Goal: Task Accomplishment & Management: Manage account settings

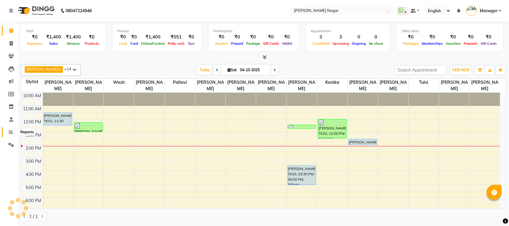
click at [9, 132] on icon at bounding box center [11, 132] width 4 height 4
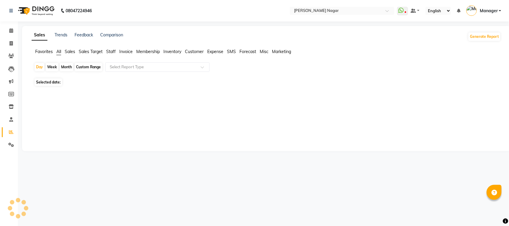
click at [114, 52] on span "Staff" at bounding box center [111, 51] width 10 height 5
click at [36, 68] on div "Day" at bounding box center [40, 67] width 10 height 8
select select "10"
select select "2025"
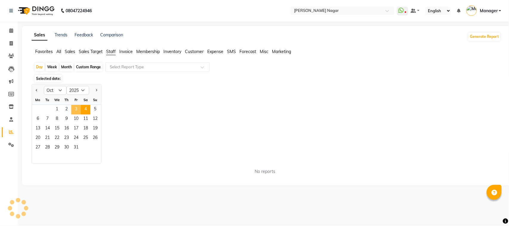
click at [72, 106] on span "3" at bounding box center [76, 110] width 10 height 10
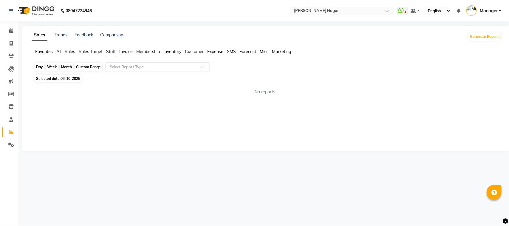
click at [43, 69] on div "Day" at bounding box center [40, 67] width 10 height 8
select select "10"
select select "2025"
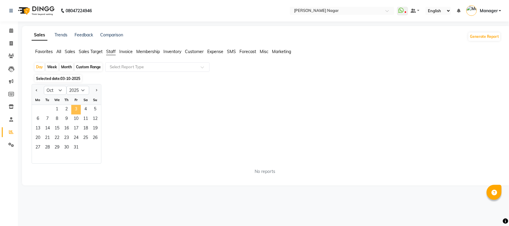
click at [75, 112] on span "3" at bounding box center [76, 110] width 10 height 10
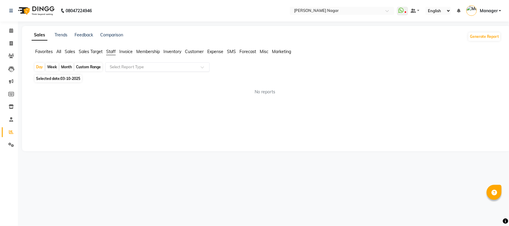
click at [161, 66] on input "text" at bounding box center [152, 67] width 86 height 6
drag, startPoint x: 0, startPoint y: 49, endPoint x: 0, endPoint y: 171, distance: 121.4
click at [0, 171] on div "Calendar Invoice Clients Leads Marketing Members Inventory Staff Reports Settin…" at bounding box center [40, 117] width 81 height 200
click at [11, 120] on icon at bounding box center [11, 119] width 4 height 4
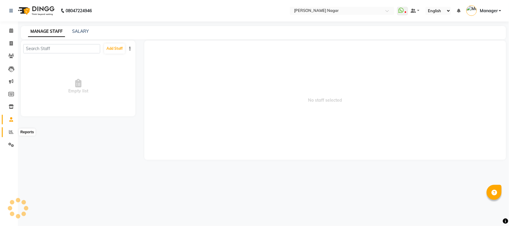
click at [9, 132] on icon at bounding box center [11, 132] width 4 height 4
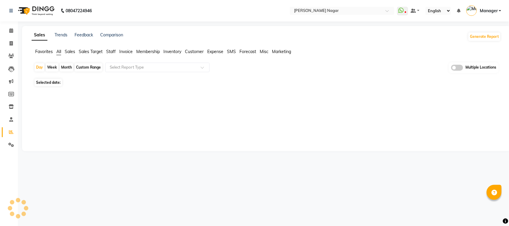
click at [112, 51] on span "Staff" at bounding box center [111, 51] width 10 height 5
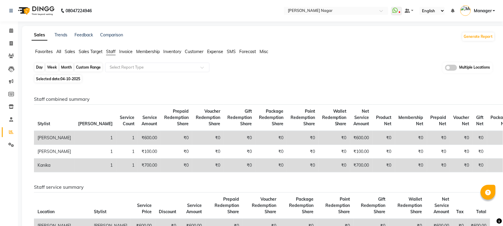
click at [41, 68] on div "Day" at bounding box center [40, 67] width 10 height 8
select select "10"
select select "2025"
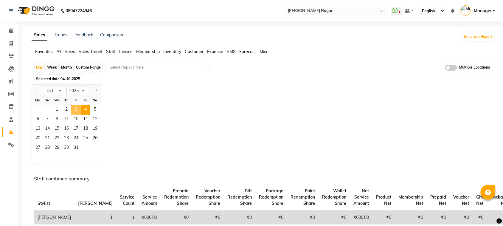
click at [76, 109] on span "3" at bounding box center [76, 110] width 10 height 10
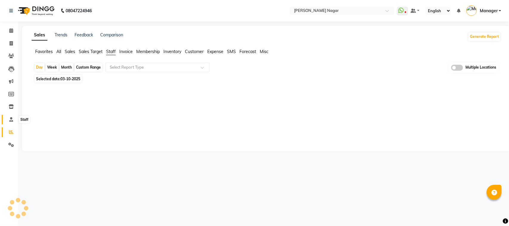
click at [8, 120] on span at bounding box center [11, 119] width 10 height 7
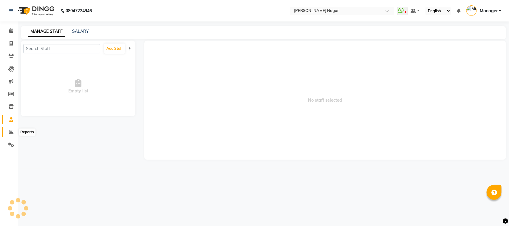
click at [10, 132] on icon at bounding box center [11, 132] width 4 height 4
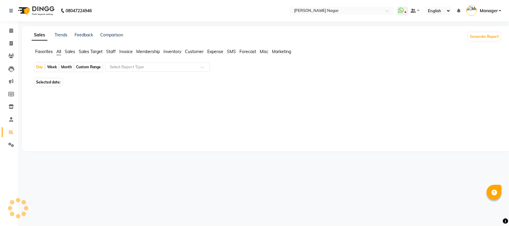
click at [116, 53] on span "Staff" at bounding box center [111, 51] width 10 height 5
click at [108, 67] on div at bounding box center [158, 67] width 104 height 6
click at [69, 66] on div "Month" at bounding box center [67, 67] width 14 height 8
select select "10"
select select "2025"
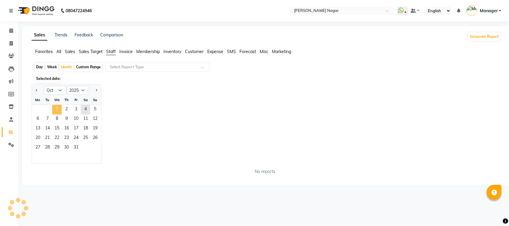
click at [57, 107] on span "1" at bounding box center [57, 110] width 10 height 10
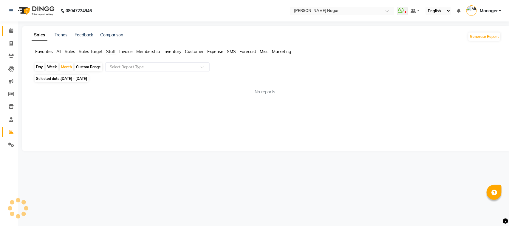
click at [10, 34] on link "Calendar" at bounding box center [9, 31] width 14 height 10
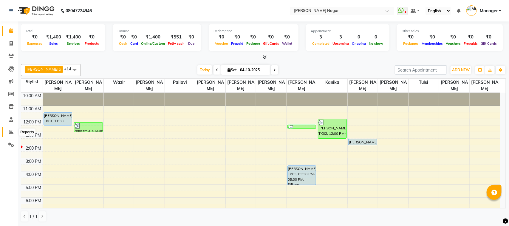
click at [11, 130] on icon at bounding box center [11, 132] width 4 height 4
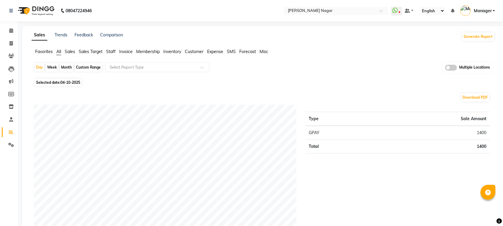
click at [112, 51] on span "Staff" at bounding box center [111, 51] width 10 height 5
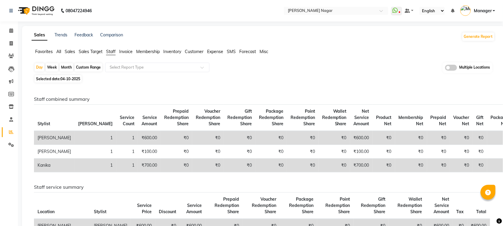
click at [69, 66] on div "Month" at bounding box center [67, 67] width 14 height 8
select select "10"
select select "2025"
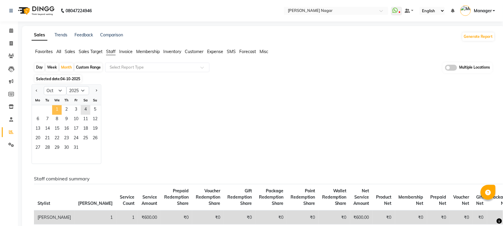
click at [58, 106] on span "1" at bounding box center [57, 110] width 10 height 10
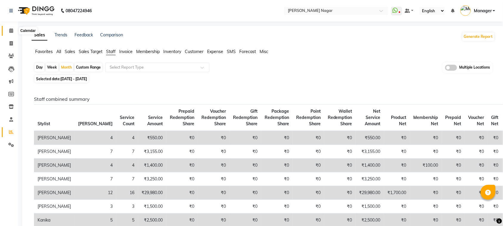
click at [10, 30] on icon at bounding box center [11, 30] width 4 height 4
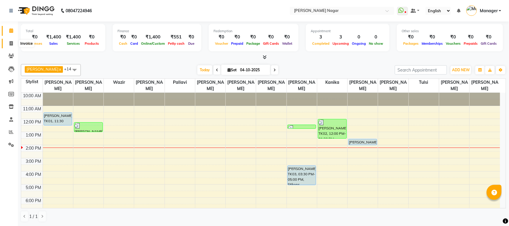
click at [12, 43] on icon at bounding box center [11, 43] width 3 height 4
select select "service"
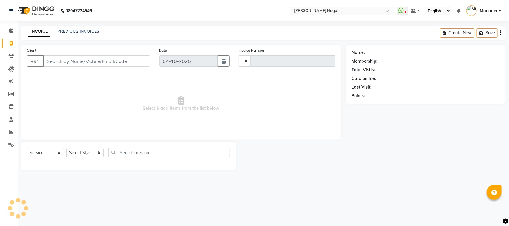
type input "4124"
select select "7349"
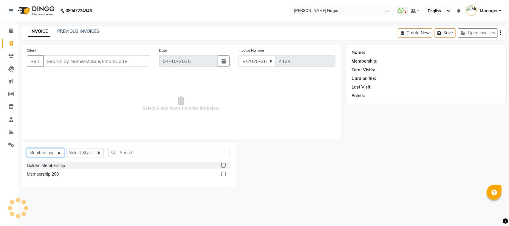
click at [56, 150] on select "Select Service Product Membership Package Voucher Prepaid Gift Card" at bounding box center [45, 152] width 37 height 9
select select "service"
click at [27, 148] on select "Select Service Product Membership Package Voucher Prepaid Gift Card" at bounding box center [45, 152] width 37 height 9
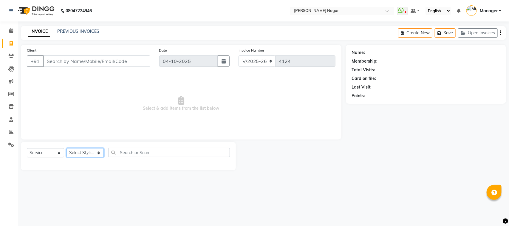
click at [95, 151] on select "Select Stylist Alfiya bilkhiya Amir Siddiqui Annu Navale Daraksha Sardar Faizan…" at bounding box center [85, 152] width 37 height 9
click at [95, 156] on select "Select Stylist Alfiya bilkhiya Amir Siddiqui Annu Navale Daraksha Sardar Faizan…" at bounding box center [85, 152] width 37 height 9
select select "63656"
click at [67, 148] on select "Select Stylist Alfiya bilkhiya Amir Siddiqui Annu Navale Daraksha Sardar Faizan…" at bounding box center [85, 152] width 37 height 9
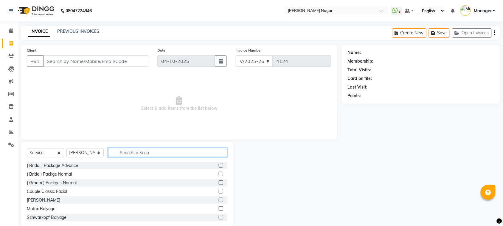
click at [174, 153] on input "text" at bounding box center [167, 152] width 119 height 9
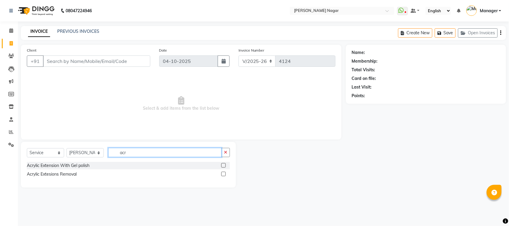
click at [174, 153] on input "acr" at bounding box center [164, 152] width 113 height 9
type input "acr"
click at [230, 165] on div at bounding box center [225, 165] width 9 height 7
click at [221, 166] on div "Acrylic Extension With Gel polish" at bounding box center [128, 165] width 203 height 7
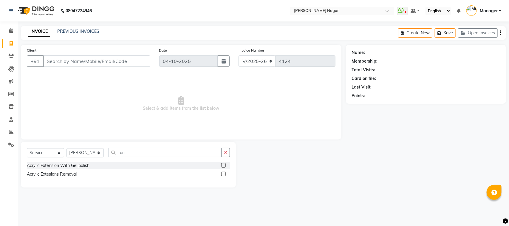
click at [223, 165] on label at bounding box center [223, 165] width 4 height 4
click at [223, 165] on input "checkbox" at bounding box center [223, 166] width 4 height 4
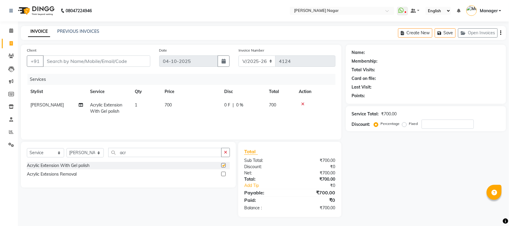
checkbox input "false"
click at [88, 154] on select "Select Stylist Alfiya bilkhiya Amir Siddiqui Annu Navale Daraksha Sardar Faizan…" at bounding box center [85, 152] width 37 height 9
click at [67, 148] on select "Select Stylist Alfiya bilkhiya Amir Siddiqui Annu Navale Daraksha Sardar Faizan…" at bounding box center [85, 152] width 37 height 9
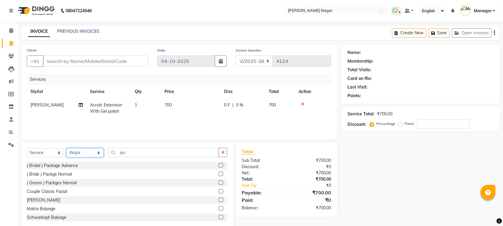
click at [89, 154] on select "Select Stylist Alfiya bilkhiya Amir Siddiqui Annu Navale Daraksha Sardar Faizan…" at bounding box center [85, 152] width 37 height 9
select select "82128"
click at [67, 148] on select "Select Stylist Alfiya bilkhiya Amir Siddiqui Annu Navale Daraksha Sardar Faizan…" at bounding box center [85, 152] width 37 height 9
click at [194, 155] on input "acr" at bounding box center [163, 152] width 111 height 9
drag, startPoint x: 193, startPoint y: 157, endPoint x: 175, endPoint y: 180, distance: 28.7
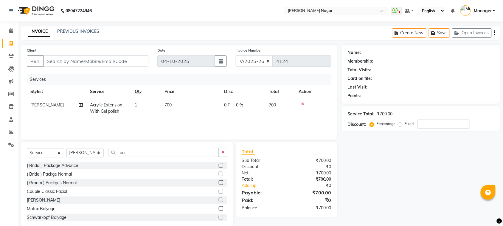
scroll to position [52, 0]
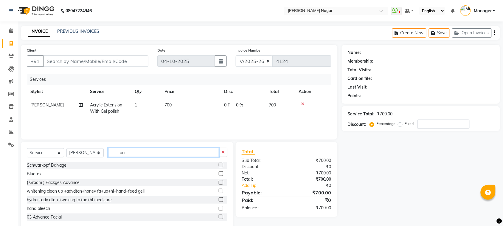
click at [193, 149] on input "acr" at bounding box center [163, 152] width 111 height 9
type input "a"
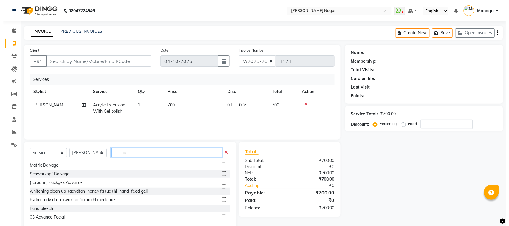
scroll to position [18, 0]
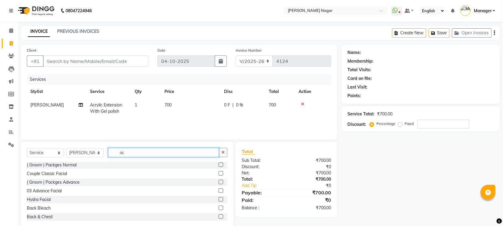
type input "acr"
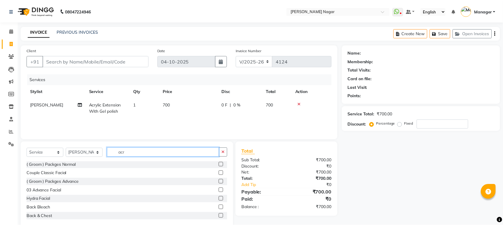
scroll to position [0, 0]
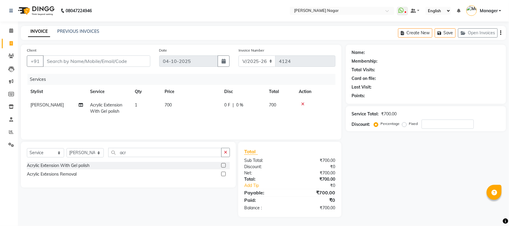
click at [225, 165] on label at bounding box center [223, 165] width 4 height 4
click at [225, 165] on input "checkbox" at bounding box center [223, 166] width 4 height 4
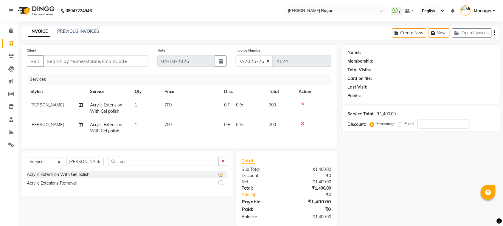
checkbox input "false"
click at [215, 122] on td "700" at bounding box center [191, 128] width 60 height 20
select select "82128"
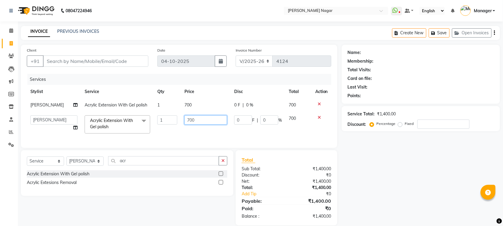
click at [217, 116] on input "700" at bounding box center [206, 119] width 43 height 9
type input "7"
type input "1200"
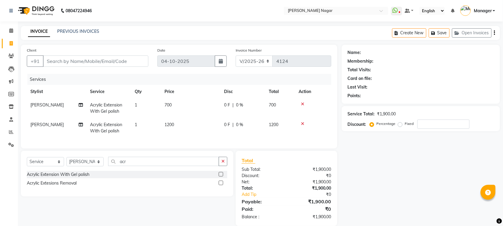
click at [338, 142] on div "Client +91 Date 04-10-2025 Invoice Number V/2025 V/2025-26 4124 Services Stylis…" at bounding box center [179, 135] width 326 height 181
click at [95, 166] on select "Select Stylist Alfiya bilkhiya Amir Siddiqui Annu Navale Daraksha Sardar Faizan…" at bounding box center [85, 161] width 37 height 9
select select "92838"
click at [67, 163] on select "Select Stylist Alfiya bilkhiya Amir Siddiqui Annu Navale Daraksha Sardar Faizan…" at bounding box center [85, 161] width 37 height 9
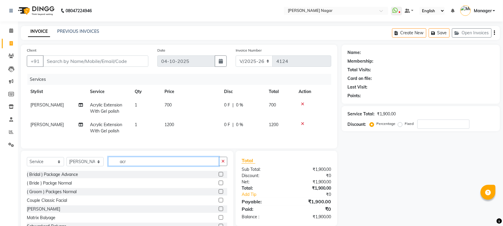
click at [159, 166] on input "acr" at bounding box center [163, 161] width 111 height 9
type input "a"
type input "acr"
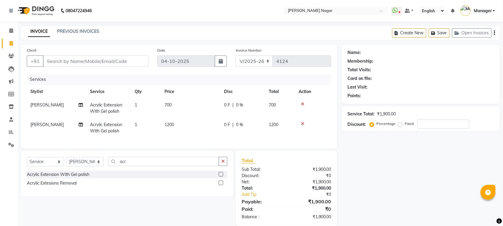
click at [220, 177] on label at bounding box center [221, 174] width 4 height 4
click at [220, 177] on input "checkbox" at bounding box center [221, 175] width 4 height 4
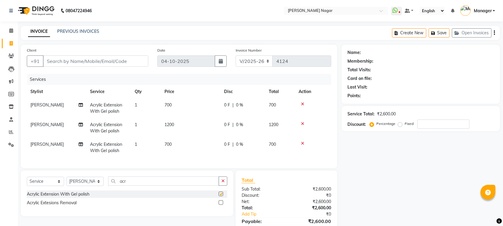
checkbox input "false"
click at [239, 127] on span "0 %" at bounding box center [239, 125] width 7 height 6
select select "82128"
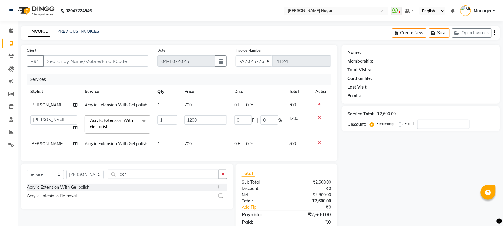
click at [239, 127] on td "0 F | 0 %" at bounding box center [258, 124] width 55 height 25
click at [268, 121] on input "0" at bounding box center [270, 119] width 18 height 9
type input "10"
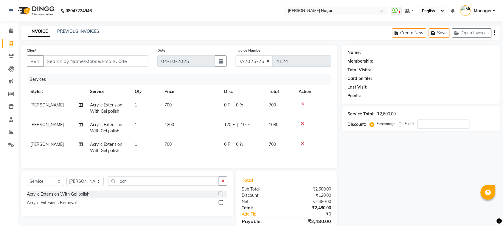
click at [347, 171] on div "Name: Membership: Total Visits: Card on file: Last Visit: Points: Service Total…" at bounding box center [423, 145] width 163 height 201
click at [236, 147] on span "0 %" at bounding box center [239, 144] width 7 height 6
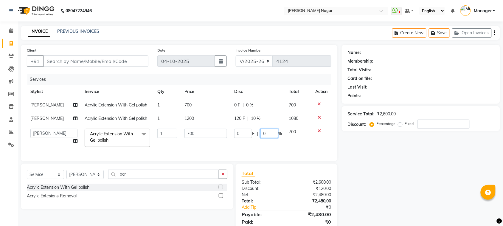
click at [269, 136] on input "0" at bounding box center [270, 133] width 18 height 9
type input "10"
click at [442, 178] on div "Name: Membership: Total Visits: Card on file: Last Visit: Points: Service Total…" at bounding box center [423, 142] width 163 height 194
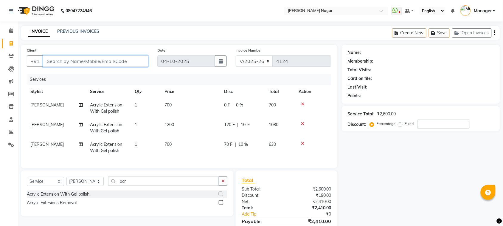
click at [143, 58] on input "Client" at bounding box center [96, 60] width 106 height 11
click at [137, 61] on input "Client" at bounding box center [96, 60] width 106 height 11
click at [137, 63] on input "Client" at bounding box center [96, 60] width 106 height 11
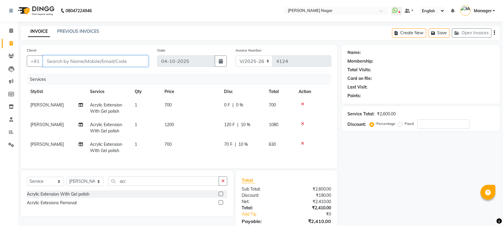
type input "8"
type input "0"
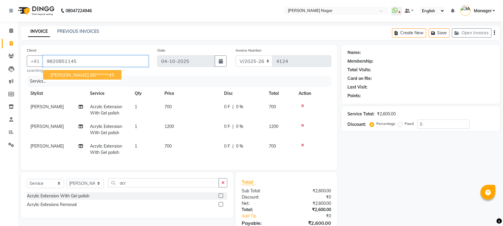
type input "9820851145"
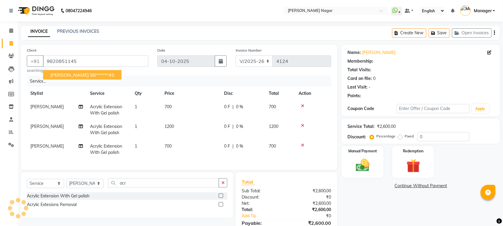
select select "1: Object"
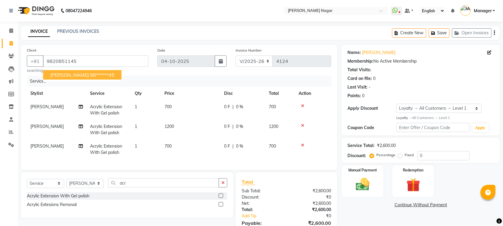
click at [118, 73] on button "Jayashree shelke 98******45" at bounding box center [82, 75] width 78 height 10
type input "98******45"
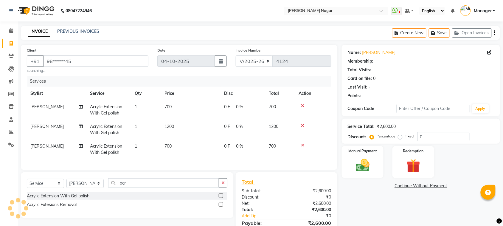
select select "1: Object"
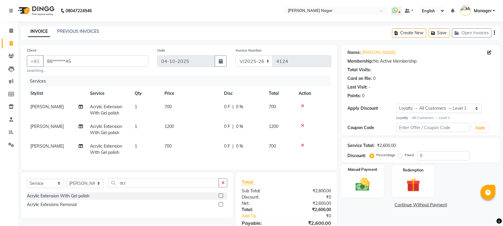
click at [360, 174] on div "Manual Payment" at bounding box center [363, 181] width 44 height 33
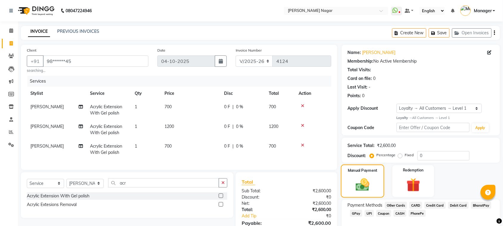
click at [360, 174] on div "Manual Payment" at bounding box center [363, 181] width 44 height 33
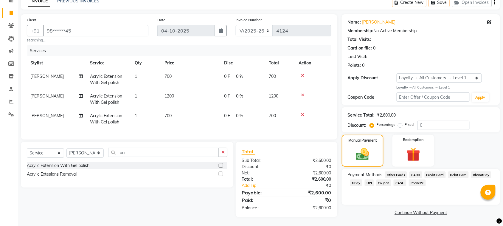
click at [240, 93] on span "0 %" at bounding box center [239, 96] width 7 height 6
select select "82128"
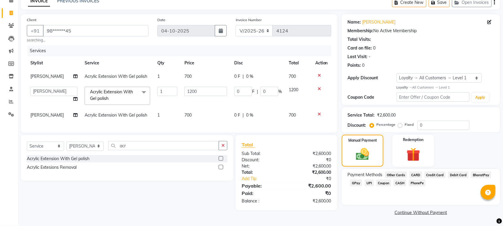
scroll to position [30, 0]
click at [272, 90] on input "0" at bounding box center [270, 91] width 18 height 9
type input "10"
click at [258, 100] on td "0 F | 10 %" at bounding box center [258, 95] width 55 height 25
select select "82128"
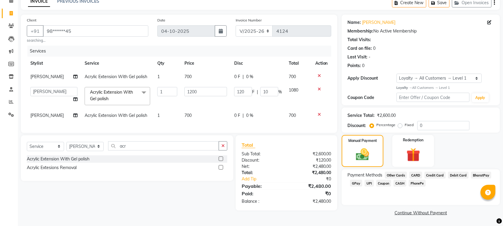
click at [248, 113] on span "0 %" at bounding box center [249, 115] width 7 height 6
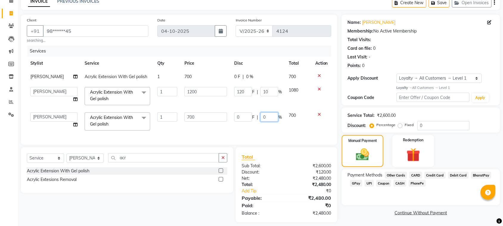
click at [266, 114] on input "0" at bounding box center [270, 116] width 18 height 9
type input "10"
click at [315, 128] on div "Services Stylist Service Qty Price Disc Total Action Yasmin Acrylic Extension W…" at bounding box center [179, 92] width 305 height 93
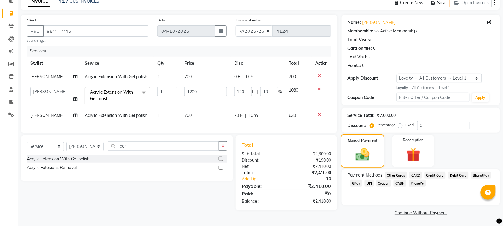
click at [351, 157] on div "Manual Payment" at bounding box center [363, 150] width 44 height 33
click at [355, 183] on span "GPay" at bounding box center [356, 183] width 12 height 7
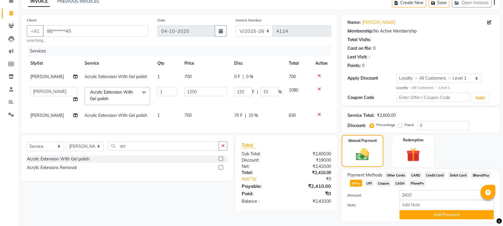
scroll to position [47, 0]
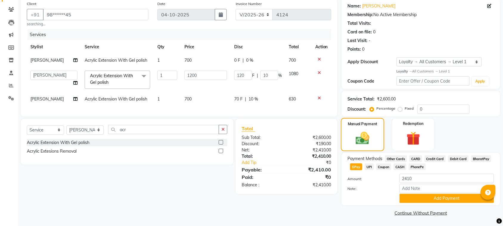
click at [371, 132] on img at bounding box center [363, 138] width 22 height 16
click at [421, 178] on input "2410" at bounding box center [447, 178] width 95 height 9
type input "2"
type input "410"
click at [433, 198] on button "Add Payment" at bounding box center [447, 198] width 95 height 9
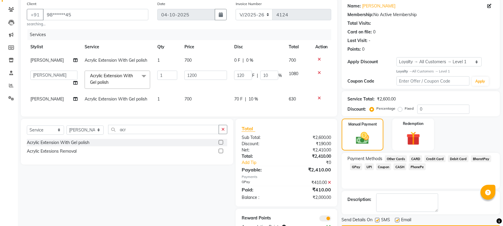
click at [401, 167] on span "CASH" at bounding box center [400, 166] width 13 height 7
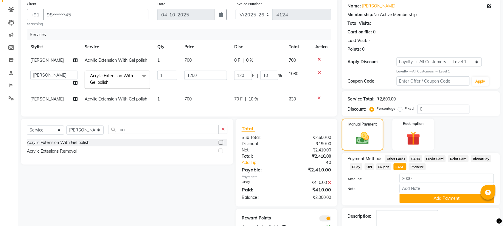
scroll to position [81, 0]
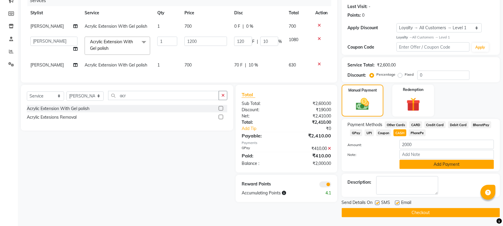
click at [447, 166] on button "Add Payment" at bounding box center [447, 164] width 95 height 9
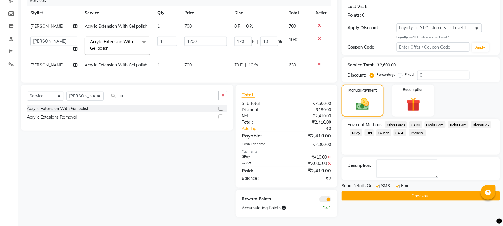
scroll to position [86, 0]
click at [418, 191] on button "Checkout" at bounding box center [421, 195] width 158 height 9
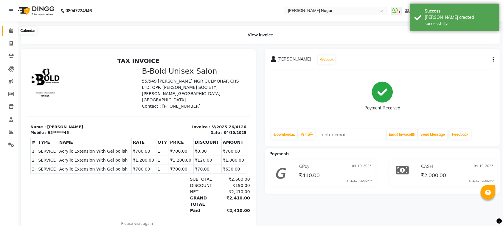
click at [11, 33] on icon at bounding box center [11, 30] width 4 height 4
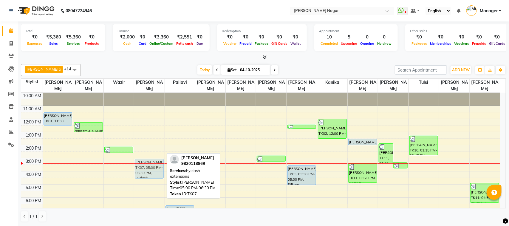
drag, startPoint x: 146, startPoint y: 197, endPoint x: 149, endPoint y: 172, distance: 25.3
click at [149, 172] on div "Shirley mendes, TK07, 05:00 PM-06:30 PM, Eyelash extensions Shirley mendes, TK0…" at bounding box center [149, 184] width 30 height 183
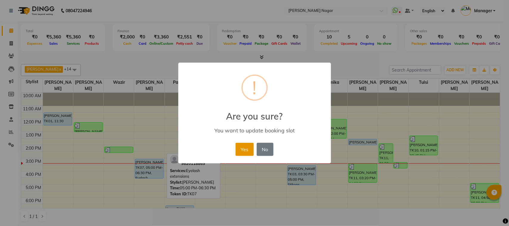
click at [250, 150] on button "Yes" at bounding box center [245, 149] width 18 height 13
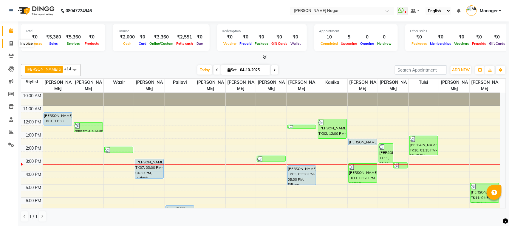
click at [11, 45] on span at bounding box center [11, 43] width 10 height 7
click at [11, 45] on icon at bounding box center [11, 43] width 3 height 4
select select "service"
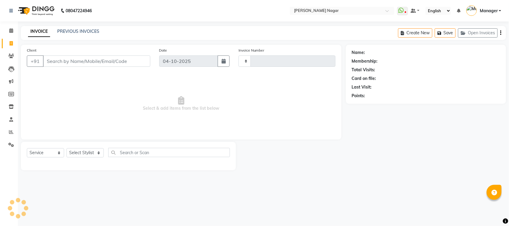
type input "4127"
select select "7349"
click at [51, 151] on select "Select Service Product Membership Package Voucher Prepaid Gift Card" at bounding box center [45, 152] width 37 height 9
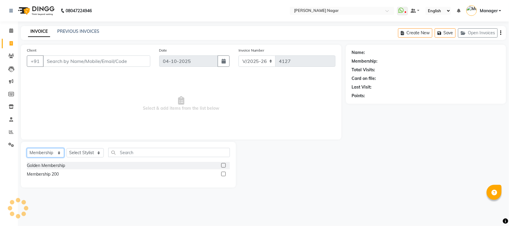
select select "service"
click at [27, 148] on select "Select Service Product Membership Package Voucher Prepaid Gift Card" at bounding box center [45, 152] width 37 height 9
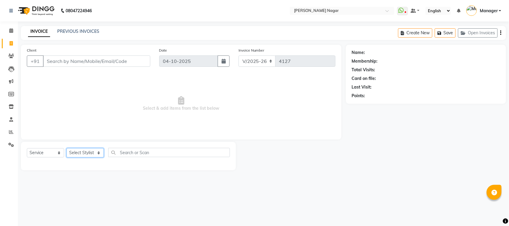
click at [93, 151] on select "Select Stylist Alfiya bilkhiya Amir Siddiqui Annu Navale Daraksha Sardar Faizan…" at bounding box center [85, 152] width 37 height 9
select select "65550"
click at [67, 148] on select "Select Stylist Alfiya bilkhiya Amir Siddiqui Annu Navale Daraksha Sardar Faizan…" at bounding box center [85, 152] width 37 height 9
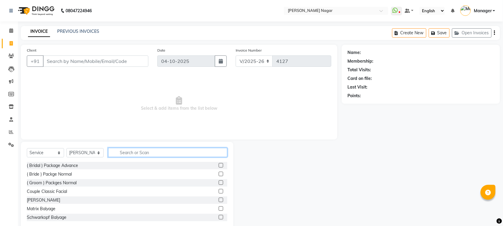
click at [143, 153] on input "text" at bounding box center [167, 152] width 119 height 9
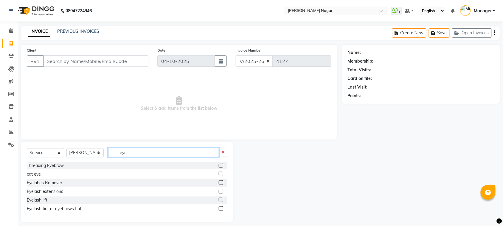
type input "eye"
click at [221, 200] on label at bounding box center [221, 200] width 4 height 4
click at [221, 200] on input "checkbox" at bounding box center [221, 200] width 4 height 4
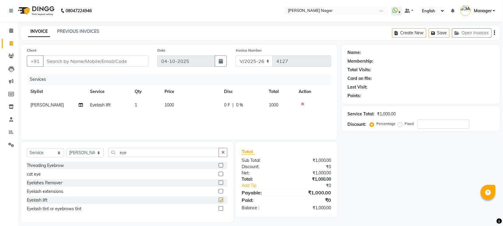
checkbox input "false"
click at [183, 155] on input "eye" at bounding box center [163, 152] width 111 height 9
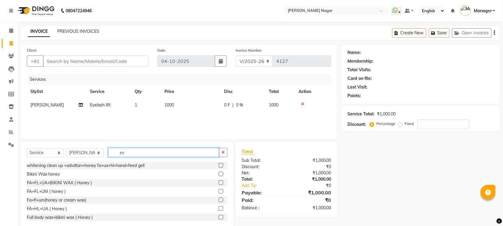
type input "e"
type input "ey"
click at [200, 103] on td "1000" at bounding box center [191, 104] width 60 height 13
select select "65550"
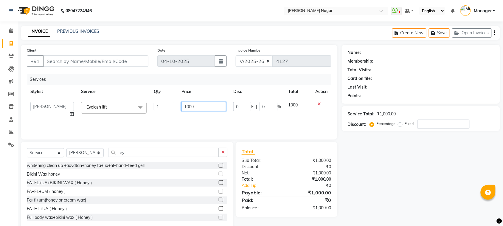
click at [201, 105] on input "1000" at bounding box center [204, 106] width 45 height 9
type input "1"
type input "1500"
click at [117, 63] on input "Client" at bounding box center [96, 60] width 106 height 11
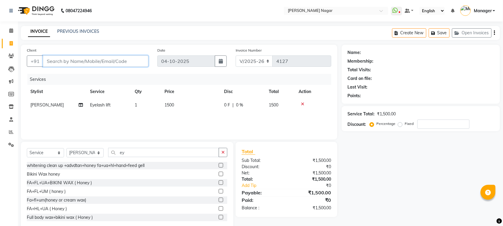
click at [117, 63] on input "Client" at bounding box center [96, 60] width 106 height 11
click at [118, 64] on input "Client" at bounding box center [96, 60] width 106 height 11
click at [120, 64] on input "Client" at bounding box center [96, 60] width 106 height 11
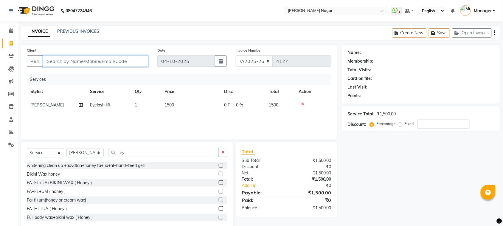
click at [125, 60] on input "Client" at bounding box center [96, 60] width 106 height 11
click at [130, 61] on input "Client" at bounding box center [96, 60] width 106 height 11
click at [131, 63] on input "Client" at bounding box center [96, 60] width 106 height 11
click at [131, 62] on input "Client" at bounding box center [96, 60] width 106 height 11
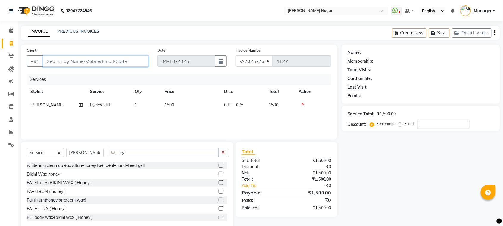
click at [131, 62] on input "Client" at bounding box center [96, 60] width 106 height 11
click at [130, 60] on input "Client" at bounding box center [96, 60] width 106 height 11
click at [124, 61] on input "Client" at bounding box center [96, 60] width 106 height 11
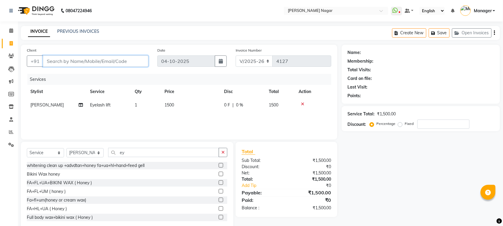
click at [124, 61] on input "Client" at bounding box center [96, 60] width 106 height 11
type input "7"
type input "0"
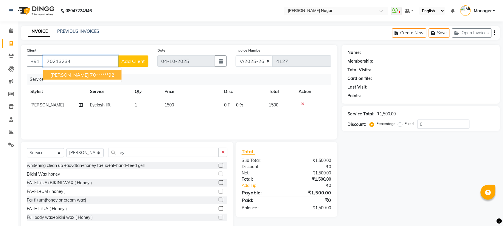
click at [108, 70] on button "shrishti jaiswal 70******92" at bounding box center [82, 75] width 78 height 10
type input "70******92"
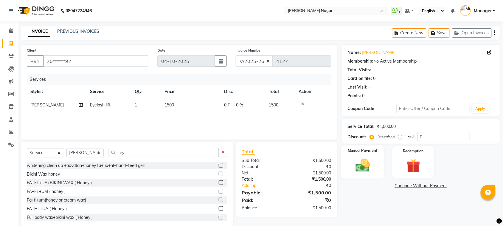
click at [378, 162] on div "Manual Payment" at bounding box center [363, 162] width 44 height 33
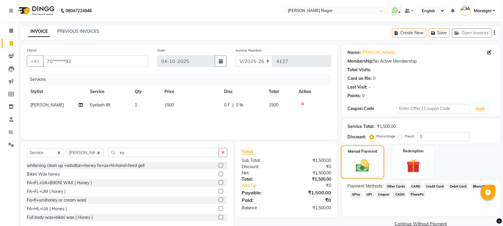
click at [378, 162] on div "Manual Payment" at bounding box center [363, 162] width 44 height 33
click at [373, 168] on img at bounding box center [363, 166] width 22 height 16
click at [357, 161] on img at bounding box center [363, 166] width 22 height 16
click at [357, 198] on div "GPay" at bounding box center [355, 195] width 15 height 8
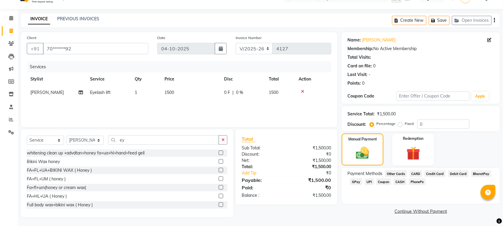
click at [357, 181] on span "GPay" at bounding box center [356, 181] width 12 height 7
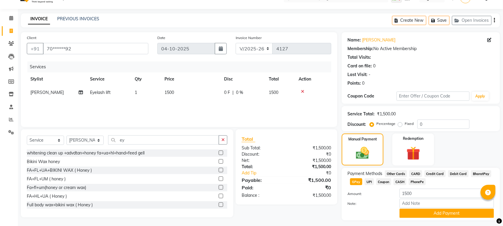
scroll to position [27, 0]
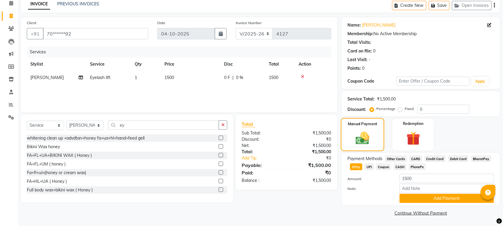
click at [360, 135] on img at bounding box center [363, 138] width 22 height 16
click at [354, 168] on span "GPay" at bounding box center [356, 166] width 12 height 7
click at [444, 197] on button "Add Payment" at bounding box center [447, 198] width 95 height 9
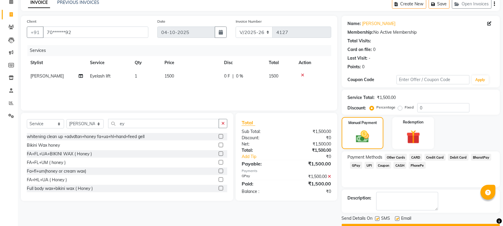
scroll to position [45, 0]
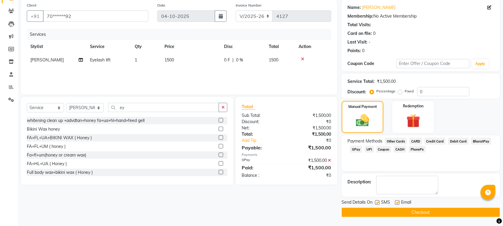
click at [445, 211] on button "Checkout" at bounding box center [421, 212] width 158 height 9
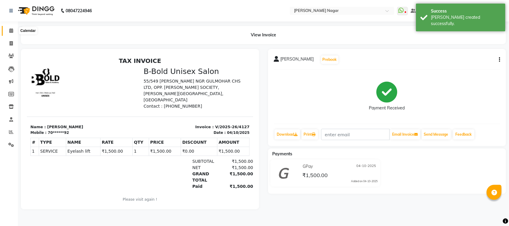
click at [14, 31] on span at bounding box center [11, 30] width 10 height 7
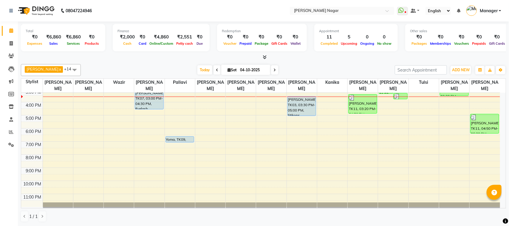
scroll to position [70, 0]
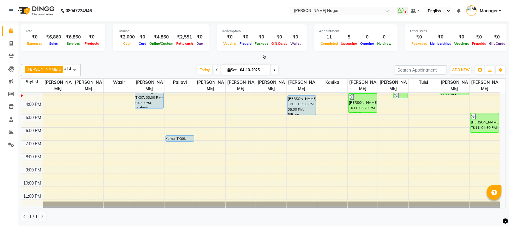
click at [363, 65] on div "Faizan Shaikh x Wazir x Minal x pallavi x Riya Saroj x Daraksha Sardar x Kanika…" at bounding box center [263, 70] width 485 height 12
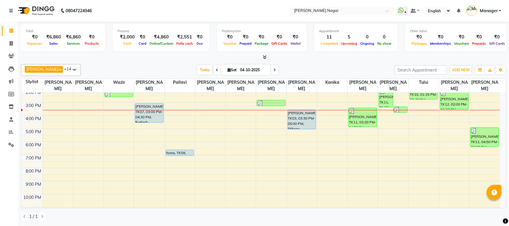
scroll to position [54, 0]
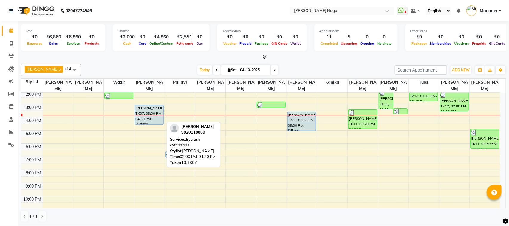
click at [146, 119] on div "[PERSON_NAME], TK07, 03:00 PM-04:30 PM, Eyelash extensions" at bounding box center [149, 114] width 28 height 19
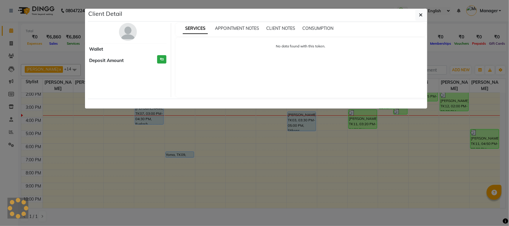
select select "5"
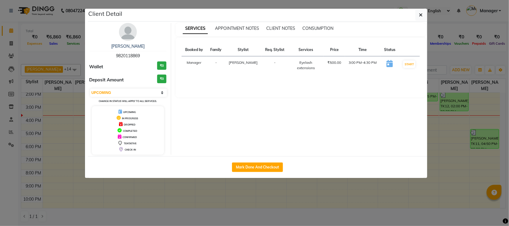
click at [285, 10] on div "Client Detail" at bounding box center [257, 15] width 339 height 13
click at [421, 13] on icon "button" at bounding box center [421, 15] width 4 height 5
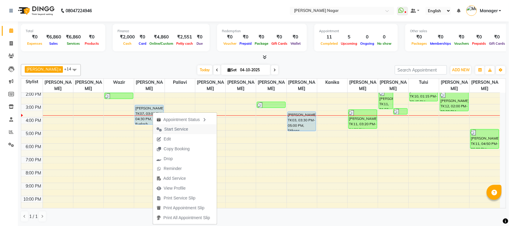
click at [199, 125] on button "Start Service" at bounding box center [185, 129] width 64 height 10
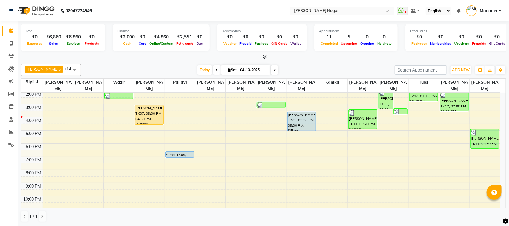
click at [246, 114] on div "10:00 AM 11:00 AM 12:00 PM 1:00 PM 2:00 PM 3:00 PM 4:00 PM 5:00 PM 6:00 PM 7:00…" at bounding box center [260, 130] width 479 height 183
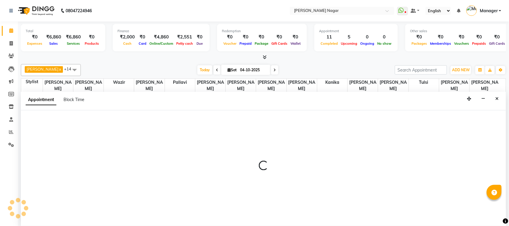
select select "79925"
select select "tentative"
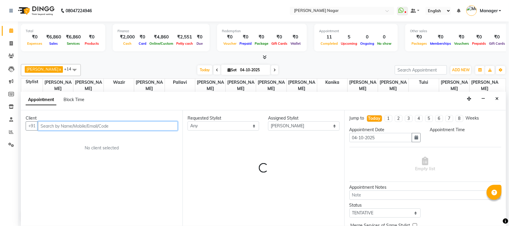
select select "930"
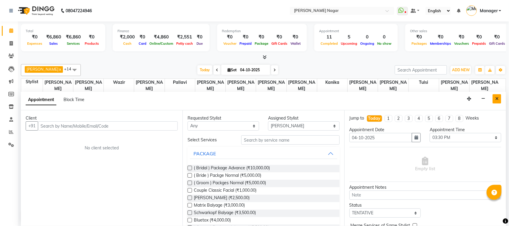
click at [493, 101] on button "Close" at bounding box center [497, 98] width 9 height 9
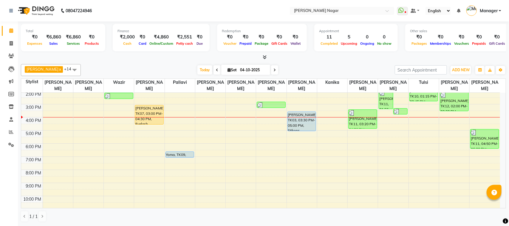
click at [49, 119] on div "10:00 AM 11:00 AM 12:00 PM 1:00 PM 2:00 PM 3:00 PM 4:00 PM 5:00 PM 6:00 PM 7:00…" at bounding box center [260, 130] width 479 height 183
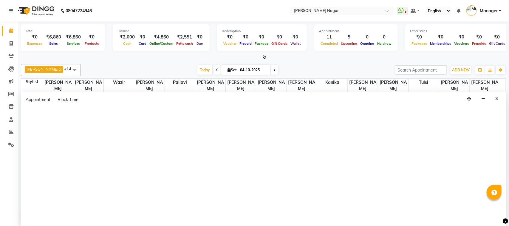
select select "63663"
select select "tentative"
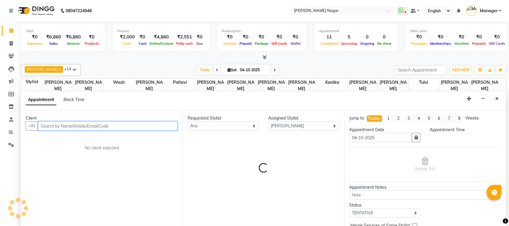
select select "960"
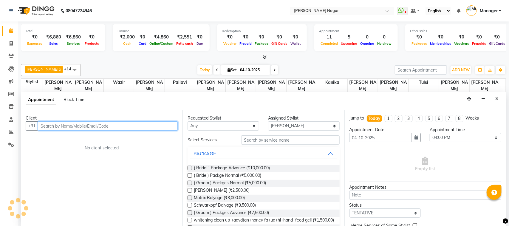
click at [66, 127] on input "text" at bounding box center [108, 125] width 140 height 9
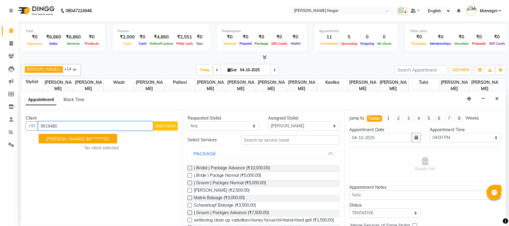
click at [67, 137] on span "Sampada Kelker" at bounding box center [65, 139] width 38 height 6
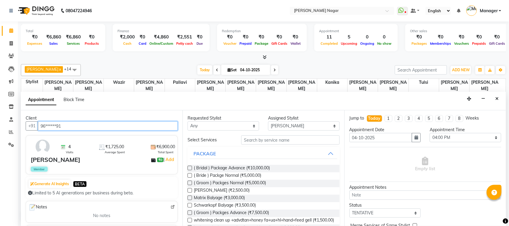
type input "96******91"
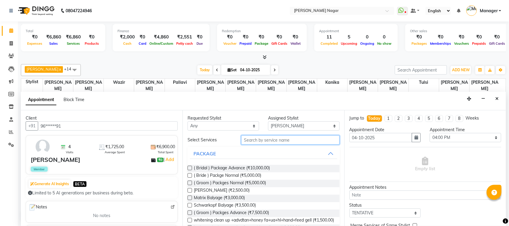
click at [256, 143] on input "text" at bounding box center [290, 139] width 98 height 9
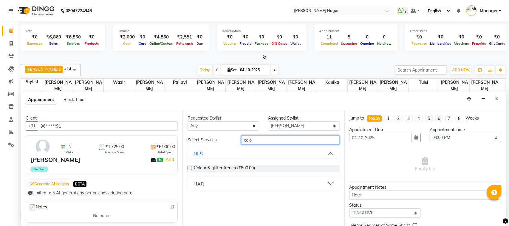
type input "colo"
click at [257, 185] on button "HAR" at bounding box center [263, 183] width 147 height 11
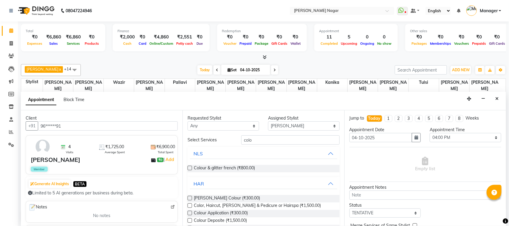
click at [190, 219] on label at bounding box center [190, 220] width 4 height 4
click at [190, 219] on input "checkbox" at bounding box center [190, 221] width 4 height 4
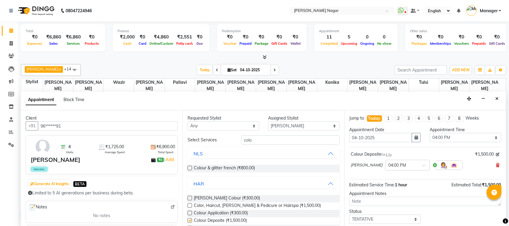
checkbox input "false"
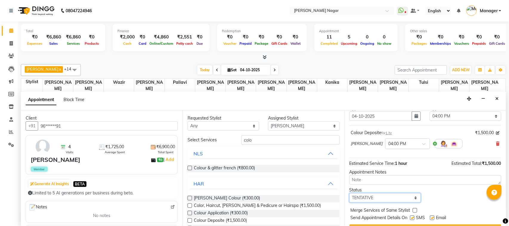
click at [396, 195] on select "Select TENTATIVE CONFIRM CHECK-IN UPCOMING" at bounding box center [385, 197] width 72 height 9
select select "upcoming"
click at [349, 194] on select "Select TENTATIVE CONFIRM CHECK-IN UPCOMING" at bounding box center [385, 197] width 72 height 9
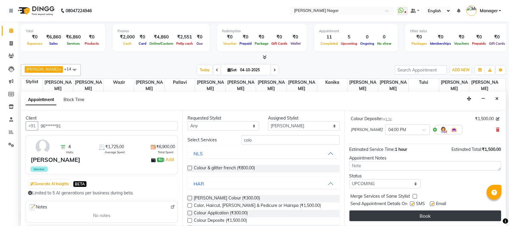
click at [455, 216] on button "Book" at bounding box center [425, 216] width 152 height 11
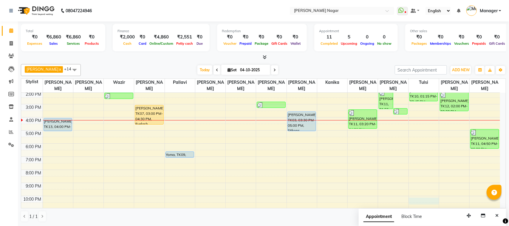
click at [432, 198] on div "10:00 AM 11:00 AM 12:00 PM 1:00 PM 2:00 PM 3:00 PM 4:00 PM 5:00 PM 6:00 PM 7:00…" at bounding box center [260, 130] width 479 height 183
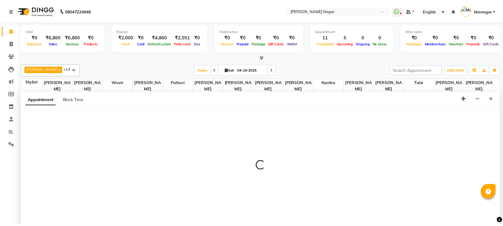
scroll to position [57, 0]
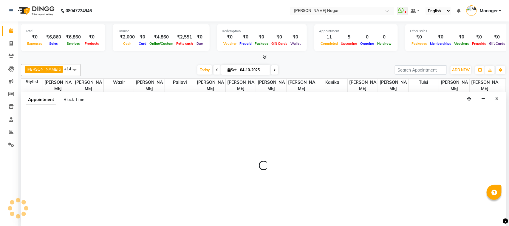
select select "84858"
select select "tentative"
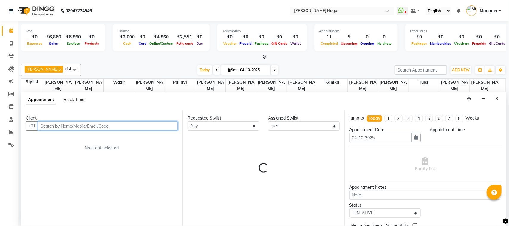
select select "1320"
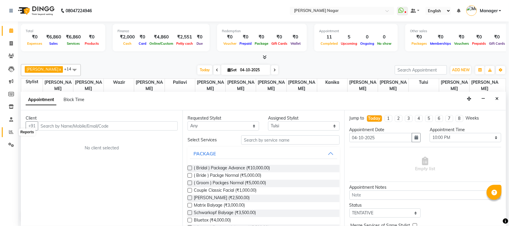
click at [11, 135] on span at bounding box center [11, 132] width 10 height 7
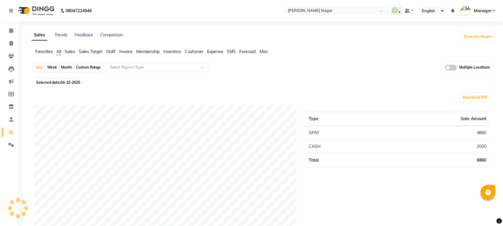
click at [69, 67] on div "Month" at bounding box center [67, 67] width 14 height 8
select select "10"
select select "2025"
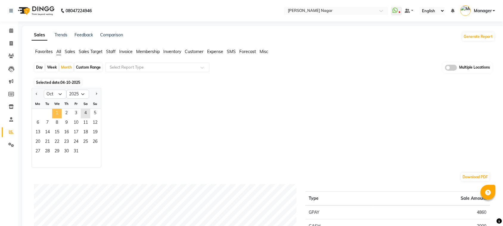
click at [55, 110] on span "1" at bounding box center [57, 114] width 10 height 10
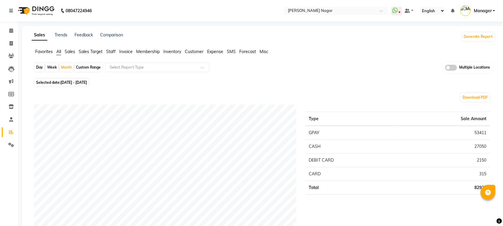
click at [114, 52] on span "Staff" at bounding box center [111, 51] width 10 height 5
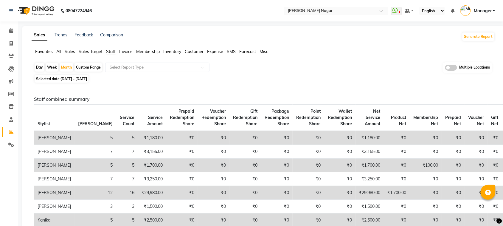
scroll to position [198, 0]
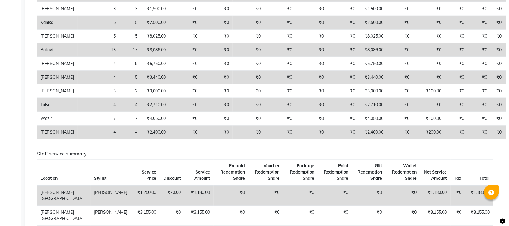
scroll to position [0, 0]
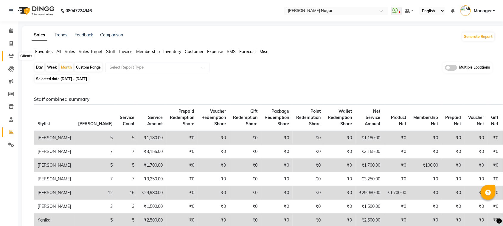
click at [11, 58] on span at bounding box center [11, 56] width 10 height 7
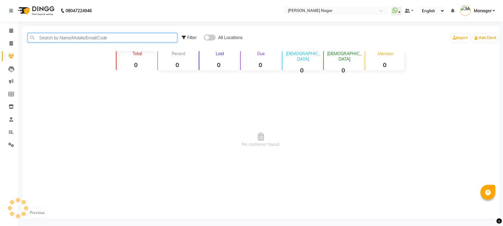
click at [75, 37] on input "text" at bounding box center [103, 37] width 150 height 9
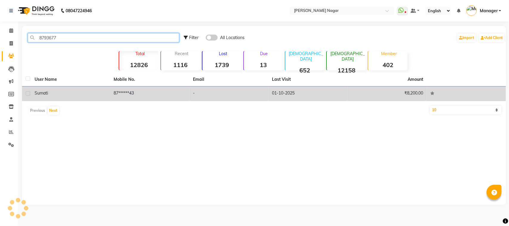
type input "8793677"
click at [79, 88] on td "Sumati" at bounding box center [70, 93] width 79 height 15
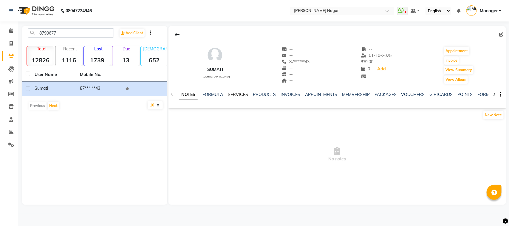
click at [245, 92] on link "SERVICES" at bounding box center [238, 94] width 20 height 5
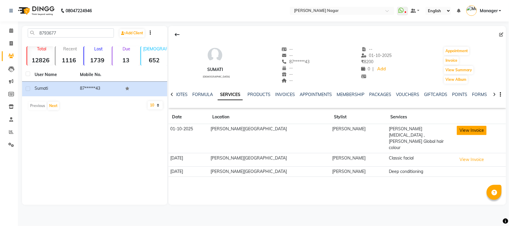
click at [457, 131] on button "View Invoice" at bounding box center [472, 130] width 30 height 9
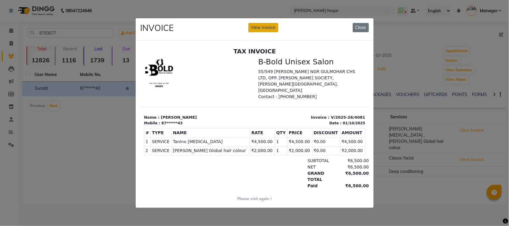
click at [254, 25] on button "View Invoice" at bounding box center [263, 27] width 30 height 9
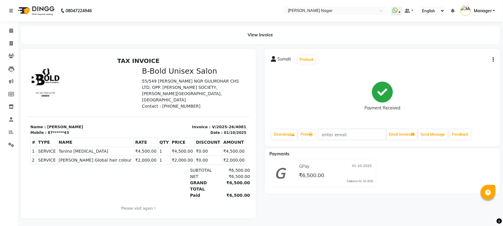
click at [494, 60] on icon "button" at bounding box center [493, 60] width 1 height 0
click at [479, 90] on div "Payment Received" at bounding box center [382, 96] width 223 height 45
click at [11, 30] on icon at bounding box center [11, 30] width 4 height 4
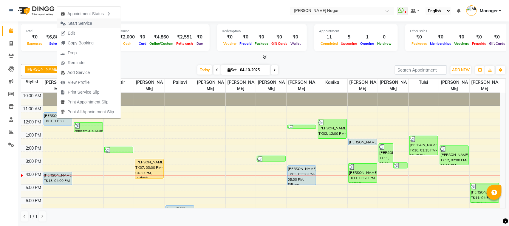
click at [100, 23] on button "Start Service" at bounding box center [89, 23] width 64 height 10
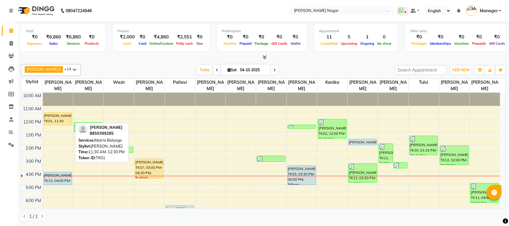
click at [51, 120] on div "Namrata Thasal, TK01, 11:30 AM-12:30 PM, Matrix Balyage" at bounding box center [58, 119] width 28 height 13
select select "5"
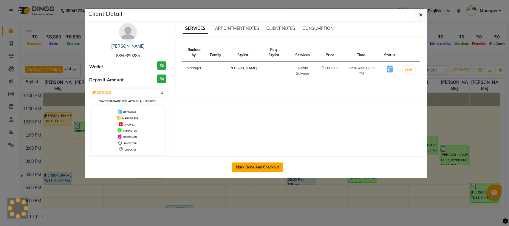
click at [249, 166] on button "Mark Done And Checkout" at bounding box center [257, 168] width 51 height 10
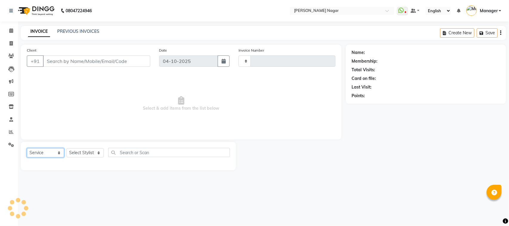
click at [47, 154] on select "Select Service Product Membership Package Voucher Prepaid Gift Card" at bounding box center [45, 152] width 37 height 9
click at [27, 148] on select "Select Service Product Membership Package Voucher Prepaid Gift Card" at bounding box center [45, 152] width 37 height 9
click at [91, 149] on select "Select Stylist" at bounding box center [85, 152] width 37 height 9
click at [89, 157] on select "Select Stylist" at bounding box center [85, 152] width 37 height 9
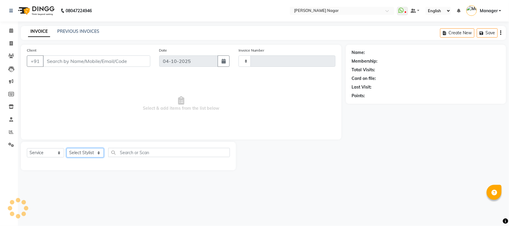
click at [87, 153] on select "Select Stylist" at bounding box center [85, 152] width 37 height 9
drag, startPoint x: 83, startPoint y: 145, endPoint x: 84, endPoint y: 148, distance: 3.0
click at [84, 148] on div "Client +91 Date 04-10-2025 Invoice Number Select & add items from the list belo…" at bounding box center [181, 108] width 330 height 126
click at [84, 148] on select "Select Stylist" at bounding box center [85, 152] width 37 height 9
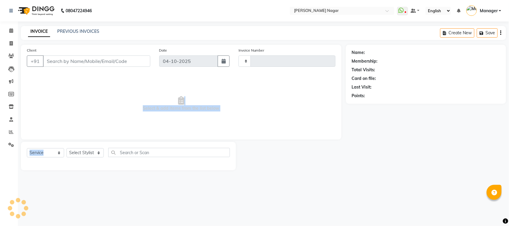
click at [84, 131] on span "Select & add items from the list below" at bounding box center [181, 104] width 309 height 60
click at [78, 153] on select "Select Stylist" at bounding box center [85, 152] width 37 height 9
click at [327, 92] on span "Select & add items from the list below" at bounding box center [181, 104] width 309 height 60
click at [84, 151] on select "Select Stylist" at bounding box center [85, 152] width 37 height 9
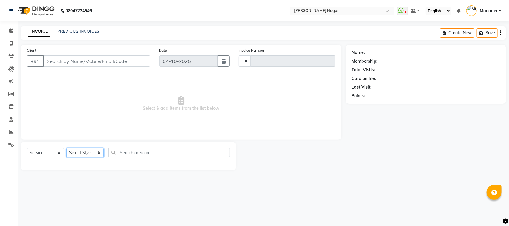
select select "membership"
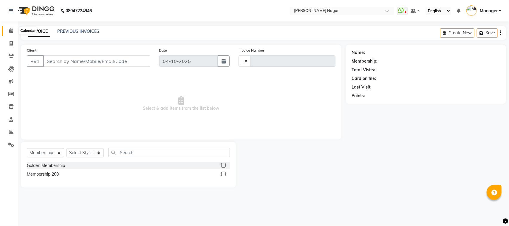
click at [14, 33] on span at bounding box center [11, 30] width 10 height 7
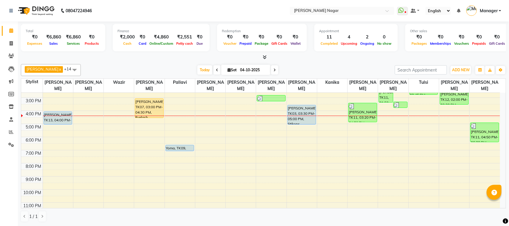
scroll to position [70, 0]
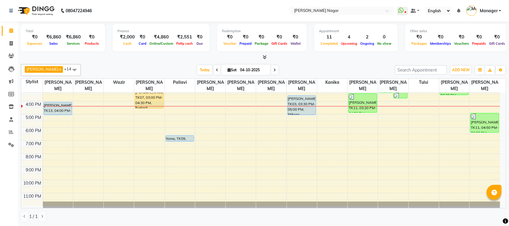
click at [151, 106] on div at bounding box center [149, 106] width 30 height 0
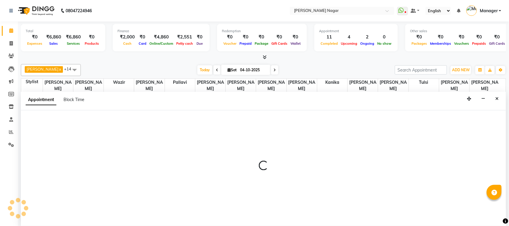
select select "63467"
select select "tentative"
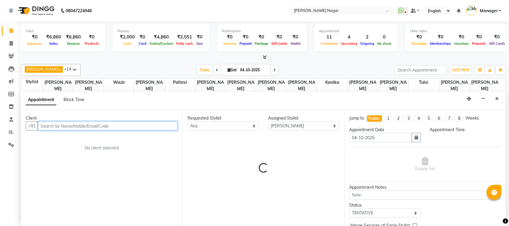
select select "960"
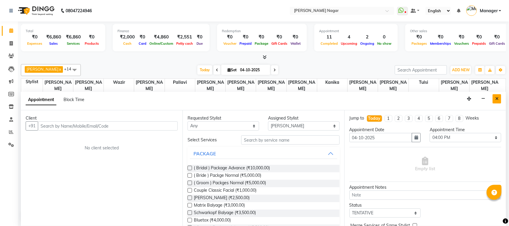
click at [496, 99] on icon "Close" at bounding box center [496, 99] width 3 height 4
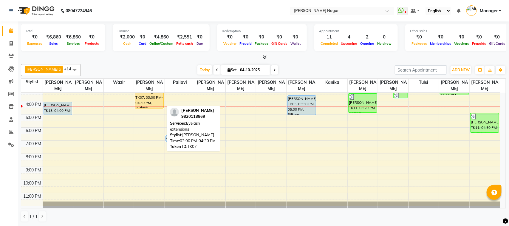
click at [149, 102] on div "[PERSON_NAME], TK07, 03:00 PM-04:30 PM, Eyelash extensions" at bounding box center [149, 98] width 28 height 19
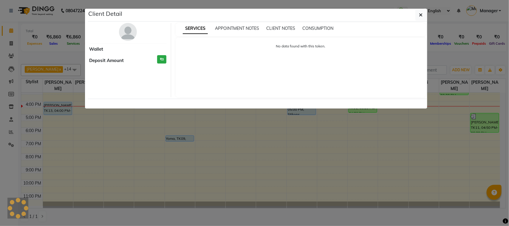
select select "1"
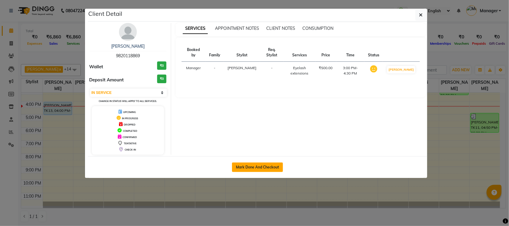
click at [267, 169] on button "Mark Done And Checkout" at bounding box center [257, 168] width 51 height 10
select select "service"
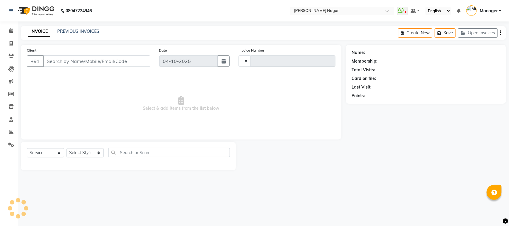
type input "4128"
select select "7349"
select select "membership"
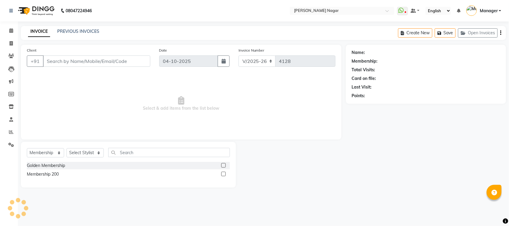
type input "98******69"
select select "63467"
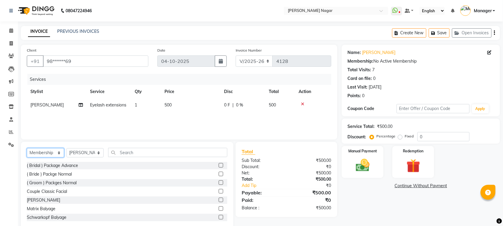
click at [60, 151] on select "Select Service Product Membership Package Voucher Prepaid Gift Card" at bounding box center [45, 152] width 37 height 9
select select "service"
click at [27, 148] on select "Select Service Product Membership Package Voucher Prepaid Gift Card" at bounding box center [45, 152] width 37 height 9
click at [199, 106] on td "500" at bounding box center [191, 104] width 60 height 13
select select "63467"
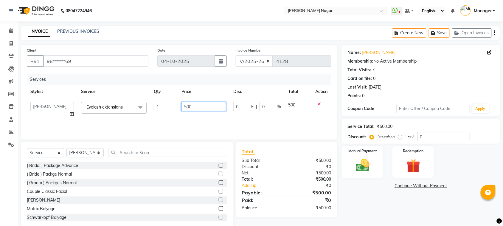
click at [199, 106] on input "500" at bounding box center [204, 106] width 45 height 9
type input "5"
type input "1000"
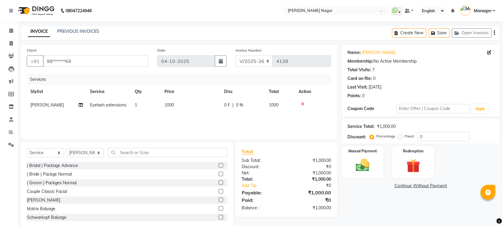
click at [445, 57] on div "Name: Shirley Mendes Membership: No Active Membership Total Visits: 7 Card on f…" at bounding box center [421, 73] width 146 height 52
click at [491, 50] on icon at bounding box center [490, 52] width 4 height 4
select select "female"
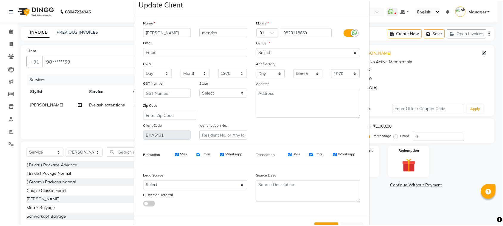
scroll to position [36, 0]
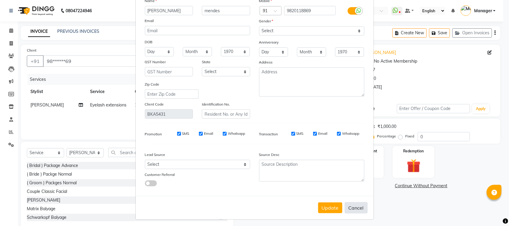
click at [348, 206] on button "Cancel" at bounding box center [356, 207] width 23 height 11
select select
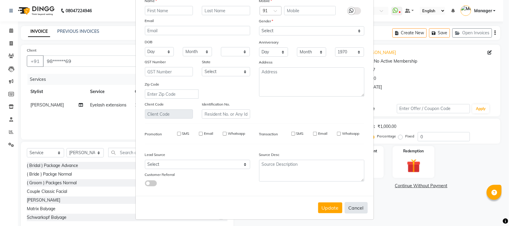
select select
checkbox input "false"
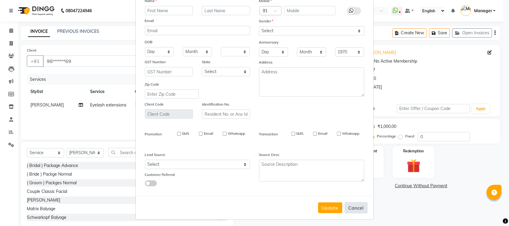
checkbox input "false"
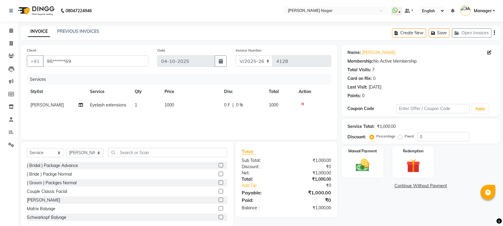
click at [423, 72] on div "Total Visits: 7" at bounding box center [421, 70] width 146 height 6
click at [197, 116] on div "Services Stylist Service Qty Price Disc Total Action Minal Eyelash extensions 1…" at bounding box center [179, 104] width 305 height 60
click at [201, 108] on td "1000" at bounding box center [191, 104] width 60 height 13
select select "63467"
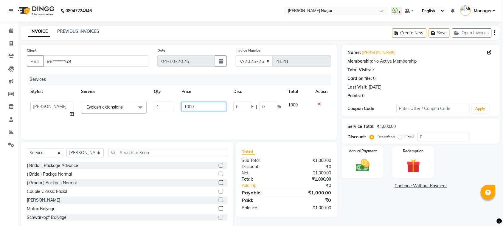
click at [219, 107] on input "1000" at bounding box center [204, 106] width 45 height 9
type input "1"
type input "1500"
click at [361, 165] on img at bounding box center [362, 165] width 23 height 16
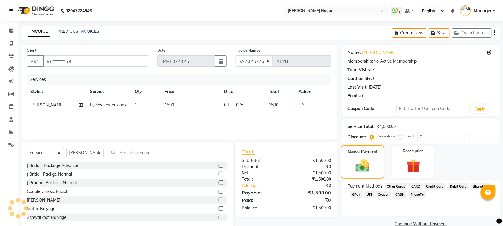
click at [361, 165] on img at bounding box center [363, 166] width 22 height 16
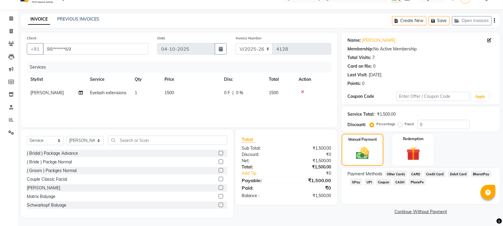
click at [358, 182] on span "GPay" at bounding box center [356, 182] width 12 height 7
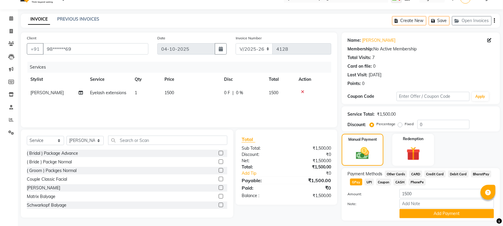
scroll to position [27, 0]
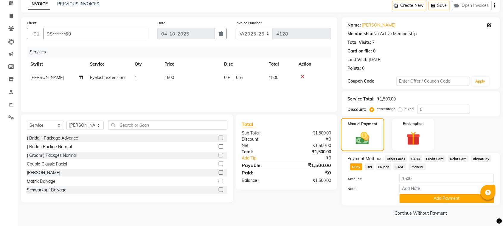
click at [371, 137] on img at bounding box center [363, 138] width 22 height 16
click at [363, 138] on img at bounding box center [363, 138] width 22 height 16
click at [448, 197] on button "Add Payment" at bounding box center [447, 198] width 95 height 9
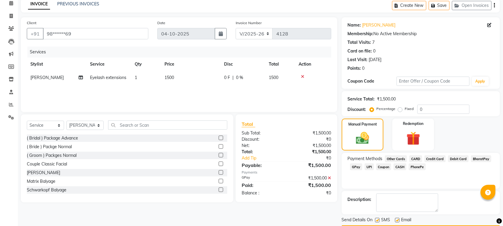
scroll to position [45, 0]
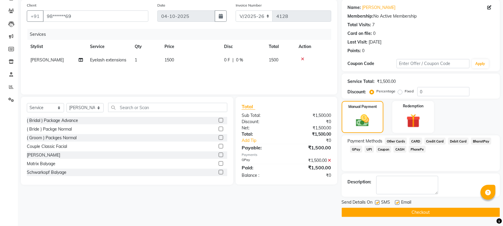
click at [469, 212] on button "Checkout" at bounding box center [421, 212] width 158 height 9
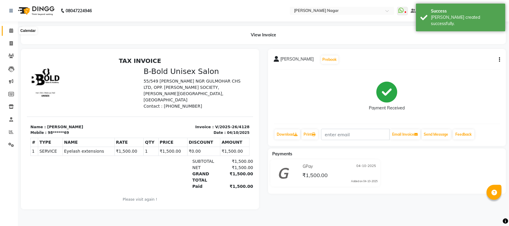
click at [7, 32] on span at bounding box center [11, 30] width 10 height 7
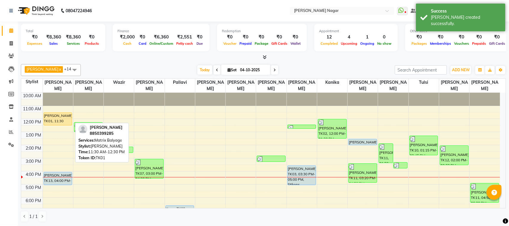
click at [62, 124] on div at bounding box center [58, 125] width 28 height 2
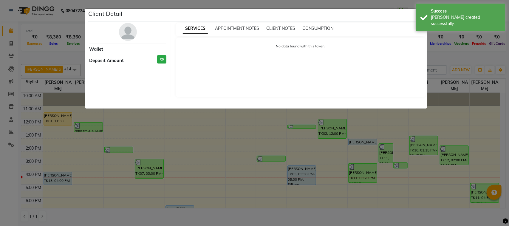
select select "1"
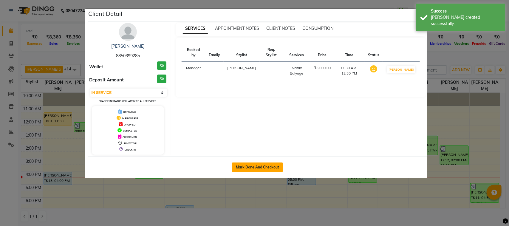
click at [263, 168] on button "Mark Done And Checkout" at bounding box center [257, 168] width 51 height 10
select select "service"
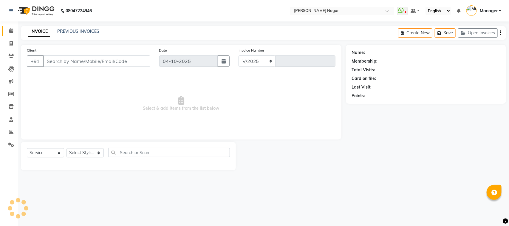
select select "7349"
type input "4129"
select select "membership"
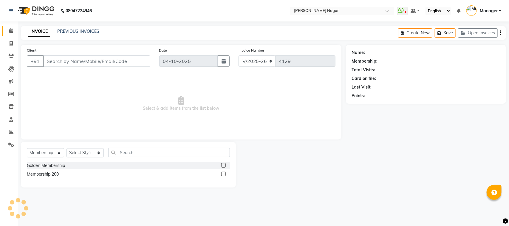
type input "88******85"
select select "63663"
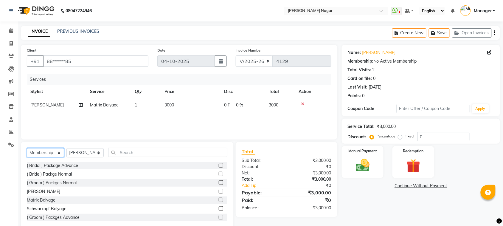
click at [44, 151] on select "Select Service Product Membership Package Voucher Prepaid Gift Card" at bounding box center [45, 152] width 37 height 9
click at [27, 148] on select "Select Service Product Membership Package Voucher Prepaid Gift Card" at bounding box center [45, 152] width 37 height 9
click at [57, 156] on select "Select Service Product Membership Package Voucher Prepaid Gift Card" at bounding box center [45, 152] width 37 height 9
select select "service"
click at [27, 148] on select "Select Service Product Membership Package Voucher Prepaid Gift Card" at bounding box center [45, 152] width 37 height 9
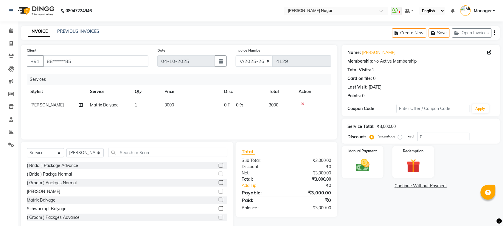
drag, startPoint x: 90, startPoint y: 147, endPoint x: 92, endPoint y: 151, distance: 5.3
click at [92, 151] on div "Select Service Product Membership Package Voucher Prepaid Gift Card Select Styl…" at bounding box center [127, 186] width 213 height 88
click at [92, 151] on select "Select Stylist Alfiya bilkhiya Amir Siddiqui Annu Navale Daraksha Sardar Faizan…" at bounding box center [85, 152] width 37 height 9
select select "64926"
click at [67, 148] on select "Select Stylist Alfiya bilkhiya Amir Siddiqui Annu Navale Daraksha Sardar Faizan…" at bounding box center [85, 152] width 37 height 9
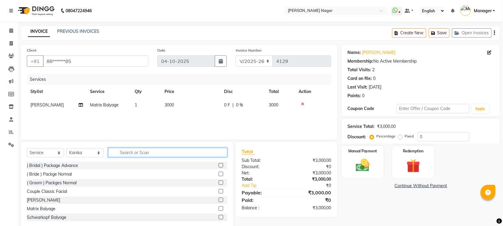
click at [167, 154] on input "text" at bounding box center [167, 152] width 119 height 9
type input "sti"
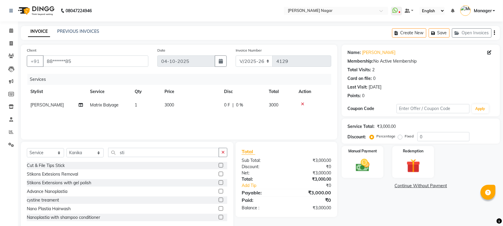
click at [219, 183] on label at bounding box center [221, 182] width 4 height 4
click at [219, 183] on input "checkbox" at bounding box center [221, 183] width 4 height 4
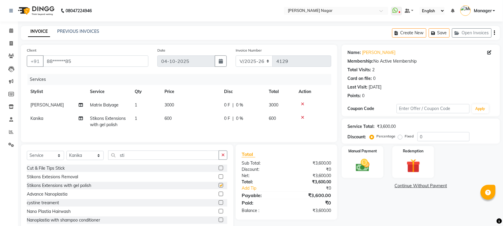
checkbox input "false"
click at [86, 160] on select "Select Stylist Alfiya bilkhiya Amir Siddiqui Annu Navale Daraksha Sardar Faizan…" at bounding box center [85, 155] width 37 height 9
select select "87299"
click at [67, 156] on select "Select Stylist Alfiya bilkhiya Amir Siddiqui Annu Navale Daraksha Sardar Faizan…" at bounding box center [85, 155] width 37 height 9
click at [137, 153] on div "Select Service Product Membership Package Voucher Prepaid Gift Card Select Styl…" at bounding box center [127, 189] width 213 height 88
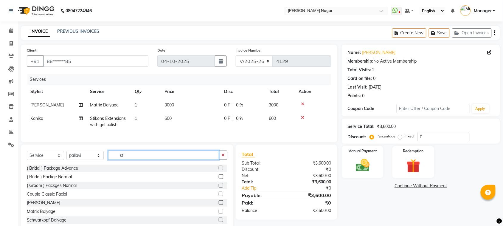
click at [142, 160] on input "sti" at bounding box center [163, 155] width 111 height 9
type input "s"
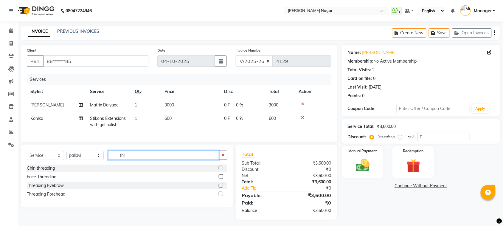
type input "thr"
click at [220, 188] on label at bounding box center [221, 185] width 4 height 4
click at [220, 188] on input "checkbox" at bounding box center [221, 186] width 4 height 4
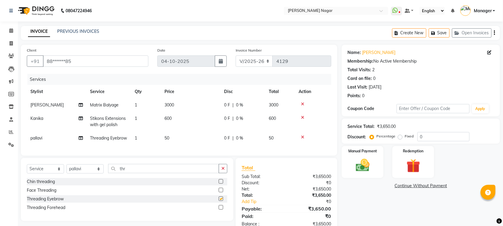
checkbox input "false"
click at [199, 136] on td "50" at bounding box center [191, 138] width 60 height 13
select select "87299"
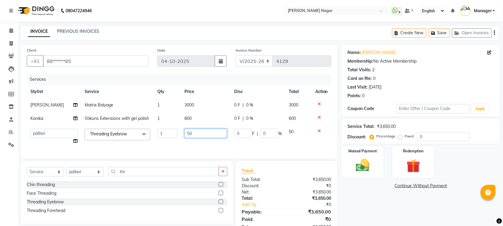
click at [200, 136] on input "50" at bounding box center [206, 133] width 43 height 9
type input "5"
click at [200, 136] on input "280" at bounding box center [206, 133] width 43 height 9
type input "2"
type input "230"
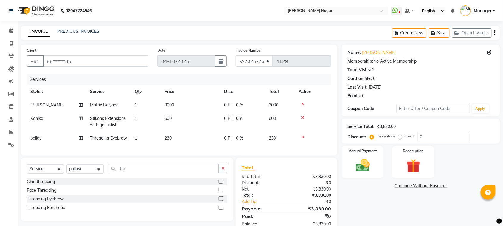
drag, startPoint x: 202, startPoint y: 149, endPoint x: 201, endPoint y: 154, distance: 4.9
click at [202, 150] on div "Services Stylist Service Qty Price Disc Total Action Faizan Shaikh Matrix Balya…" at bounding box center [179, 112] width 305 height 76
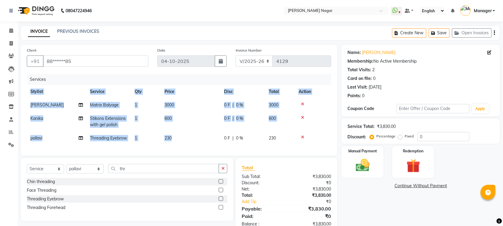
click at [185, 134] on td "230" at bounding box center [191, 138] width 60 height 13
select select "87299"
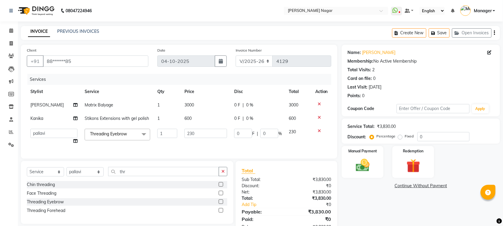
click at [205, 103] on td "3000" at bounding box center [206, 104] width 50 height 13
select select "63663"
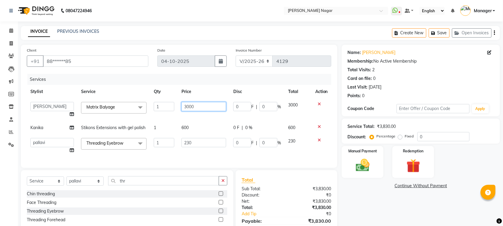
click at [205, 103] on input "3000" at bounding box center [204, 106] width 45 height 9
type input "3"
type input "5500"
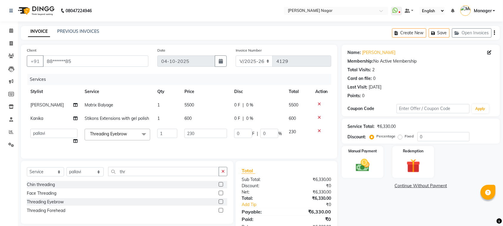
click at [211, 130] on tbody "Faizan Shaikh Matrix Balyage 1 5500 0 F | 0 % 5500 Kanika Stikons Extensions wi…" at bounding box center [179, 123] width 305 height 50
click at [83, 177] on select "Select Stylist Alfiya bilkhiya Amir Siddiqui Annu Navale Daraksha Sardar Faizan…" at bounding box center [85, 171] width 37 height 9
select select "63663"
click at [67, 173] on select "Select Stylist Alfiya bilkhiya Amir Siddiqui Annu Navale Daraksha Sardar Faizan…" at bounding box center [85, 171] width 37 height 9
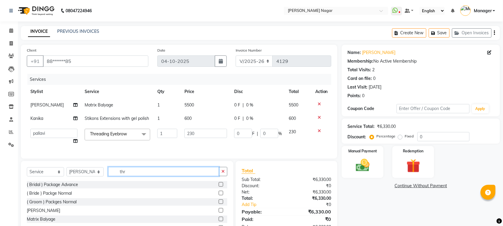
click at [161, 176] on input "thr" at bounding box center [163, 171] width 111 height 9
type input "t"
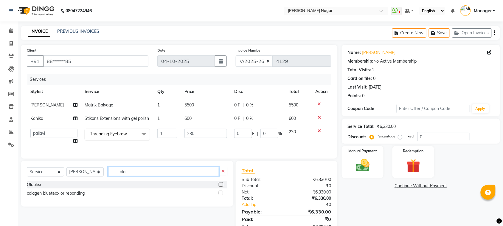
type input "ola"
click at [222, 187] on label at bounding box center [221, 184] width 4 height 4
click at [222, 187] on input "checkbox" at bounding box center [221, 185] width 4 height 4
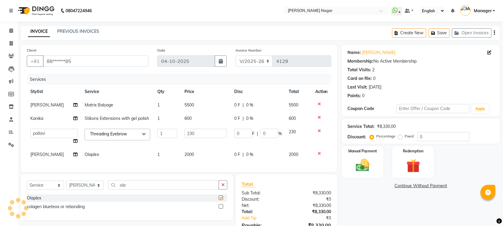
checkbox input "false"
click at [215, 150] on td "2000" at bounding box center [206, 154] width 50 height 13
select select "63663"
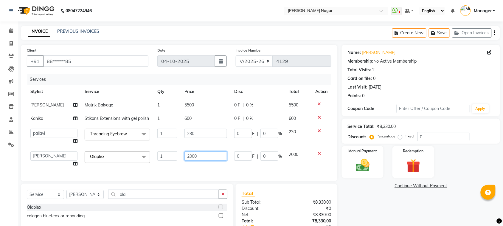
click at [216, 152] on input "2000" at bounding box center [206, 155] width 43 height 9
type input "2"
type input "1000"
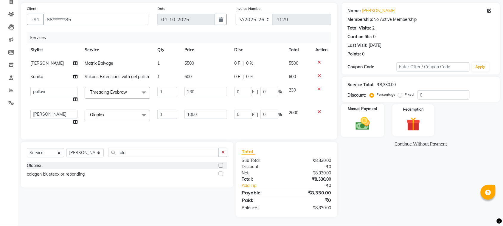
click at [375, 124] on img at bounding box center [362, 123] width 23 height 16
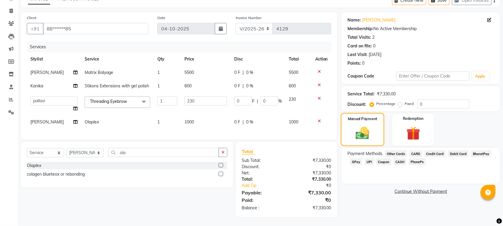
scroll to position [38, 0]
click at [375, 124] on div "Manual Payment" at bounding box center [363, 129] width 44 height 33
click at [372, 125] on img at bounding box center [363, 133] width 22 height 16
click at [362, 127] on img at bounding box center [363, 133] width 22 height 16
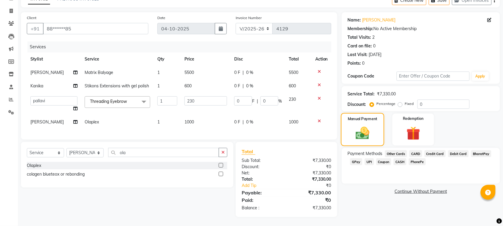
click at [367, 125] on img at bounding box center [363, 133] width 22 height 16
click at [357, 159] on span "GPay" at bounding box center [356, 161] width 12 height 7
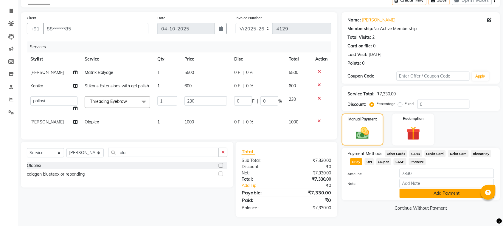
click at [455, 189] on button "Add Payment" at bounding box center [447, 193] width 95 height 9
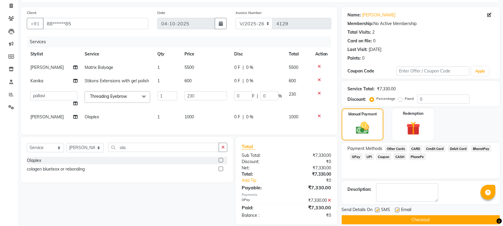
scroll to position [50, 0]
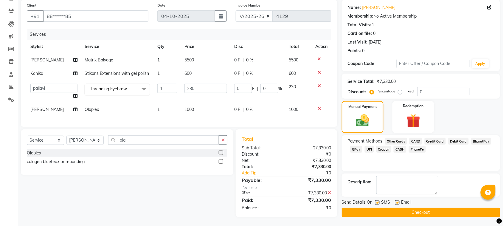
click at [421, 208] on button "Checkout" at bounding box center [421, 212] width 158 height 9
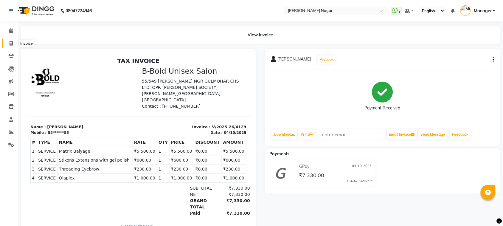
click at [8, 43] on span at bounding box center [11, 43] width 10 height 7
select select "service"
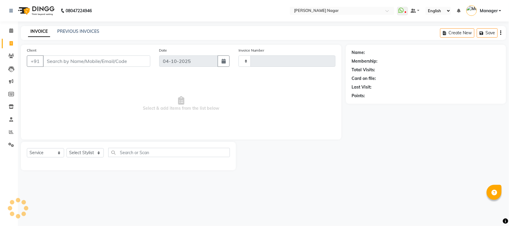
type input "4130"
select select "7349"
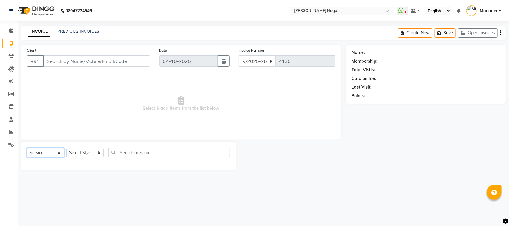
click at [46, 154] on select "Select Service Product Membership Package Voucher Prepaid Gift Card" at bounding box center [45, 152] width 37 height 9
select select "product"
click at [27, 148] on select "Select Service Product Membership Package Voucher Prepaid Gift Card" at bounding box center [45, 152] width 37 height 9
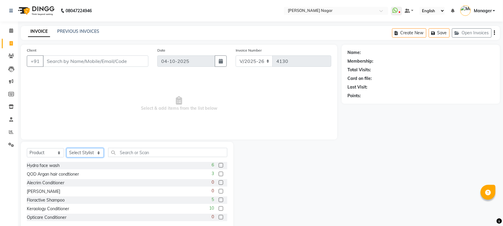
click at [95, 152] on select "Select Stylist Alfiya bilkhiya Amir Siddiqui Annu Navale Daraksha Sardar Faizan…" at bounding box center [85, 152] width 37 height 9
select select "63663"
click at [67, 148] on select "Select Stylist Alfiya bilkhiya Amir Siddiqui Annu Navale Daraksha Sardar Faizan…" at bounding box center [85, 152] width 37 height 9
click at [154, 151] on input "text" at bounding box center [167, 152] width 119 height 9
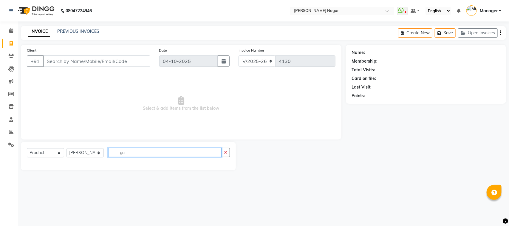
type input "g"
click at [208, 155] on input "go" at bounding box center [164, 152] width 113 height 9
type input "g"
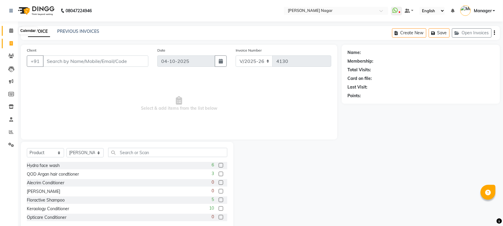
click at [10, 32] on icon at bounding box center [11, 30] width 4 height 4
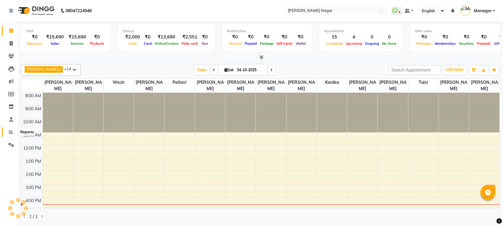
click at [11, 134] on icon at bounding box center [11, 132] width 4 height 4
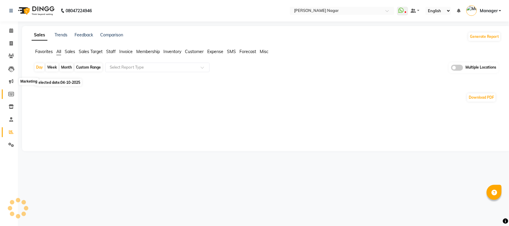
click at [11, 88] on li "Members" at bounding box center [9, 94] width 18 height 13
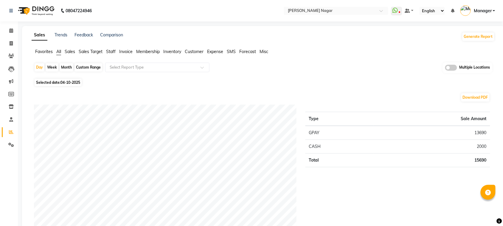
click at [14, 100] on li "Members" at bounding box center [9, 94] width 18 height 13
click at [11, 93] on icon at bounding box center [11, 94] width 6 height 4
select select
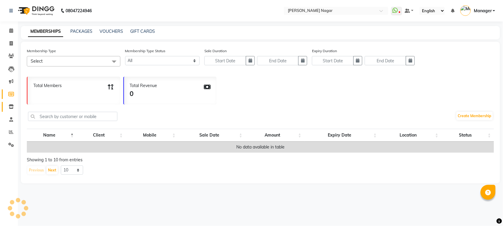
click at [11, 105] on icon at bounding box center [11, 106] width 5 height 4
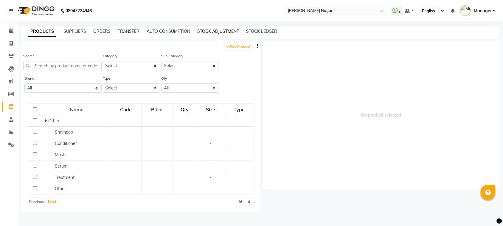
click at [226, 31] on link "STOCK ADJUSTMENT" at bounding box center [218, 31] width 42 height 5
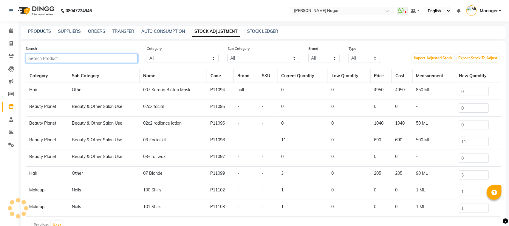
click at [123, 57] on input "text" at bounding box center [82, 58] width 112 height 9
click at [121, 58] on input "text" at bounding box center [81, 58] width 111 height 9
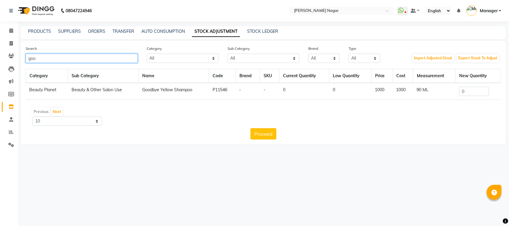
type input "goo"
click at [466, 92] on input "0" at bounding box center [474, 91] width 30 height 9
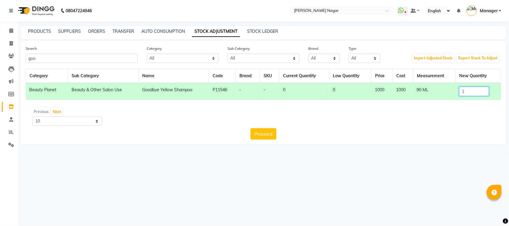
type input "1"
click at [239, 134] on div "Proceed" at bounding box center [264, 133] width 476 height 11
click at [262, 131] on button "Proceed" at bounding box center [263, 133] width 26 height 11
click at [271, 133] on button "Submit" at bounding box center [277, 133] width 24 height 11
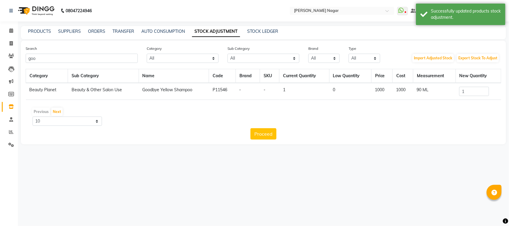
click at [168, 131] on div "Proceed" at bounding box center [264, 133] width 476 height 11
click at [12, 42] on icon at bounding box center [11, 43] width 3 height 4
select select "service"
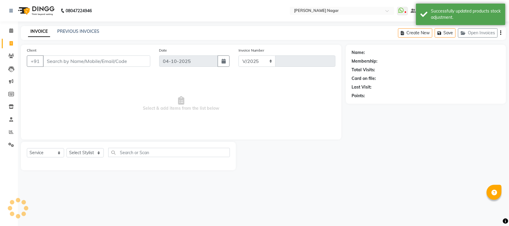
select select "7349"
type input "4130"
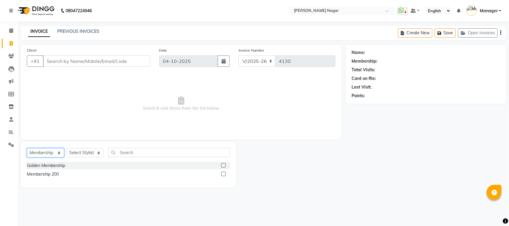
click at [55, 152] on select "Select Service Product Membership Package Voucher Prepaid Gift Card" at bounding box center [45, 152] width 37 height 9
select select "product"
click at [27, 148] on select "Select Service Product Membership Package Voucher Prepaid Gift Card" at bounding box center [45, 152] width 37 height 9
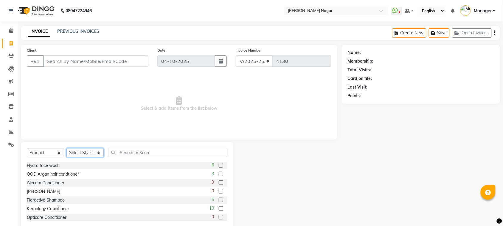
click at [81, 152] on select "Select Stylist Alfiya bilkhiya Amir Siddiqui Annu Navale Daraksha Sardar Faizan…" at bounding box center [85, 152] width 37 height 9
select select "63663"
click at [67, 148] on select "Select Stylist Alfiya bilkhiya Amir Siddiqui Annu Navale Daraksha Sardar Faizan…" at bounding box center [85, 152] width 37 height 9
click at [134, 156] on input "text" at bounding box center [167, 152] width 119 height 9
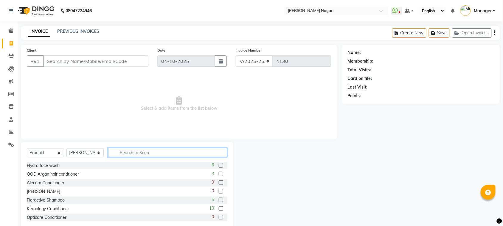
type input "g"
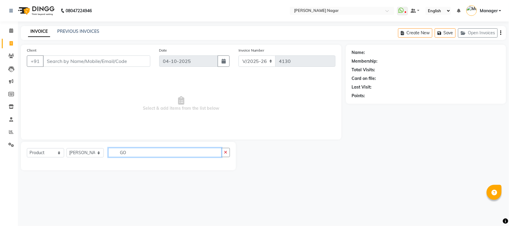
type input "G"
type input "B"
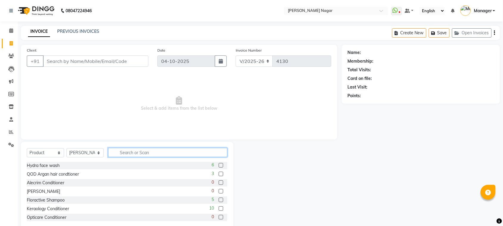
click at [173, 152] on input "text" at bounding box center [167, 152] width 119 height 9
click at [155, 157] on input "text" at bounding box center [167, 152] width 119 height 9
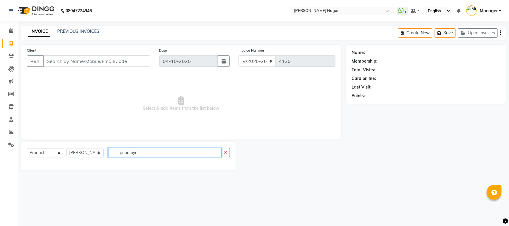
click at [155, 157] on input "good bye" at bounding box center [164, 152] width 113 height 9
type input "g"
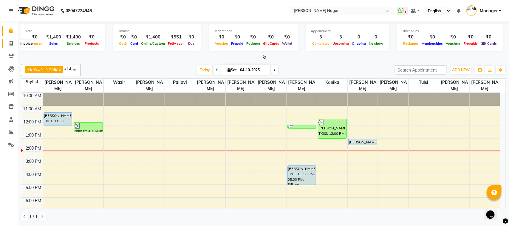
click at [12, 45] on icon at bounding box center [11, 43] width 3 height 4
select select "service"
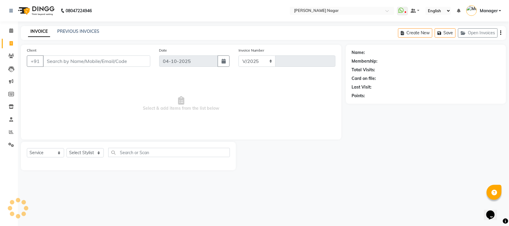
select select "7349"
type input "4124"
select select "membership"
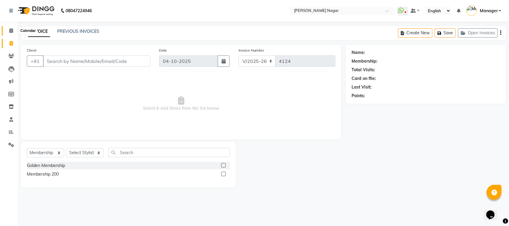
click at [11, 31] on icon at bounding box center [11, 30] width 4 height 4
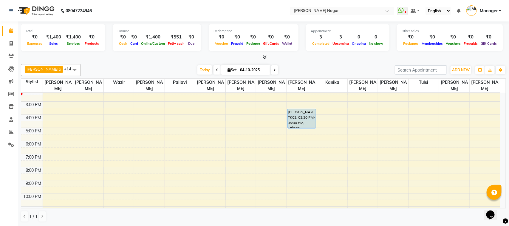
scroll to position [70, 0]
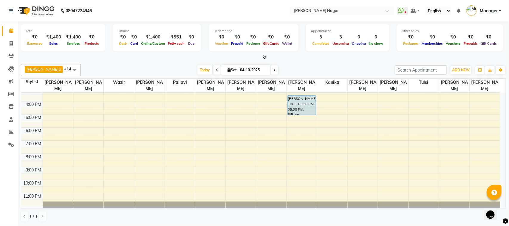
click at [145, 118] on div "10:00 AM 11:00 AM 12:00 PM 1:00 PM 2:00 PM 3:00 PM 4:00 PM 5:00 PM 6:00 PM 7:00…" at bounding box center [260, 114] width 479 height 183
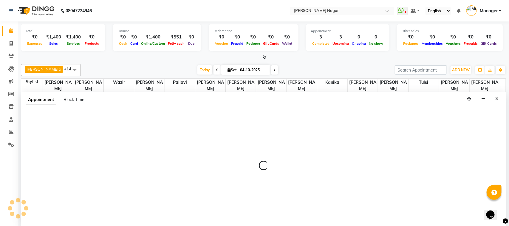
select select "63467"
select select "tentative"
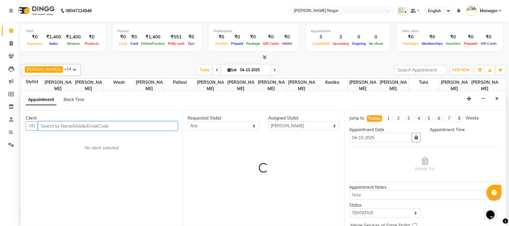
select select "1020"
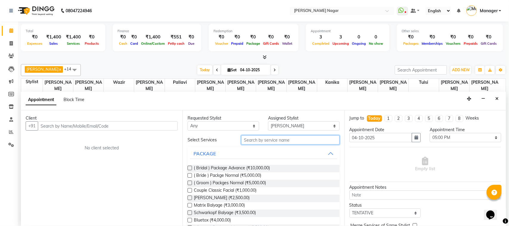
click at [288, 140] on input "text" at bounding box center [290, 139] width 98 height 9
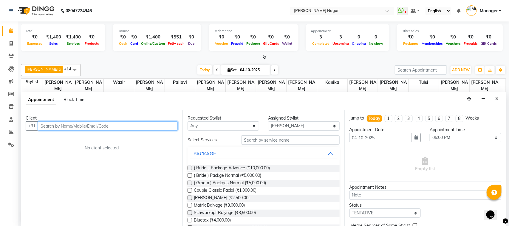
click at [160, 124] on input "text" at bounding box center [108, 125] width 140 height 9
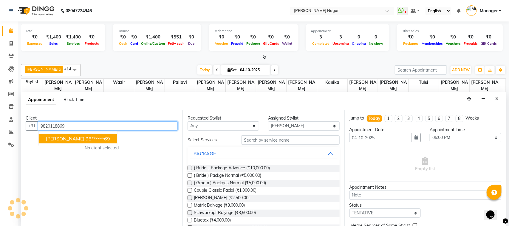
click at [109, 139] on button "Shirley mendes 98******69" at bounding box center [78, 139] width 78 height 10
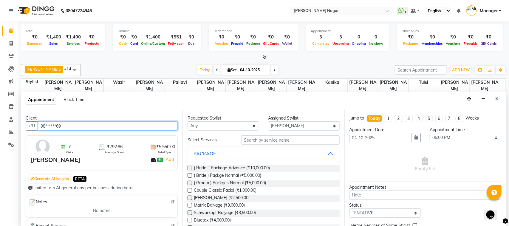
type input "98******69"
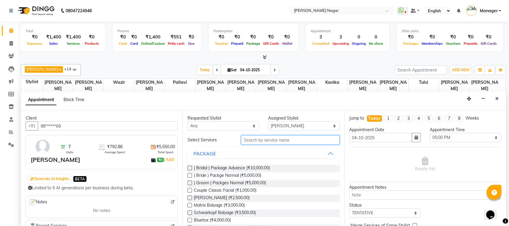
click at [277, 141] on input "text" at bounding box center [290, 139] width 98 height 9
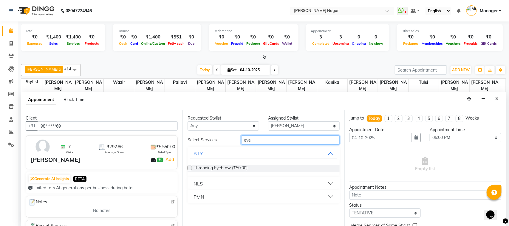
type input "eye"
click at [293, 194] on button "PMN" at bounding box center [263, 196] width 147 height 11
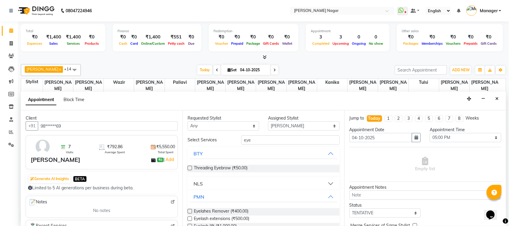
click at [190, 220] on label at bounding box center [190, 218] width 4 height 4
click at [190, 220] on input "checkbox" at bounding box center [190, 219] width 4 height 4
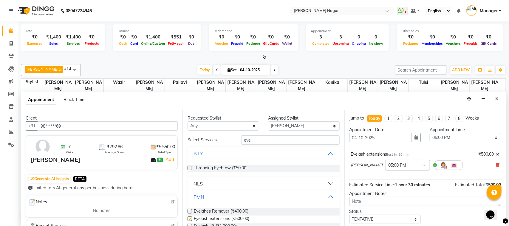
checkbox input "false"
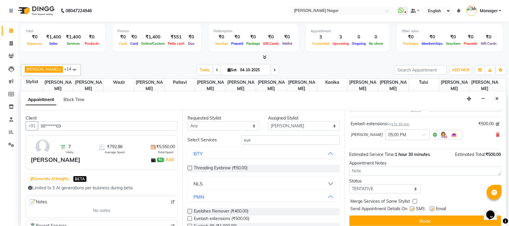
scroll to position [36, 0]
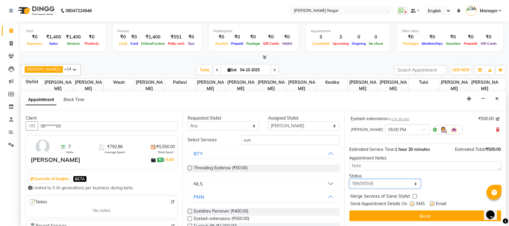
click at [404, 183] on select "Select TENTATIVE CONFIRM CHECK-IN UPCOMING" at bounding box center [385, 183] width 72 height 9
select select "upcoming"
click at [349, 179] on select "Select TENTATIVE CONFIRM CHECK-IN UPCOMING" at bounding box center [385, 183] width 72 height 9
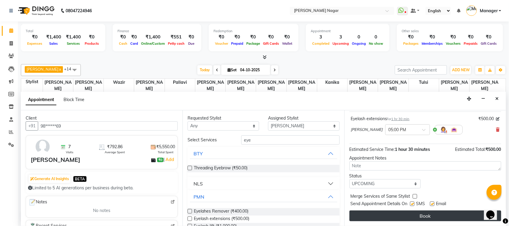
click at [405, 211] on button "Book" at bounding box center [425, 216] width 152 height 11
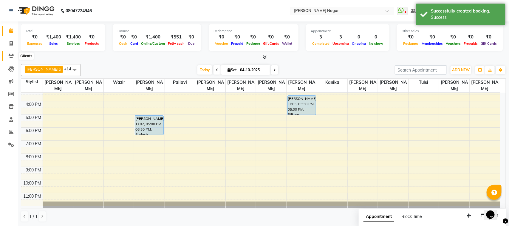
click at [14, 57] on span at bounding box center [11, 56] width 10 height 7
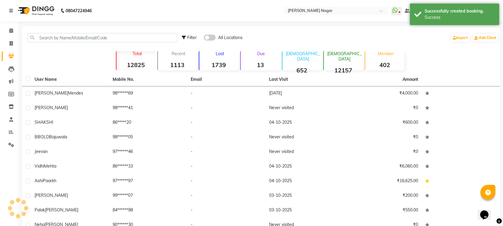
click at [14, 57] on span at bounding box center [11, 56] width 10 height 7
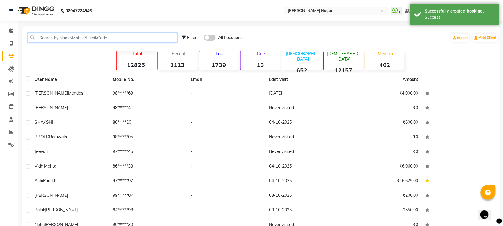
click at [87, 39] on input "text" at bounding box center [103, 37] width 150 height 9
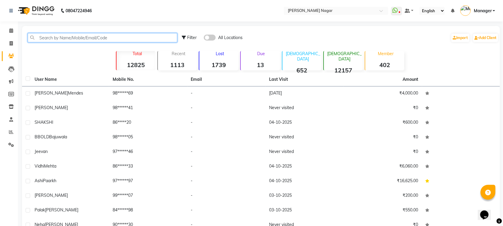
click at [93, 35] on input "text" at bounding box center [103, 37] width 150 height 9
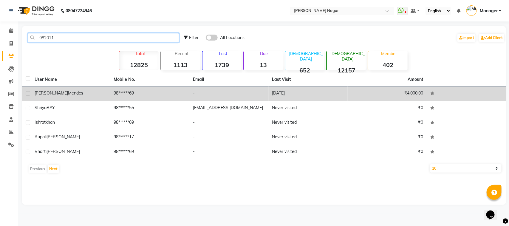
type input "982011"
click at [100, 90] on div "Shirley mendes" at bounding box center [71, 93] width 72 height 6
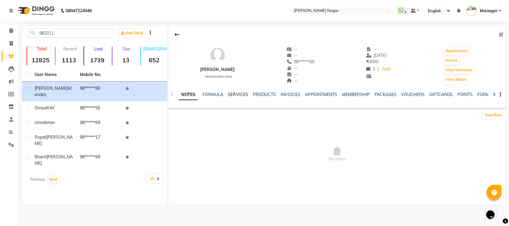
click at [239, 95] on link "SERVICES" at bounding box center [238, 94] width 20 height 5
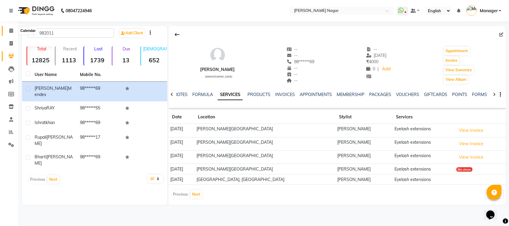
click at [10, 29] on icon at bounding box center [11, 30] width 4 height 4
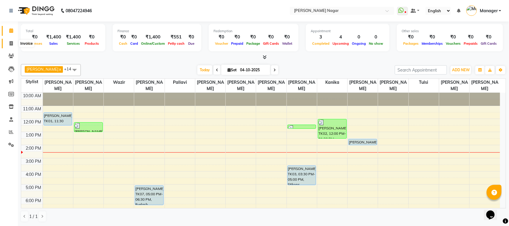
click at [11, 44] on icon at bounding box center [11, 43] width 3 height 4
select select "service"
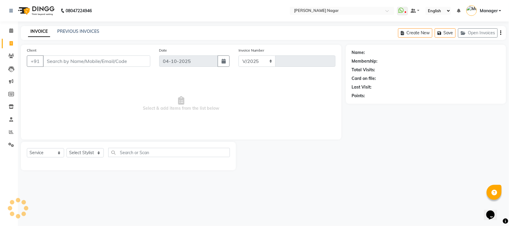
select select "7349"
type input "4124"
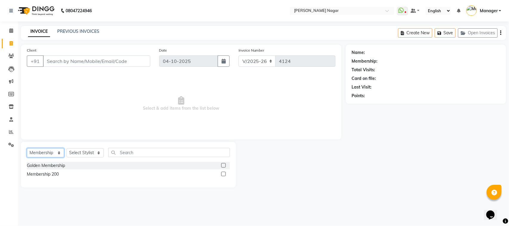
click at [48, 154] on select "Select Service Product Membership Package Voucher Prepaid Gift Card" at bounding box center [45, 152] width 37 height 9
select select "service"
click at [27, 148] on select "Select Service Product Membership Package Voucher Prepaid Gift Card" at bounding box center [45, 152] width 37 height 9
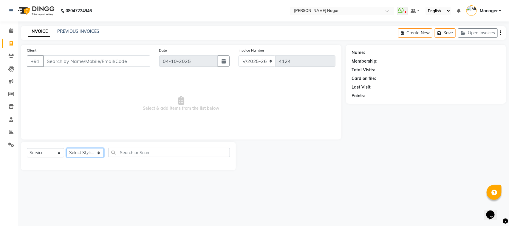
click at [92, 151] on select "Select Stylist Alfiya bilkhiya Amir Siddiqui Annu Navale Daraksha Sardar Faizan…" at bounding box center [85, 152] width 37 height 9
select select "85970"
click at [67, 148] on select "Select Stylist Alfiya bilkhiya Amir Siddiqui Annu Navale Daraksha Sardar Faizan…" at bounding box center [85, 152] width 37 height 9
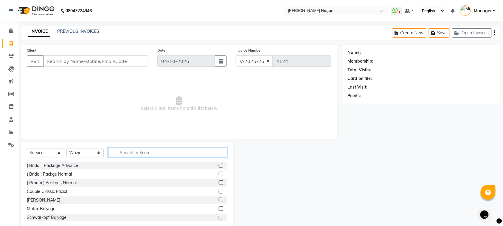
click at [152, 156] on input "text" at bounding box center [167, 152] width 119 height 9
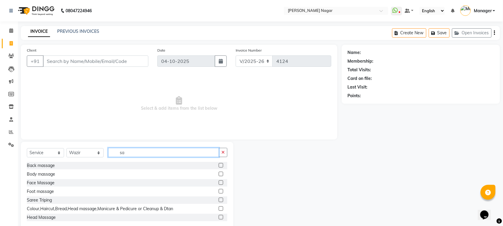
type input "s"
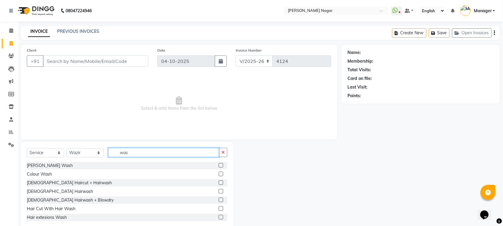
type input "was"
click at [219, 191] on label at bounding box center [221, 191] width 4 height 4
click at [219, 191] on input "checkbox" at bounding box center [221, 192] width 4 height 4
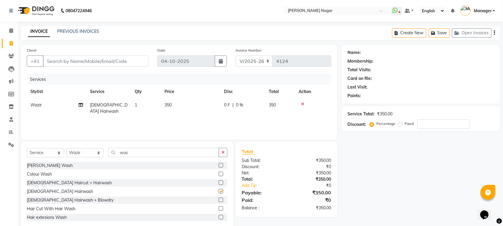
checkbox input "false"
click at [137, 63] on input "Client" at bounding box center [96, 60] width 106 height 11
click at [113, 60] on input "Client" at bounding box center [96, 60] width 106 height 11
click at [115, 60] on input "Client" at bounding box center [96, 60] width 106 height 11
type input "9"
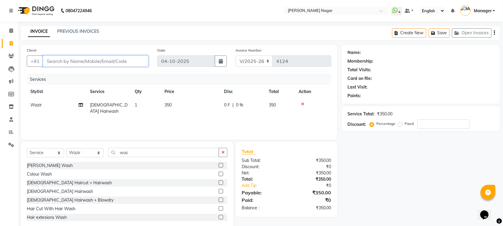
type input "0"
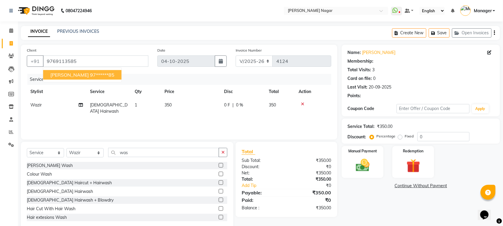
click at [107, 73] on button "Priya Sawant 97******85" at bounding box center [82, 75] width 78 height 10
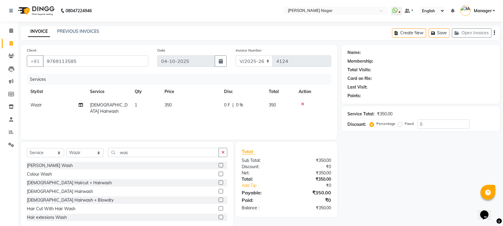
type input "97******85"
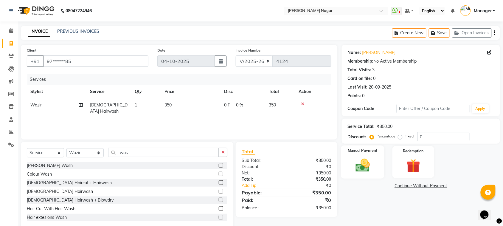
click at [355, 158] on img at bounding box center [362, 165] width 23 height 16
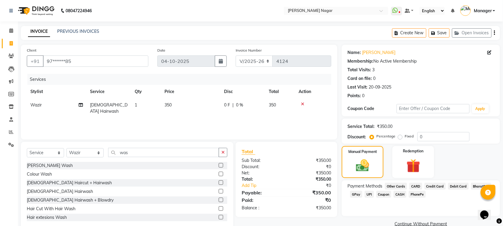
scroll to position [13, 0]
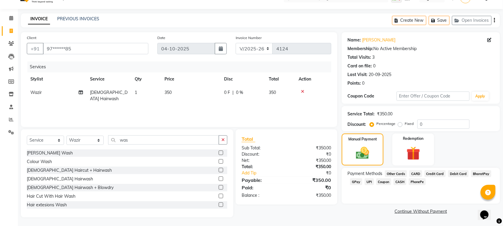
click at [358, 181] on span "GPay" at bounding box center [356, 181] width 12 height 7
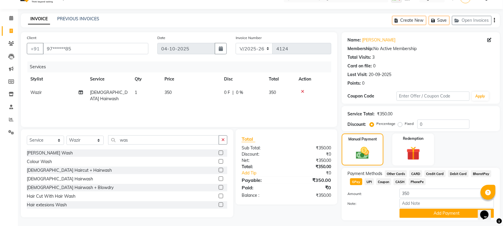
scroll to position [27, 0]
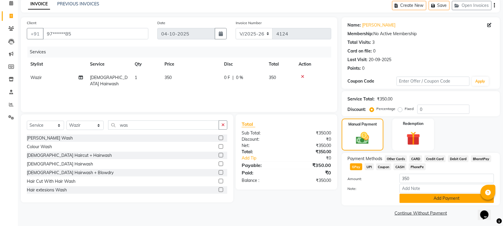
click at [443, 199] on button "Add Payment" at bounding box center [447, 198] width 95 height 9
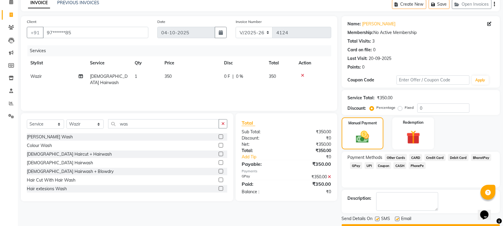
scroll to position [45, 0]
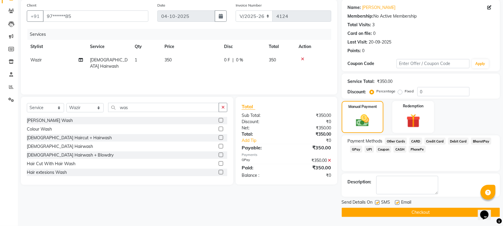
click at [444, 209] on button "Checkout" at bounding box center [421, 212] width 158 height 9
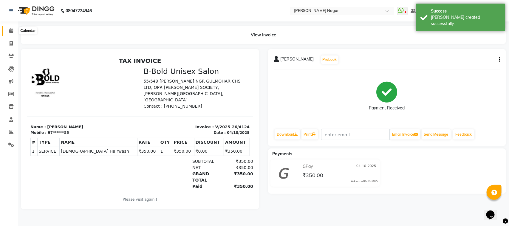
click at [13, 29] on icon at bounding box center [11, 30] width 4 height 4
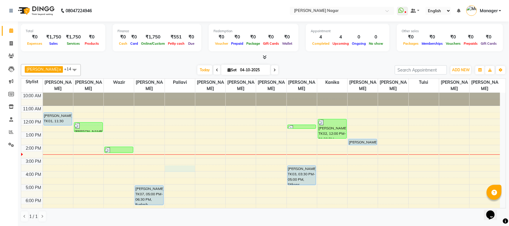
click at [180, 172] on div "10:00 AM 11:00 AM 12:00 PM 1:00 PM 2:00 PM 3:00 PM 4:00 PM 5:00 PM 6:00 PM 7:00…" at bounding box center [260, 184] width 479 height 183
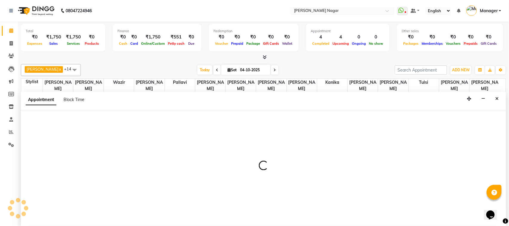
select select "87299"
select select "930"
select select "tentative"
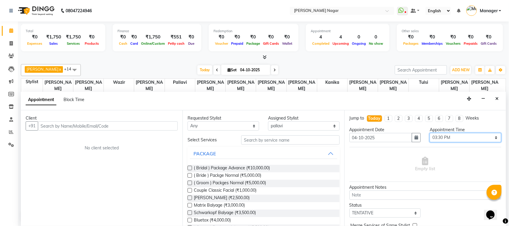
click at [464, 137] on select "Select 11:00 AM 11:15 AM 11:30 AM 11:45 AM 12:00 PM 12:15 PM 12:30 PM 12:45 PM …" at bounding box center [466, 137] width 72 height 9
select select "1080"
click at [430, 133] on select "Select 11:00 AM 11:15 AM 11:30 AM 11:45 AM 12:00 PM 12:15 PM 12:30 PM 12:45 PM …" at bounding box center [466, 137] width 72 height 9
click at [283, 142] on input "text" at bounding box center [290, 139] width 98 height 9
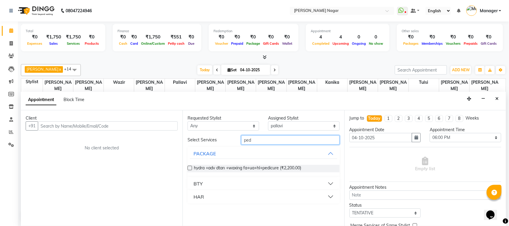
type input "ped"
click at [288, 182] on button "BTY" at bounding box center [263, 183] width 147 height 11
click at [296, 180] on button "BTY" at bounding box center [263, 183] width 147 height 11
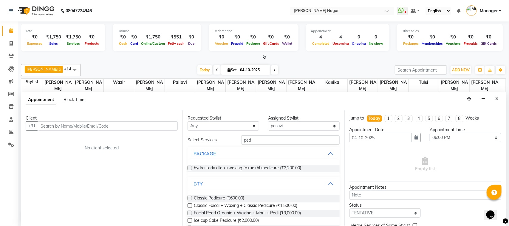
click at [189, 199] on label at bounding box center [190, 198] width 4 height 4
click at [189, 199] on input "checkbox" at bounding box center [190, 199] width 4 height 4
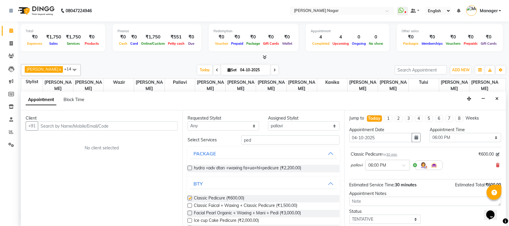
checkbox input "false"
click at [172, 125] on input "text" at bounding box center [108, 125] width 140 height 9
click at [170, 127] on input "text" at bounding box center [108, 125] width 140 height 9
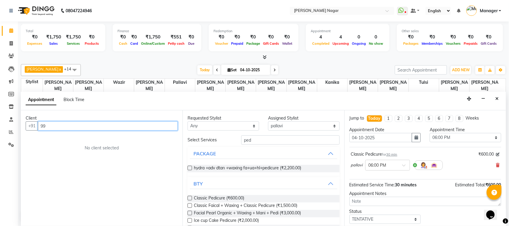
type input "99"
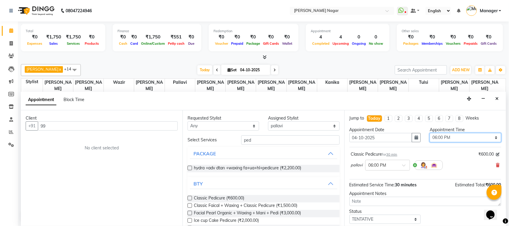
click at [455, 138] on select "Select 11:00 AM 11:15 AM 11:30 AM 11:45 AM 12:00 PM 12:15 PM 12:30 PM 12:45 PM …" at bounding box center [466, 137] width 72 height 9
select select "1110"
click at [430, 133] on select "Select 11:00 AM 11:15 AM 11:30 AM 11:45 AM 12:00 PM 12:15 PM 12:30 PM 12:45 PM …" at bounding box center [466, 137] width 72 height 9
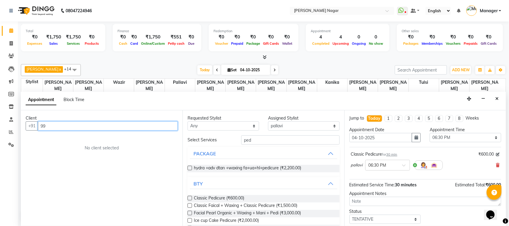
click at [161, 127] on input "99" at bounding box center [108, 125] width 140 height 9
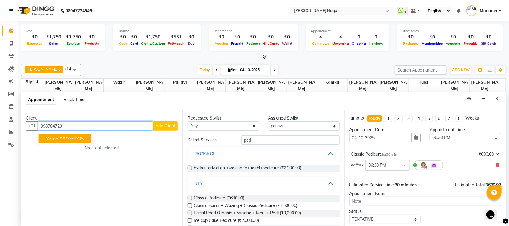
click at [86, 140] on button "Yoma 99******35" at bounding box center [65, 139] width 52 height 10
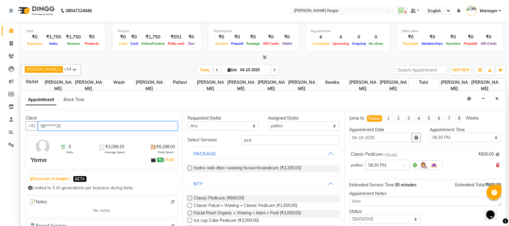
type input "99******35"
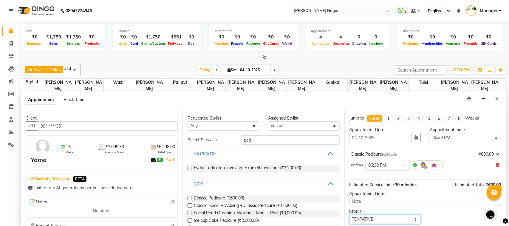
click at [408, 218] on select "Select TENTATIVE CONFIRM CHECK-IN UPCOMING" at bounding box center [385, 219] width 72 height 9
select select "upcoming"
click at [349, 215] on select "Select TENTATIVE CONFIRM CHECK-IN UPCOMING" at bounding box center [385, 219] width 72 height 9
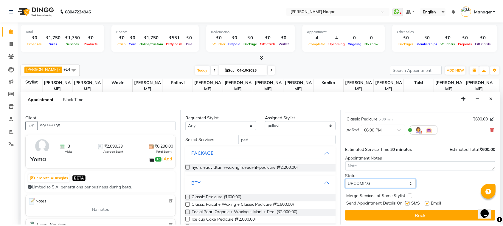
scroll to position [36, 0]
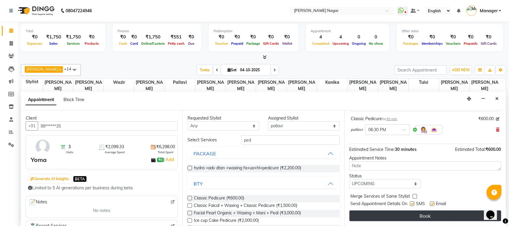
click at [400, 214] on button "Book" at bounding box center [425, 216] width 152 height 11
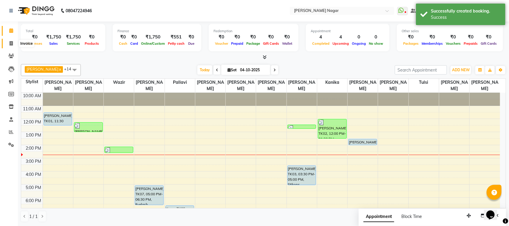
click at [10, 46] on span at bounding box center [11, 43] width 10 height 7
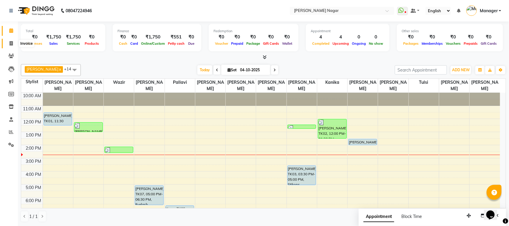
select select "service"
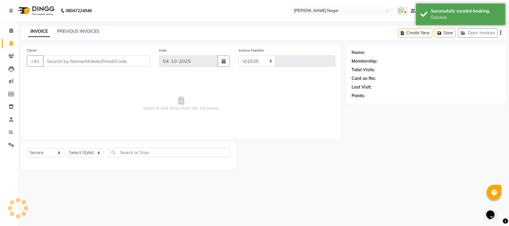
select select "7349"
type input "4125"
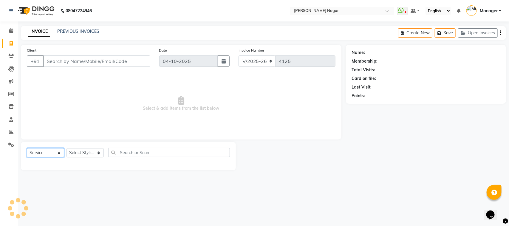
click at [51, 151] on select "Select Service Product Membership Package Voucher Prepaid Gift Card" at bounding box center [45, 152] width 37 height 9
click at [27, 148] on select "Select Service Product Membership Package Voucher Prepaid Gift Card" at bounding box center [45, 152] width 37 height 9
click at [96, 151] on select "Select Stylist" at bounding box center [85, 152] width 37 height 9
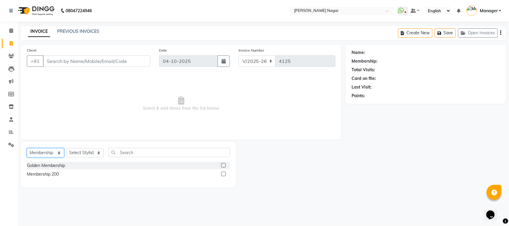
click at [60, 153] on select "Select Service Product Membership Package Voucher Prepaid Gift Card" at bounding box center [45, 152] width 37 height 9
select select "service"
click at [27, 148] on select "Select Service Product Membership Package Voucher Prepaid Gift Card" at bounding box center [45, 152] width 37 height 9
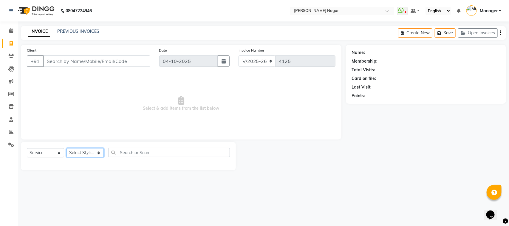
click at [85, 150] on select "Select Stylist Alfiya bilkhiya Amir Siddiqui Annu Navale Daraksha Sardar Faizan…" at bounding box center [85, 152] width 37 height 9
click at [67, 148] on select "Select Stylist Alfiya bilkhiya Amir Siddiqui Annu Navale Daraksha Sardar Faizan…" at bounding box center [85, 152] width 37 height 9
click at [92, 30] on link "PREVIOUS INVOICES" at bounding box center [78, 31] width 42 height 5
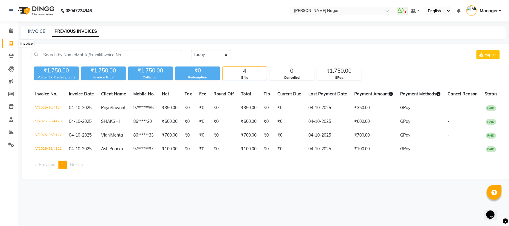
click at [8, 40] on span at bounding box center [11, 43] width 10 height 7
select select "service"
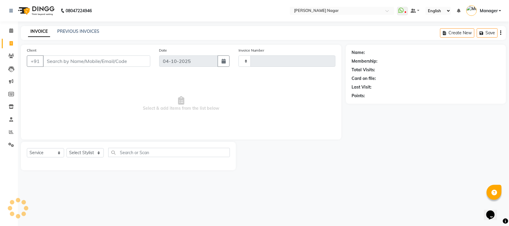
type input "4125"
select select "7349"
click at [79, 151] on select "Select Stylist" at bounding box center [85, 152] width 37 height 9
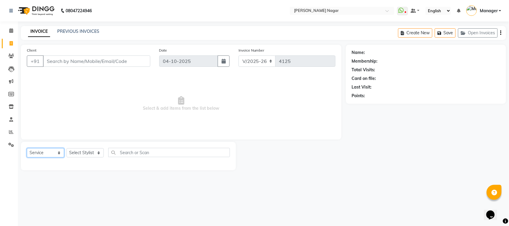
click at [58, 153] on select "Select Service Product Membership Package Voucher Prepaid Gift Card" at bounding box center [45, 152] width 37 height 9
click at [27, 148] on select "Select Service Product Membership Package Voucher Prepaid Gift Card" at bounding box center [45, 152] width 37 height 9
click at [57, 151] on select "Select Service Product Membership Package Voucher Prepaid Gift Card" at bounding box center [45, 152] width 37 height 9
click at [57, 154] on select "Select Service Product Membership Package Voucher Prepaid Gift Card" at bounding box center [45, 152] width 37 height 9
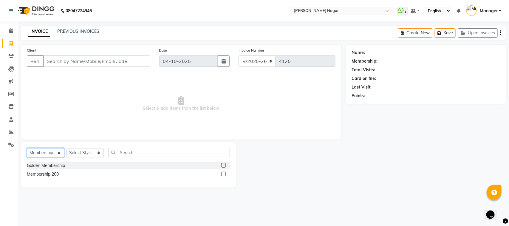
select select "service"
click at [27, 148] on select "Select Service Product Membership Package Voucher Prepaid Gift Card" at bounding box center [45, 152] width 37 height 9
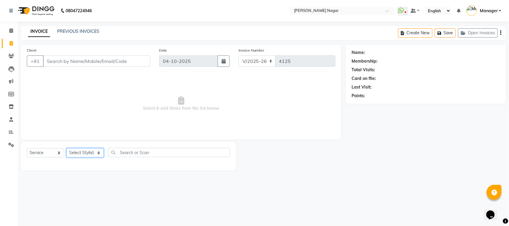
click at [87, 151] on select "Select Stylist Alfiya bilkhiya Amir Siddiqui Annu Navale Daraksha Sardar Faizan…" at bounding box center [85, 152] width 37 height 9
select select "84858"
click at [67, 148] on select "Select Stylist Alfiya bilkhiya Amir Siddiqui Annu Navale Daraksha Sardar Faizan…" at bounding box center [85, 152] width 37 height 9
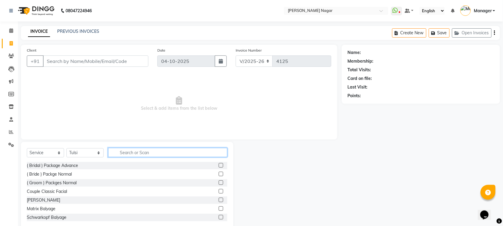
click at [126, 149] on input "text" at bounding box center [167, 152] width 119 height 9
type input "sti"
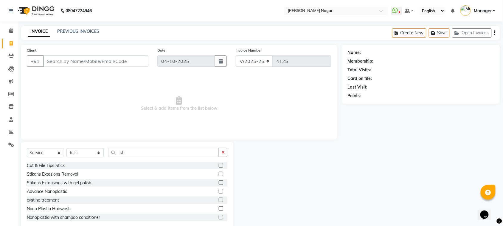
click at [219, 180] on label at bounding box center [221, 182] width 4 height 4
click at [219, 181] on input "checkbox" at bounding box center [221, 183] width 4 height 4
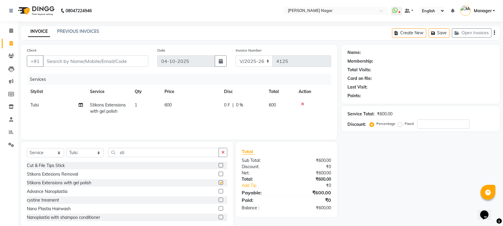
checkbox input "false"
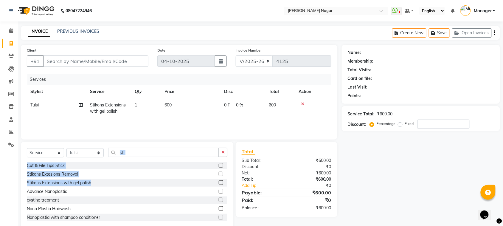
drag, startPoint x: 216, startPoint y: 181, endPoint x: 209, endPoint y: 143, distance: 38.2
click at [209, 143] on div "Select Service Product Membership Package Voucher Prepaid Gift Card Select Styl…" at bounding box center [127, 186] width 213 height 88
click at [206, 110] on td "600" at bounding box center [191, 108] width 60 height 20
select select "84858"
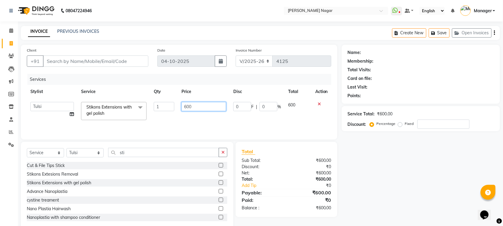
click at [206, 107] on input "600" at bounding box center [204, 106] width 45 height 9
type input "6"
type input "800"
click at [93, 154] on select "Select Stylist Alfiya bilkhiya Amir Siddiqui Annu Navale Daraksha Sardar Faizan…" at bounding box center [85, 152] width 37 height 9
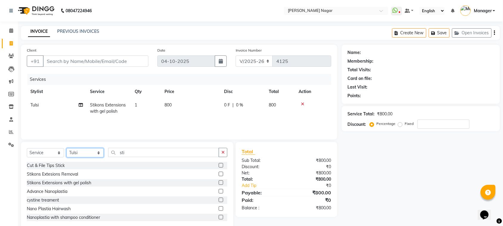
select select "66765"
click at [67, 148] on select "Select Stylist Alfiya bilkhiya Amir Siddiqui Annu Navale Daraksha Sardar Faizan…" at bounding box center [85, 152] width 37 height 9
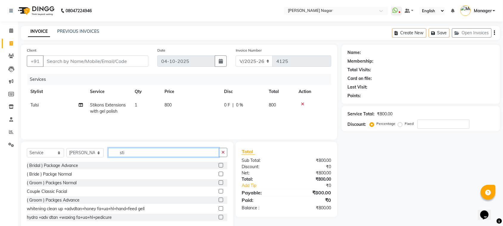
click at [160, 148] on input "sti" at bounding box center [163, 152] width 111 height 9
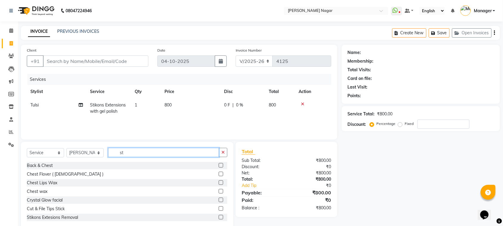
type input "s"
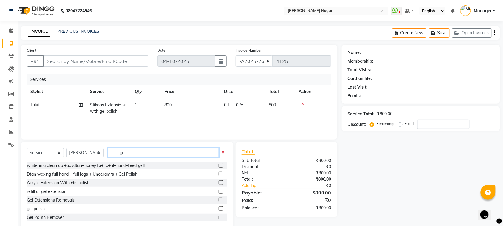
type input "gel"
click at [219, 208] on label at bounding box center [221, 208] width 4 height 4
click at [219, 208] on input "checkbox" at bounding box center [221, 209] width 4 height 4
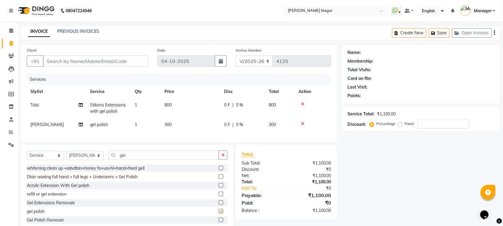
checkbox input "false"
click at [132, 62] on input "Client" at bounding box center [96, 60] width 106 height 11
type input "9"
type input "0"
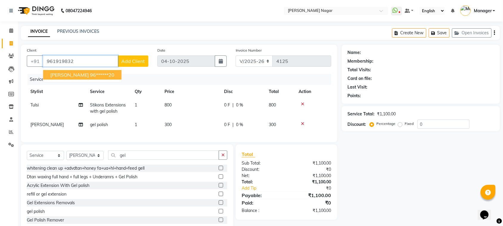
click at [104, 72] on button "Palak shah 96******20" at bounding box center [82, 75] width 78 height 10
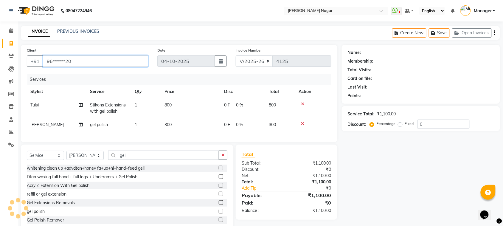
type input "96******20"
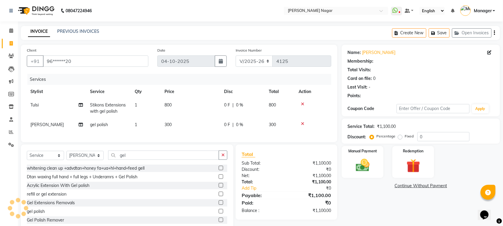
select select "1: Object"
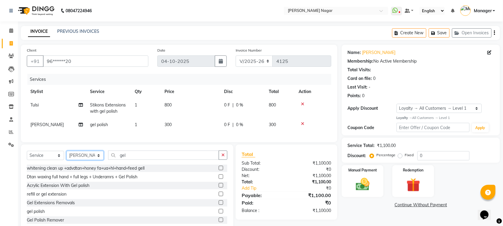
click at [78, 160] on select "Select Stylist Alfiya bilkhiya Amir Siddiqui Annu Navale Daraksha Sardar Faizan…" at bounding box center [85, 155] width 37 height 9
select select "63656"
click at [67, 156] on select "Select Stylist Alfiya bilkhiya Amir Siddiqui Annu Navale Daraksha Sardar Faizan…" at bounding box center [85, 155] width 37 height 9
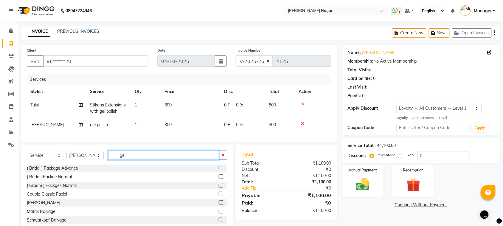
click at [146, 160] on input "gel" at bounding box center [163, 155] width 111 height 9
type input "g"
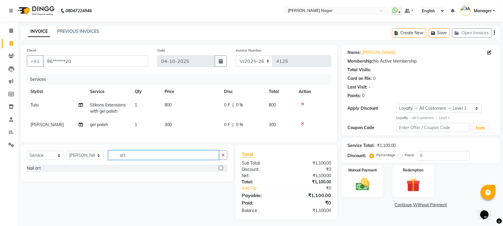
type input "art"
click at [220, 170] on label at bounding box center [221, 168] width 4 height 4
click at [220, 170] on input "checkbox" at bounding box center [221, 168] width 4 height 4
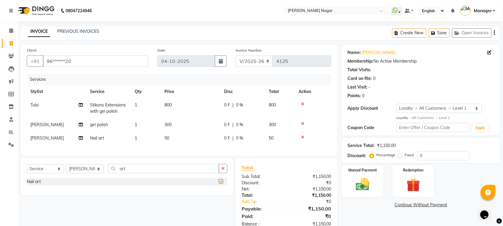
checkbox input "false"
click at [203, 142] on td "50" at bounding box center [191, 138] width 60 height 13
select select "63656"
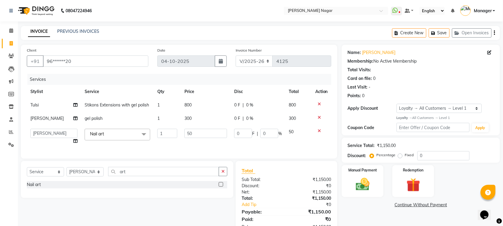
click at [205, 138] on td "50" at bounding box center [206, 136] width 50 height 23
click at [206, 133] on input "50" at bounding box center [206, 133] width 43 height 9
type input "5"
type input "100"
click at [358, 185] on img at bounding box center [362, 184] width 23 height 16
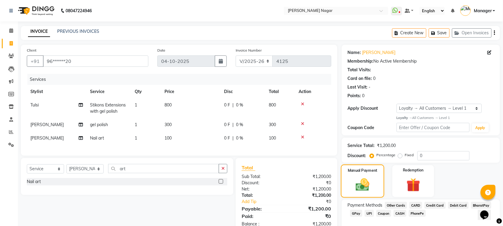
click at [359, 184] on img at bounding box center [363, 185] width 22 height 16
click at [354, 211] on span "GPay" at bounding box center [356, 213] width 12 height 7
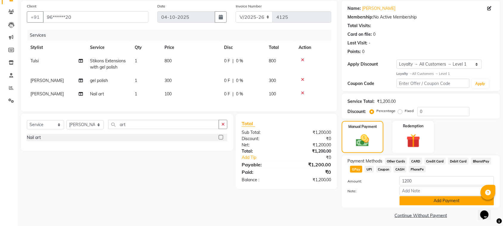
click at [464, 200] on button "Add Payment" at bounding box center [447, 200] width 95 height 9
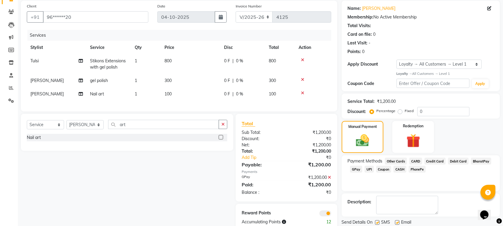
scroll to position [64, 0]
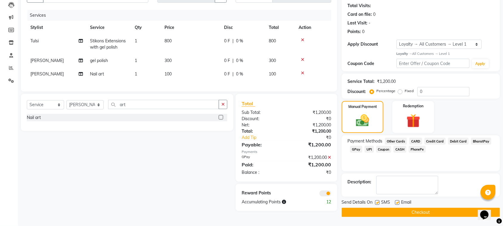
click at [457, 211] on button "Checkout" at bounding box center [421, 212] width 158 height 9
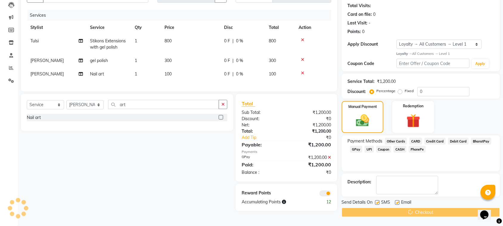
click at [456, 212] on div "Checkout" at bounding box center [421, 212] width 158 height 9
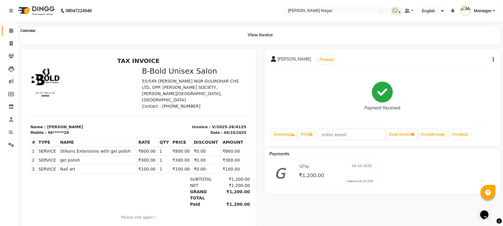
click at [12, 29] on icon at bounding box center [11, 30] width 4 height 4
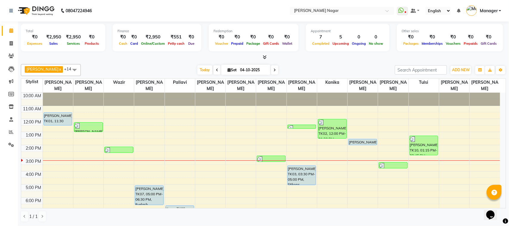
click at [264, 10] on nav "08047224946 Select Location × Bbold Mahavir, Mahavir Nagar WhatsApp Status ✕ St…" at bounding box center [254, 10] width 509 height 21
click at [10, 118] on icon at bounding box center [11, 119] width 4 height 4
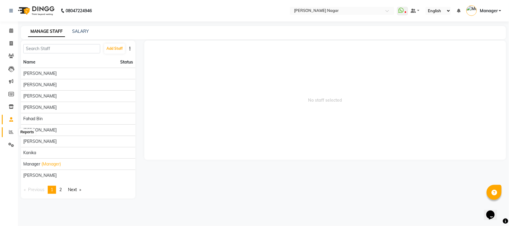
click at [14, 132] on span at bounding box center [11, 132] width 10 height 7
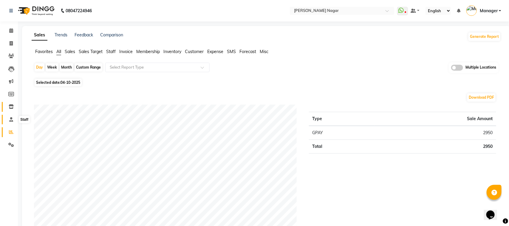
drag, startPoint x: 12, startPoint y: 116, endPoint x: 13, endPoint y: 106, distance: 10.2
click at [12, 116] on span at bounding box center [11, 119] width 10 height 7
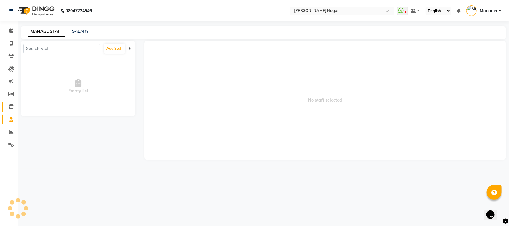
click at [10, 106] on icon at bounding box center [11, 106] width 5 height 4
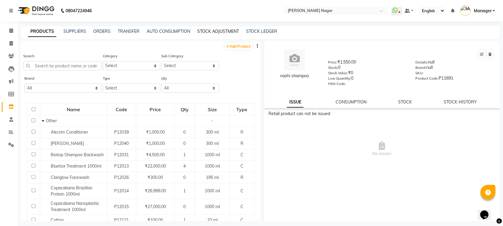
click at [221, 32] on link "STOCK ADJUSTMENT" at bounding box center [218, 31] width 42 height 5
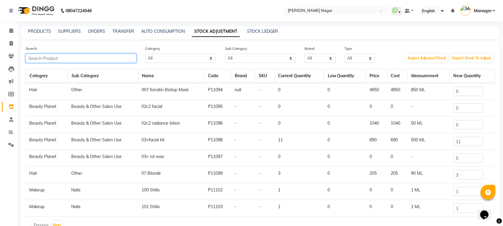
click at [117, 60] on input "text" at bounding box center [81, 58] width 111 height 9
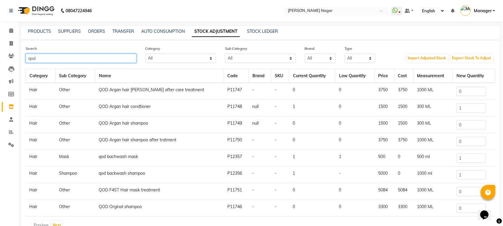
scroll to position [4, 0]
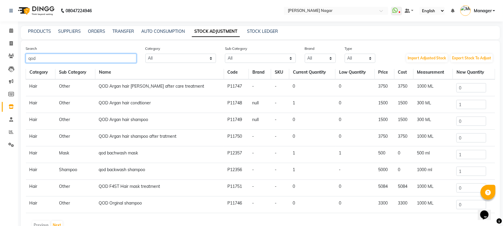
type input "qod"
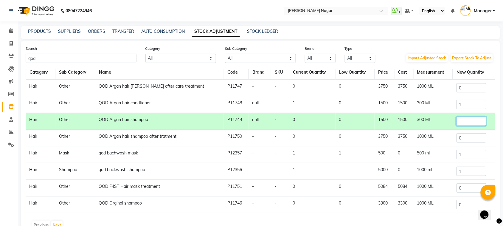
click at [457, 119] on input "number" at bounding box center [472, 121] width 30 height 9
type input "3"
click at [467, 102] on input "1" at bounding box center [472, 104] width 30 height 9
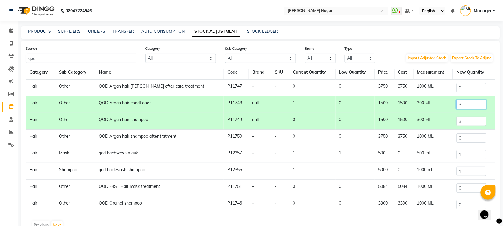
scroll to position [40, 0]
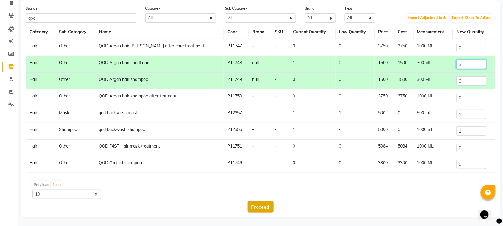
type input "3"
click at [256, 207] on button "Proceed" at bounding box center [261, 206] width 26 height 11
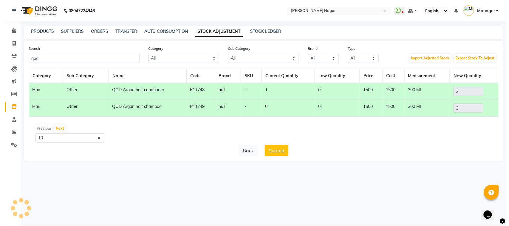
scroll to position [0, 0]
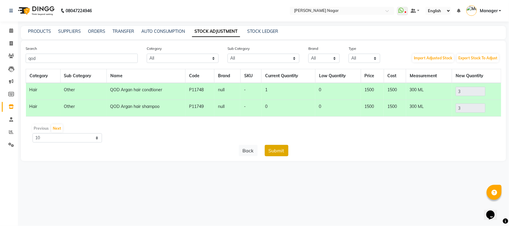
click at [281, 155] on button "Submit" at bounding box center [277, 150] width 24 height 11
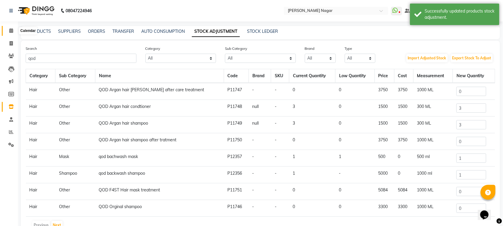
click at [10, 30] on icon at bounding box center [11, 30] width 4 height 4
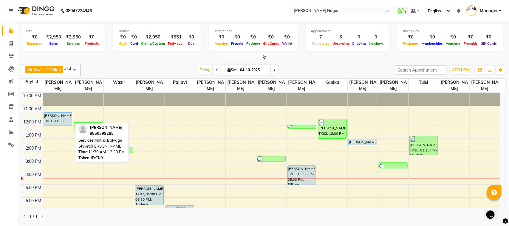
click at [67, 114] on div "[PERSON_NAME], TK01, 11:30 AM-12:30 PM, Matrix Balyage" at bounding box center [58, 119] width 28 height 13
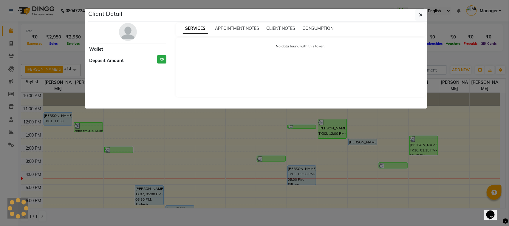
select select "3"
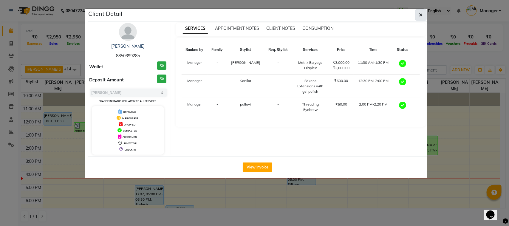
click at [419, 13] on icon "button" at bounding box center [421, 15] width 4 height 5
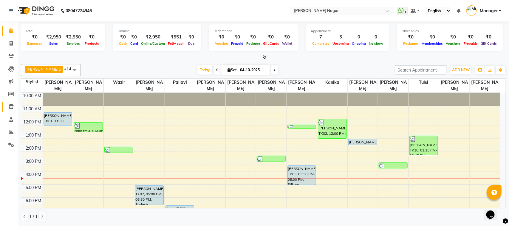
click at [13, 111] on link "Inventory" at bounding box center [9, 107] width 14 height 10
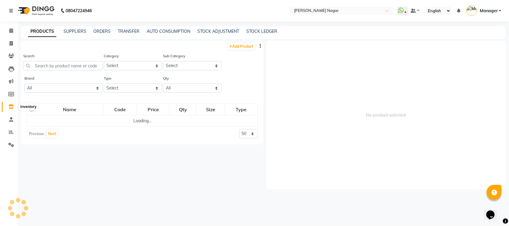
click at [13, 109] on icon at bounding box center [11, 106] width 5 height 4
click at [225, 32] on link "STOCK ADJUSTMENT" at bounding box center [218, 31] width 42 height 5
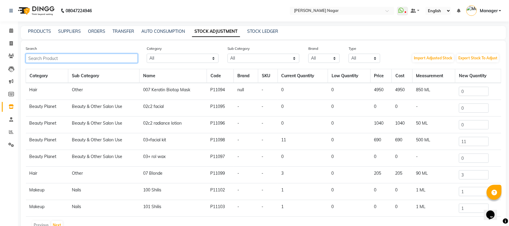
click at [117, 56] on input "text" at bounding box center [82, 58] width 112 height 9
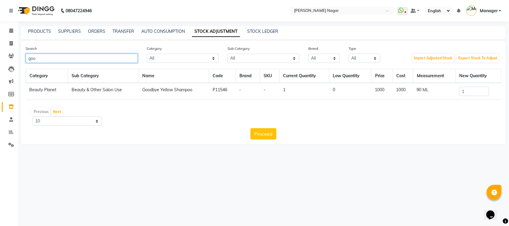
type input "goo"
click at [45, 90] on td "Beauty Planet" at bounding box center [47, 91] width 42 height 17
click at [9, 129] on span at bounding box center [11, 132] width 10 height 7
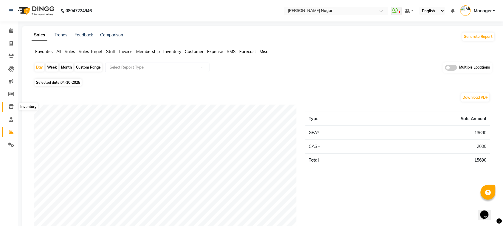
click at [14, 105] on span at bounding box center [11, 106] width 10 height 7
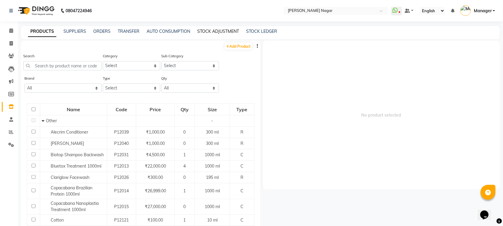
click at [213, 31] on link "STOCK ADJUSTMENT" at bounding box center [218, 31] width 42 height 5
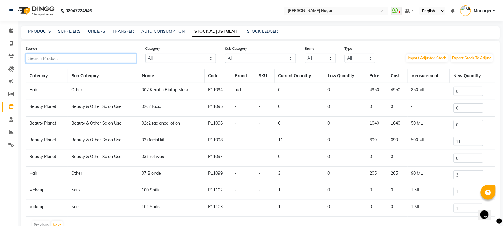
click at [130, 58] on input "text" at bounding box center [81, 58] width 111 height 9
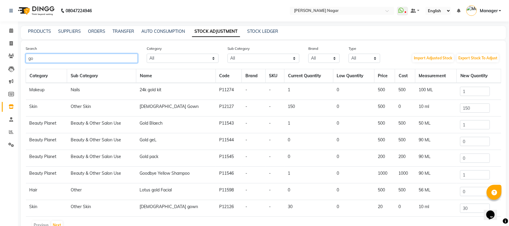
type input "g"
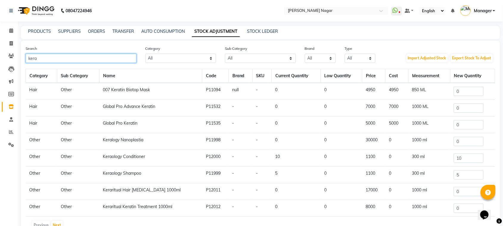
click at [118, 55] on input "kera" at bounding box center [81, 58] width 111 height 9
type input "k"
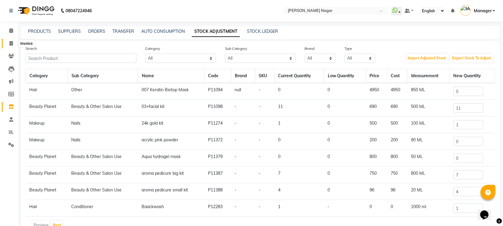
click at [8, 41] on span at bounding box center [11, 43] width 10 height 7
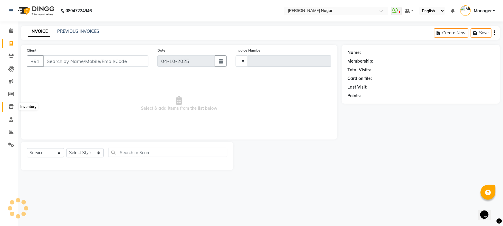
click at [7, 109] on span at bounding box center [11, 106] width 10 height 7
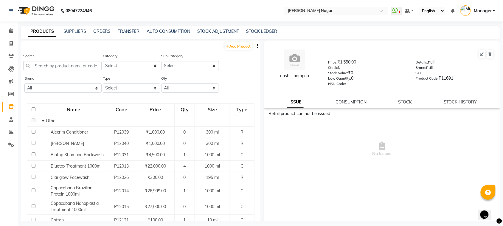
click at [235, 50] on div "Add Product" at bounding box center [141, 46] width 240 height 10
click at [234, 48] on link "Add Product" at bounding box center [238, 45] width 27 height 7
select select "true"
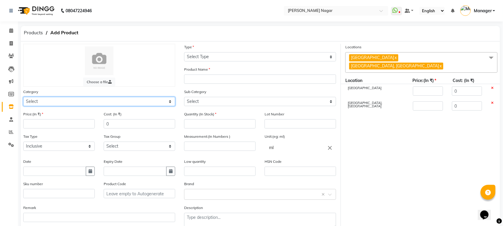
click at [75, 100] on select "Select Hair Skin Makeup Personal Care Appliances Beard Waxing Disposable Thread…" at bounding box center [99, 101] width 152 height 9
select select "1100"
click at [23, 97] on select "Select Hair Skin Makeup Personal Care Appliances Beard Waxing Disposable Thread…" at bounding box center [99, 101] width 152 height 9
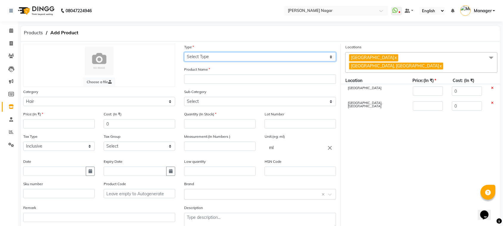
click at [211, 56] on select "Select Type Both Retail Consumable" at bounding box center [260, 56] width 152 height 9
select select "R"
click at [184, 52] on select "Select Type Both Retail Consumable" at bounding box center [260, 56] width 152 height 9
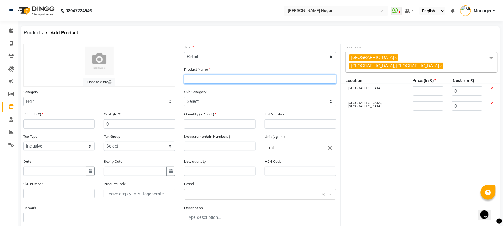
click at [209, 80] on input "text" at bounding box center [260, 79] width 152 height 9
type input "GOOD BYE YELLO"
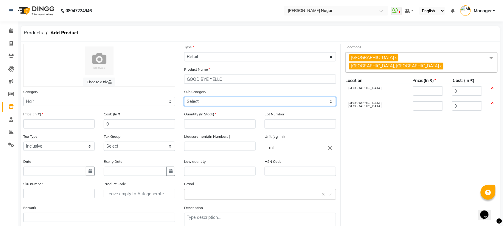
click at [267, 105] on select "Select Shampoo Conditioner Cream Mask Oil Serum Color Appliances Treatment Styl…" at bounding box center [260, 101] width 152 height 9
select select "1101"
click at [184, 97] on select "Select Shampoo Conditioner Cream Mask Oil Serum Color Appliances Treatment Styl…" at bounding box center [260, 101] width 152 height 9
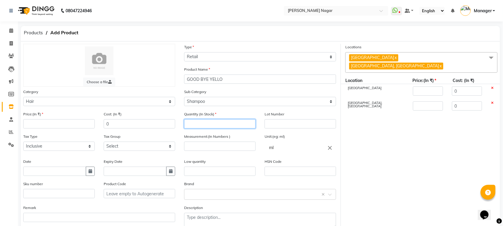
click at [233, 122] on input "number" at bounding box center [220, 123] width 72 height 9
type input "1"
click at [229, 145] on input "number" at bounding box center [220, 146] width 72 height 9
type input "500"
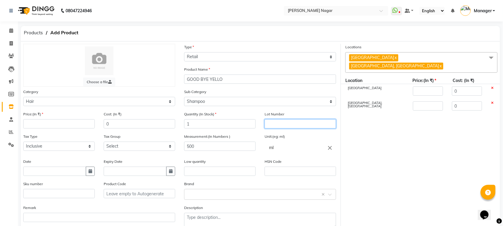
click at [283, 124] on input "text" at bounding box center [301, 123] width 72 height 9
click at [123, 168] on input "text" at bounding box center [135, 171] width 63 height 9
select select "10"
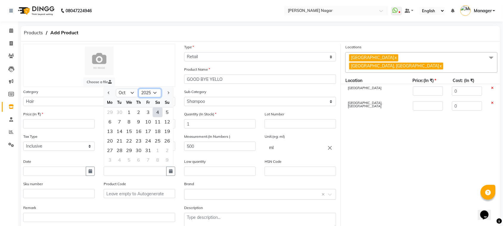
click at [149, 90] on select "2015 2016 2017 2018 2019 2020 2021 2022 2023 2024 2025 2026 2027 2028 2029 2030…" at bounding box center [150, 93] width 23 height 9
select select "2029"
click at [139, 89] on select "2015 2016 2017 2018 2019 2020 2021 2022 2023 2024 2025 2026 2027 2028 2029 2030…" at bounding box center [150, 93] width 23 height 9
click at [120, 130] on div "16" at bounding box center [120, 132] width 10 height 10
type input "16-10-2029"
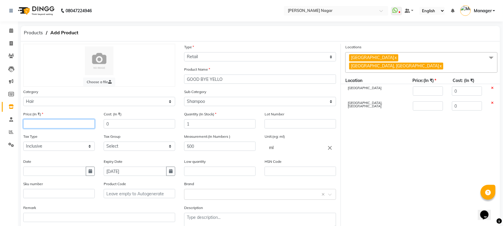
click at [75, 127] on input "number" at bounding box center [59, 123] width 72 height 9
type input "1"
type input "10"
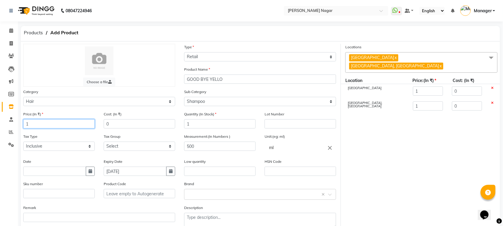
type input "10"
type input "100"
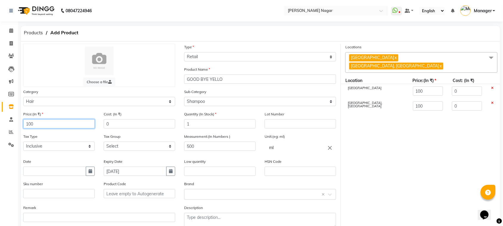
type input "1000"
click at [71, 173] on input "text" at bounding box center [54, 171] width 63 height 9
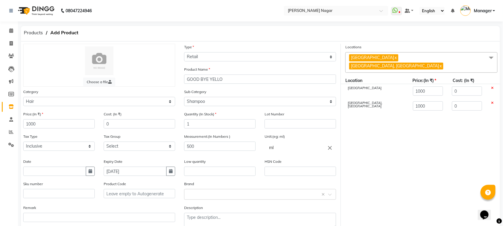
select select "10"
select select "2025"
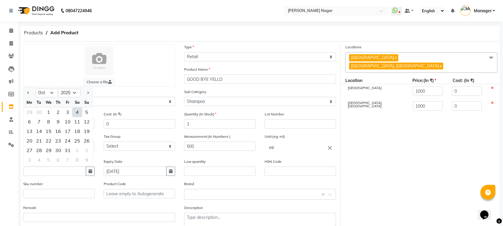
click at [78, 110] on div "4" at bounding box center [77, 113] width 10 height 10
type input "04-10-2025"
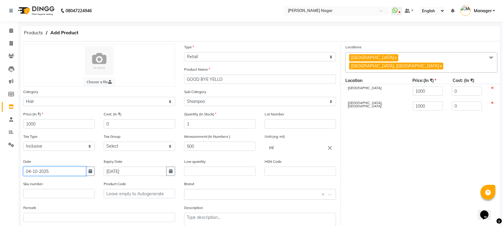
scroll to position [34, 0]
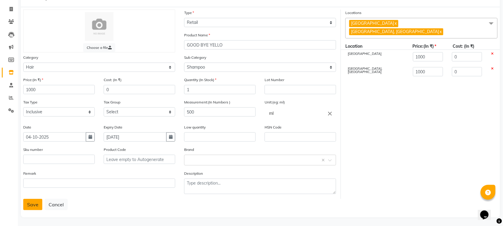
click at [37, 204] on button "Save" at bounding box center [32, 204] width 19 height 11
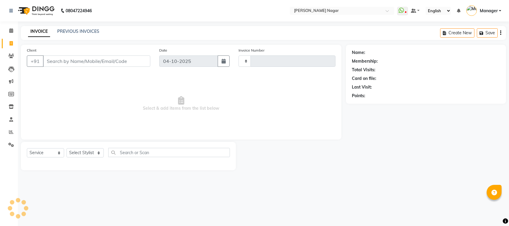
select select "service"
click at [39, 152] on select "Select Service Product Membership Package Voucher Prepaid Gift Card" at bounding box center [45, 152] width 37 height 9
type input "4130"
click at [39, 152] on select "Select Service Product Membership Package Voucher Prepaid Gift Card" at bounding box center [45, 152] width 37 height 9
select select "7349"
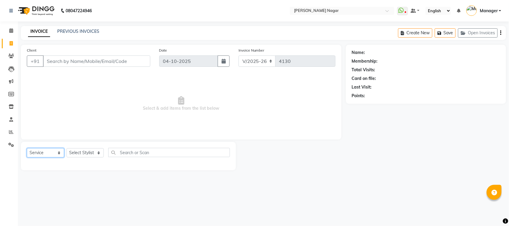
click at [39, 152] on select "Select Service Product Membership Package Voucher Prepaid Gift Card" at bounding box center [45, 152] width 37 height 9
click at [78, 132] on span "Select & add items from the list below" at bounding box center [181, 104] width 309 height 60
click at [47, 153] on select "Select Service Product Membership Package Voucher Prepaid Gift Card" at bounding box center [45, 152] width 37 height 9
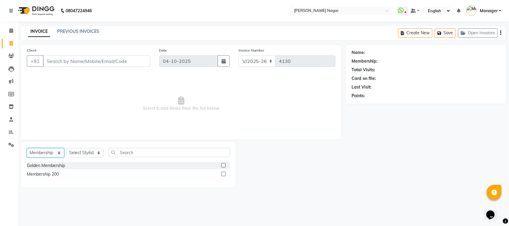
select select "service"
click at [27, 148] on select "Select Service Product Membership Package Voucher Prepaid Gift Card" at bounding box center [45, 152] width 37 height 9
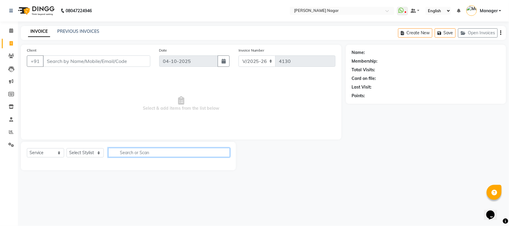
click at [132, 151] on input "text" at bounding box center [169, 152] width 122 height 9
type input "g"
type input "bye"
click at [34, 150] on select "Select Service Product Membership Package Voucher Prepaid Gift Card" at bounding box center [45, 152] width 37 height 9
select select "product"
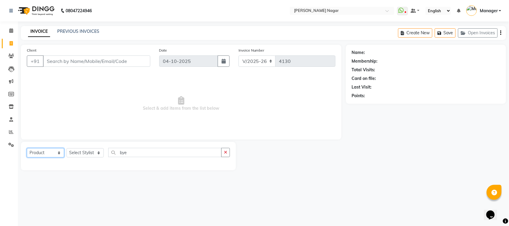
click at [27, 148] on select "Select Service Product Membership Package Voucher Prepaid Gift Card" at bounding box center [45, 152] width 37 height 9
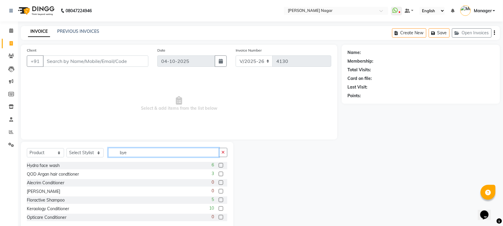
click at [159, 148] on input "bye" at bounding box center [163, 152] width 111 height 9
type input "b"
type input "n"
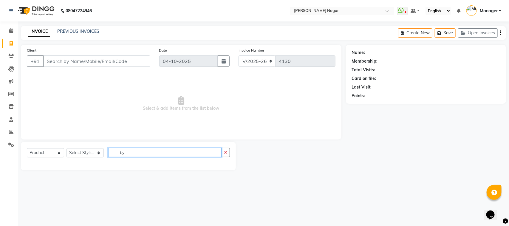
type input "b"
type input "B"
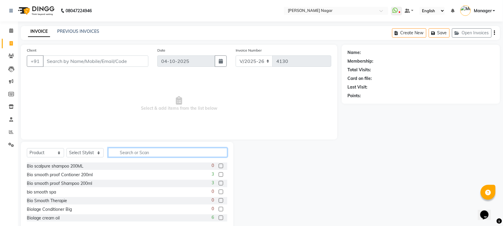
scroll to position [372, 0]
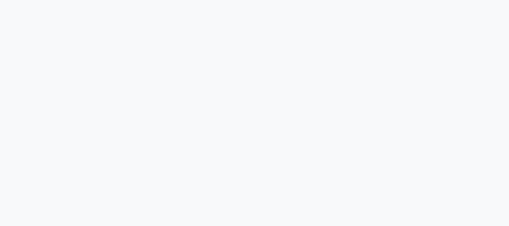
select select "service"
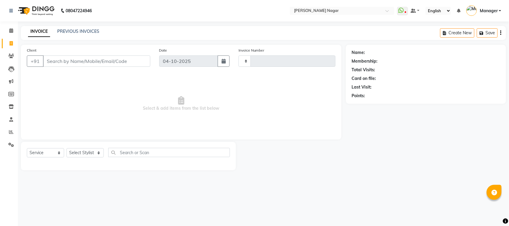
type input "4130"
select select "7349"
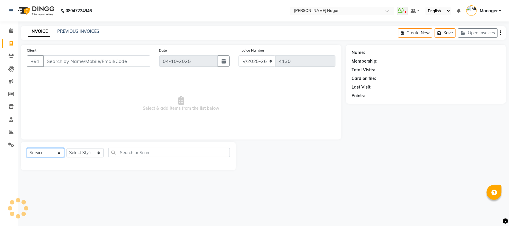
click at [36, 151] on select "Select Service Product Membership Package Voucher Prepaid Gift Card" at bounding box center [45, 152] width 37 height 9
click at [44, 151] on select "Select Service Product Membership Package Voucher Prepaid Gift Card" at bounding box center [45, 152] width 37 height 9
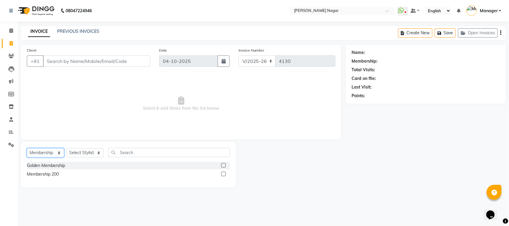
select select "product"
click at [27, 148] on select "Select Service Product Membership Package Voucher Prepaid Gift Card" at bounding box center [45, 152] width 37 height 9
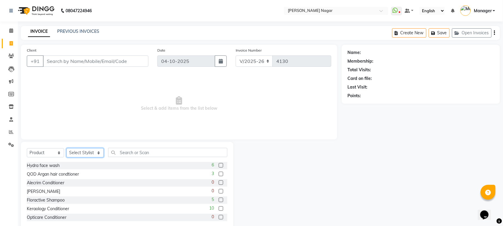
click at [90, 150] on select "Select Stylist [PERSON_NAME] [PERSON_NAME] Annu [PERSON_NAME] [PERSON_NAME] [PE…" at bounding box center [85, 152] width 37 height 9
select select "63663"
click at [67, 148] on select "Select Stylist [PERSON_NAME] [PERSON_NAME] Annu [PERSON_NAME] [PERSON_NAME] [PE…" at bounding box center [85, 152] width 37 height 9
click at [171, 157] on input "text" at bounding box center [167, 152] width 119 height 9
click at [164, 150] on input "text" at bounding box center [167, 152] width 119 height 9
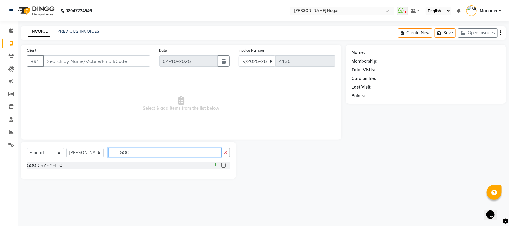
type input "GOO"
click at [222, 165] on label at bounding box center [223, 165] width 4 height 4
click at [222, 165] on input "checkbox" at bounding box center [223, 166] width 4 height 4
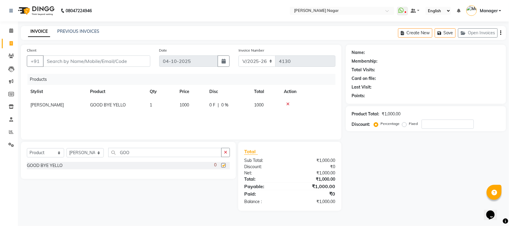
checkbox input "false"
click at [94, 63] on input "Client" at bounding box center [96, 60] width 107 height 11
type input "8"
type input "0"
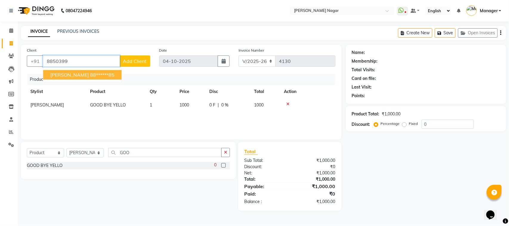
click at [92, 75] on ngb-highlight "88******85" at bounding box center [102, 75] width 24 height 6
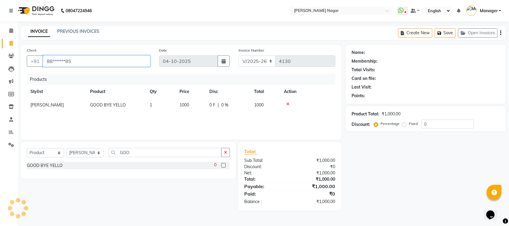
type input "88******85"
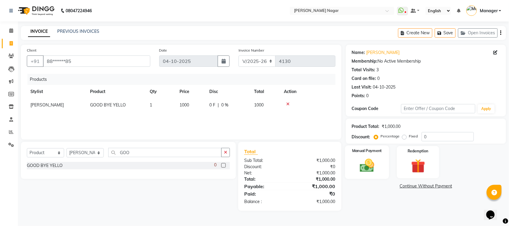
click at [364, 156] on div "Manual Payment" at bounding box center [367, 163] width 44 height 34
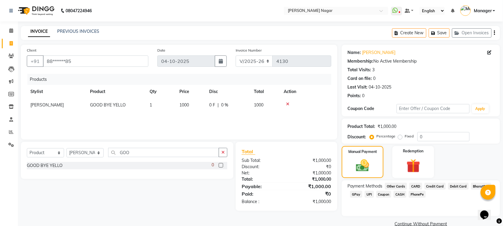
click at [358, 194] on span "GPay" at bounding box center [356, 194] width 12 height 7
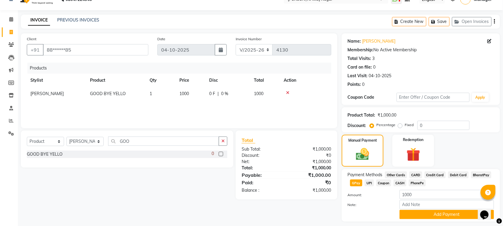
scroll to position [22, 0]
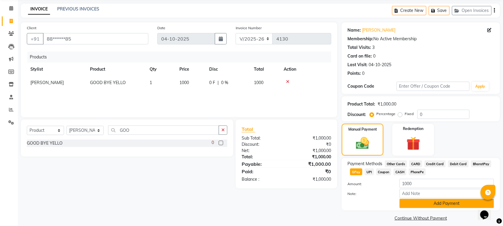
click at [452, 205] on button "Add Payment" at bounding box center [447, 203] width 95 height 9
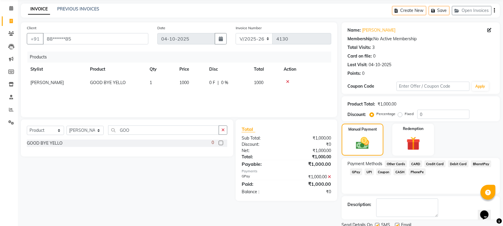
scroll to position [45, 0]
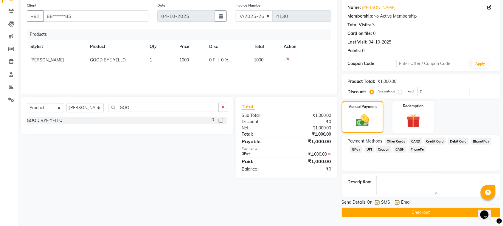
click at [441, 210] on button "Checkout" at bounding box center [421, 212] width 158 height 9
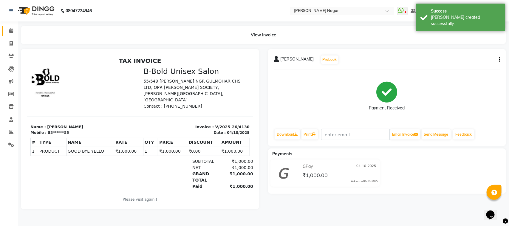
click at [7, 26] on link "Calendar" at bounding box center [9, 31] width 14 height 10
click at [12, 33] on icon at bounding box center [11, 30] width 4 height 4
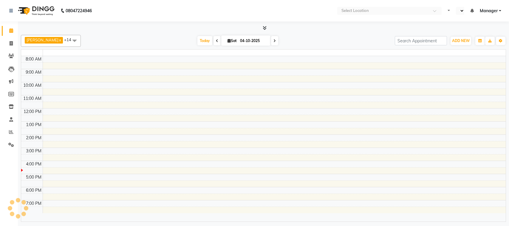
select select "en"
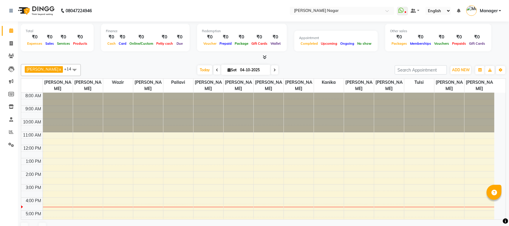
select select "en"
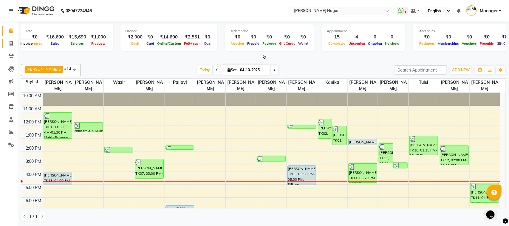
click at [10, 45] on icon at bounding box center [11, 43] width 3 height 4
select select "service"
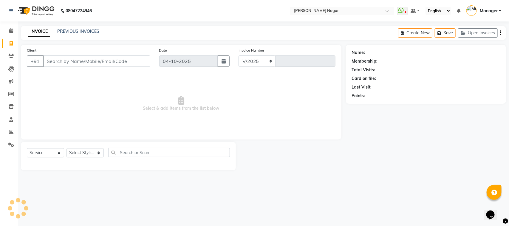
select select "7349"
type input "4131"
click at [47, 151] on select "Select Service Product Membership Package Voucher Prepaid Gift Card" at bounding box center [45, 152] width 37 height 9
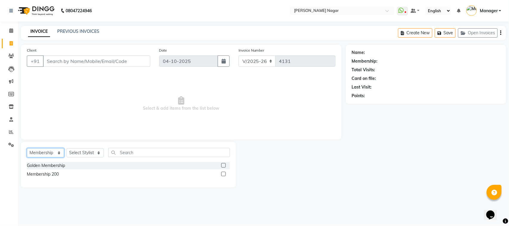
select select "service"
click at [27, 148] on select "Select Service Product Membership Package Voucher Prepaid Gift Card" at bounding box center [45, 152] width 37 height 9
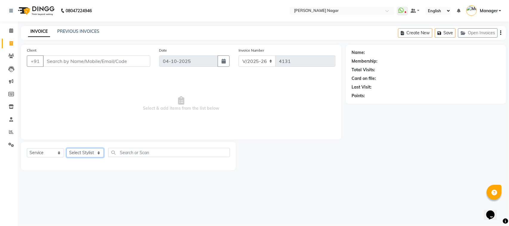
click at [78, 151] on select "Select Stylist [PERSON_NAME] [PERSON_NAME] Annu [PERSON_NAME] [PERSON_NAME] [PE…" at bounding box center [85, 152] width 37 height 9
click at [67, 148] on select "Select Stylist [PERSON_NAME] [PERSON_NAME] Annu [PERSON_NAME] [PERSON_NAME] [PE…" at bounding box center [85, 152] width 37 height 9
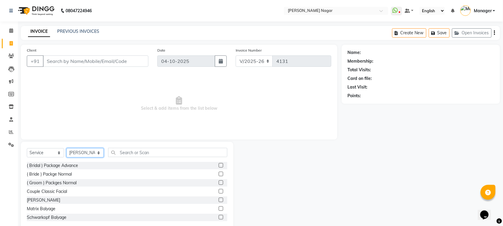
click at [94, 157] on select "Select Stylist [PERSON_NAME] [PERSON_NAME] Annu [PERSON_NAME] [PERSON_NAME] [PE…" at bounding box center [85, 152] width 37 height 9
select select "63467"
click at [67, 148] on select "Select Stylist Alfiya bilkhiya Amir Siddiqui Annu Navale Daraksha Sardar Faizan…" at bounding box center [85, 152] width 37 height 9
click at [138, 153] on input "text" at bounding box center [167, 152] width 119 height 9
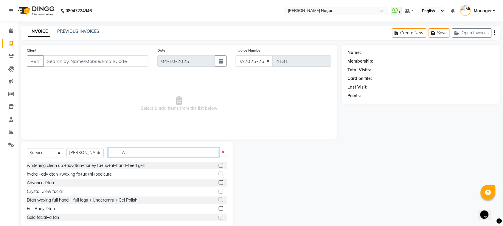
type input "T"
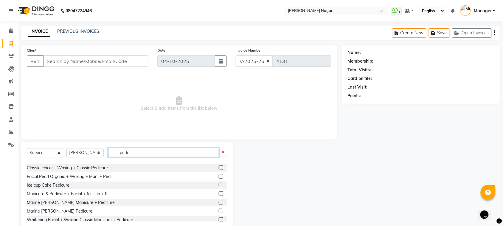
scroll to position [30, 0]
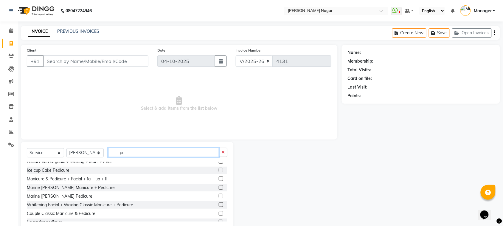
type input "p"
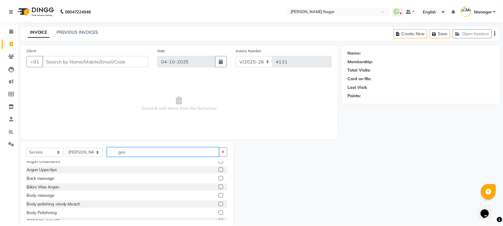
scroll to position [0, 0]
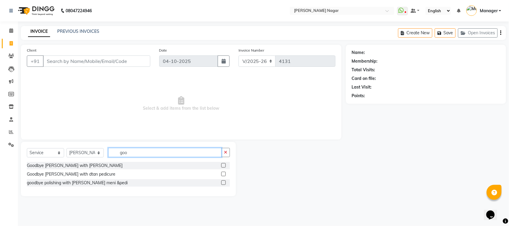
type input "goo"
click at [224, 175] on label at bounding box center [223, 174] width 4 height 4
click at [224, 175] on input "checkbox" at bounding box center [223, 174] width 4 height 4
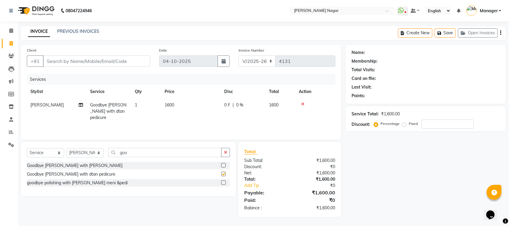
checkbox input "false"
click at [99, 154] on select "Select Stylist Alfiya bilkhiya Amir Siddiqui Annu Navale Daraksha Sardar Faizan…" at bounding box center [85, 152] width 37 height 9
select select "63663"
click at [67, 148] on select "Select Stylist Alfiya bilkhiya Amir Siddiqui Annu Navale Daraksha Sardar Faizan…" at bounding box center [85, 152] width 37 height 9
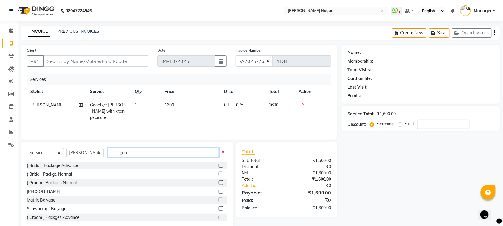
click at [157, 150] on input "goo" at bounding box center [163, 152] width 111 height 9
type input "g"
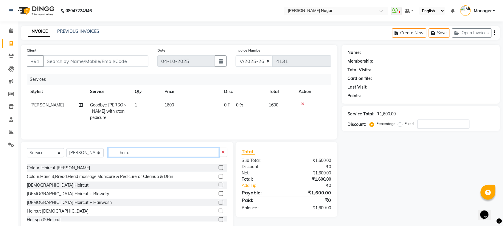
scroll to position [30, 0]
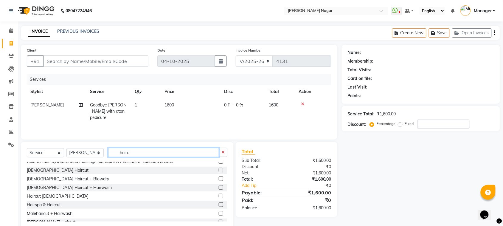
type input "hairc"
click at [219, 196] on label at bounding box center [221, 196] width 4 height 4
click at [219, 196] on input "checkbox" at bounding box center [221, 196] width 4 height 4
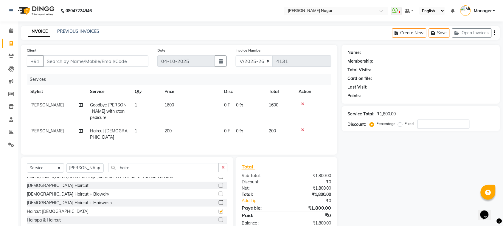
checkbox input "false"
click at [184, 163] on input "hairc" at bounding box center [163, 167] width 111 height 9
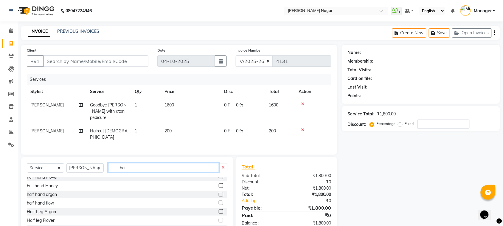
type input "h"
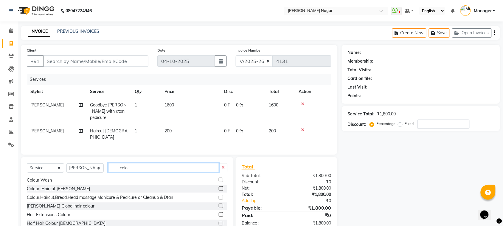
scroll to position [21, 0]
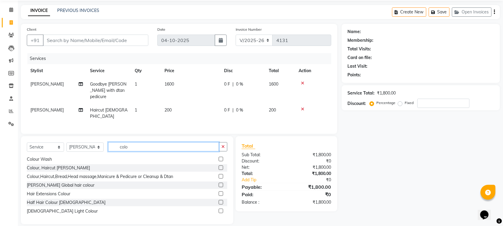
type input "colo"
click at [219, 209] on label at bounding box center [221, 211] width 4 height 4
click at [219, 209] on input "checkbox" at bounding box center [221, 211] width 4 height 4
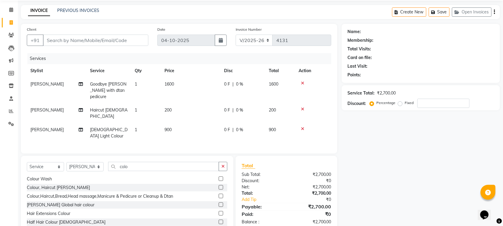
checkbox input "false"
click at [184, 123] on td "900" at bounding box center [191, 133] width 60 height 20
select select "63663"
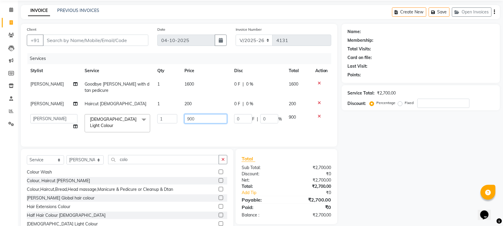
click at [199, 116] on input "900" at bounding box center [206, 118] width 43 height 9
type input "9"
type input "1500"
click at [45, 155] on select "Select Service Product Membership Package Voucher Prepaid Gift Card" at bounding box center [45, 159] width 37 height 9
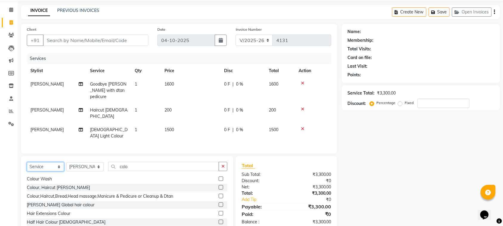
select select "product"
click at [27, 162] on select "Select Service Product Membership Package Voucher Prepaid Gift Card" at bounding box center [45, 166] width 37 height 9
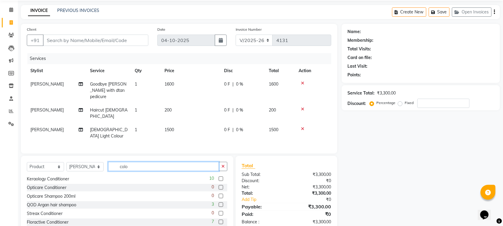
click at [136, 162] on input "colo" at bounding box center [163, 166] width 111 height 9
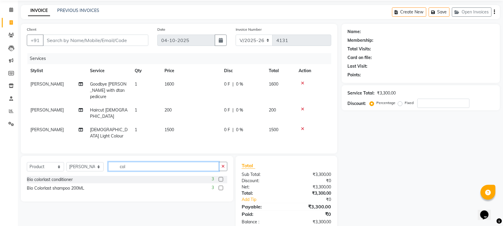
scroll to position [0, 0]
type input "c"
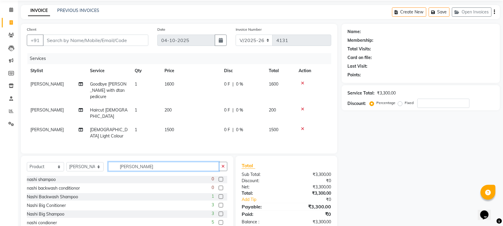
type input "nash"
click at [219, 194] on label at bounding box center [221, 196] width 4 height 4
click at [219, 195] on input "checkbox" at bounding box center [221, 197] width 4 height 4
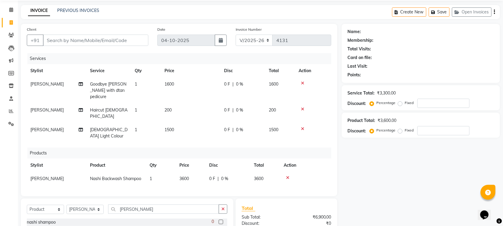
checkbox input "false"
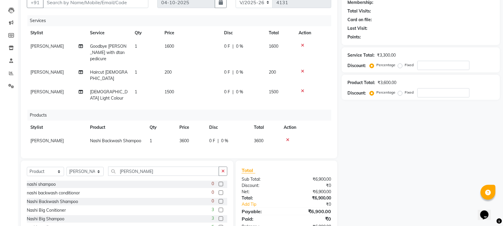
click at [219, 216] on label at bounding box center [221, 218] width 4 height 4
click at [219, 217] on input "checkbox" at bounding box center [221, 219] width 4 height 4
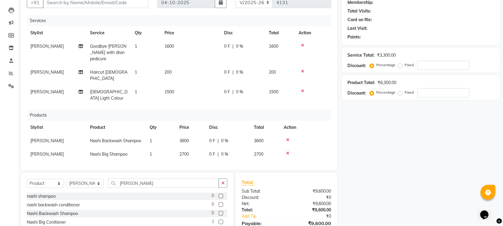
checkbox input "false"
click at [286, 138] on icon at bounding box center [287, 140] width 3 height 4
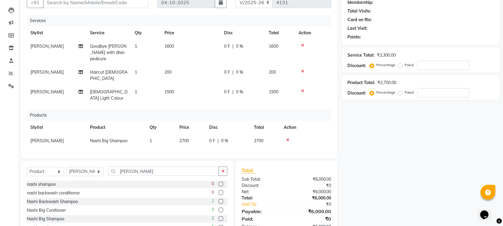
scroll to position [77, 0]
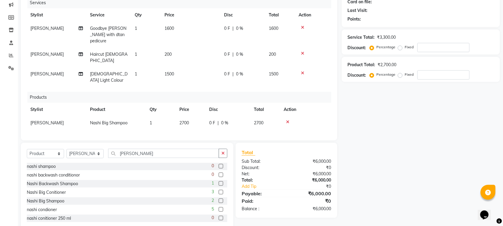
click at [199, 116] on td "2700" at bounding box center [191, 122] width 30 height 13
select select "63663"
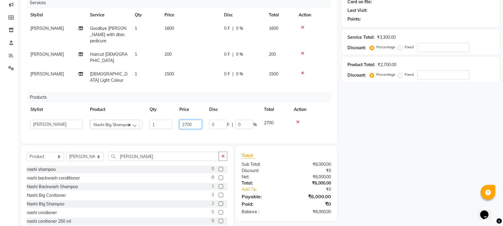
click at [199, 120] on input "2700" at bounding box center [191, 124] width 23 height 9
type input "2"
type input "3300"
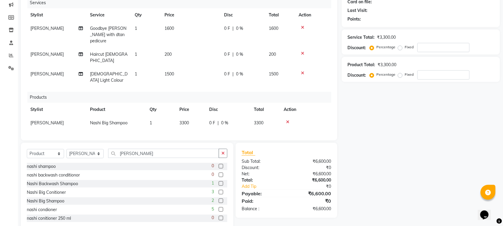
click at [429, 147] on div "Name: Membership: Total Visits: Card on file: Last Visit: Points: Service Total…" at bounding box center [423, 99] width 163 height 263
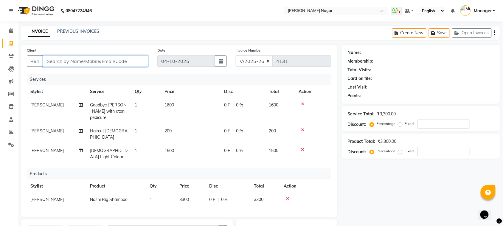
click at [131, 66] on input "Client" at bounding box center [96, 60] width 106 height 11
click at [131, 65] on input "Client" at bounding box center [96, 60] width 106 height 11
click at [130, 63] on input "Client" at bounding box center [96, 60] width 106 height 11
click at [130, 64] on input "Client" at bounding box center [96, 60] width 106 height 11
type input "7"
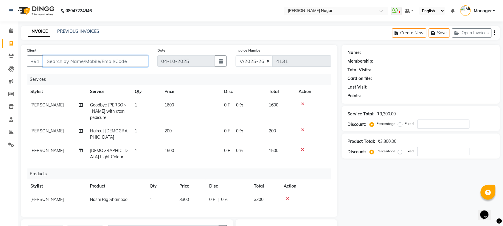
type input "0"
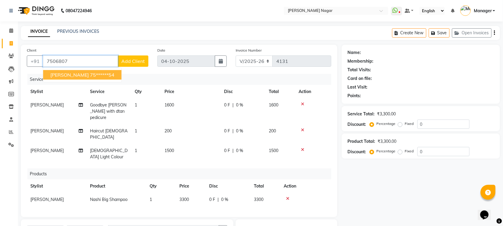
click at [115, 74] on ngb-highlight "75******54" at bounding box center [102, 75] width 24 height 6
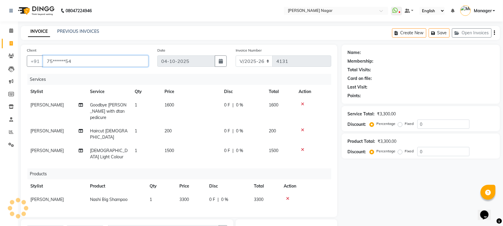
type input "75******54"
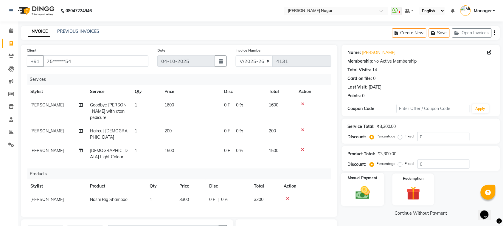
click at [370, 204] on div "Manual Payment" at bounding box center [363, 189] width 44 height 33
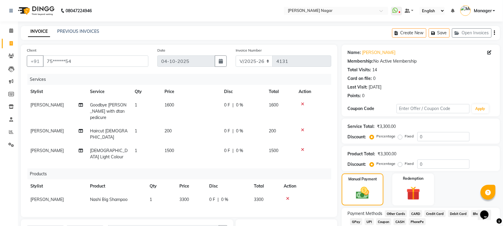
scroll to position [50, 0]
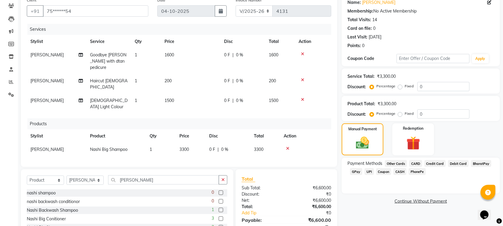
click at [225, 146] on span "0 %" at bounding box center [224, 149] width 7 height 6
select select "63663"
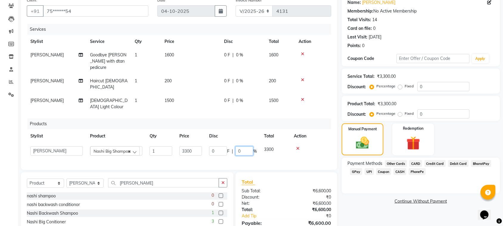
click at [246, 146] on input "0" at bounding box center [245, 150] width 18 height 9
type input "10"
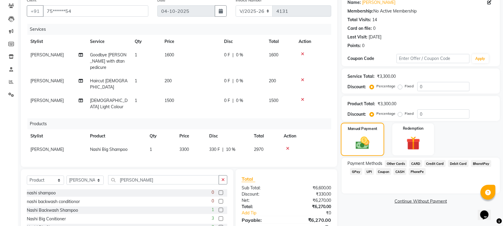
click at [360, 143] on img at bounding box center [363, 143] width 22 height 16
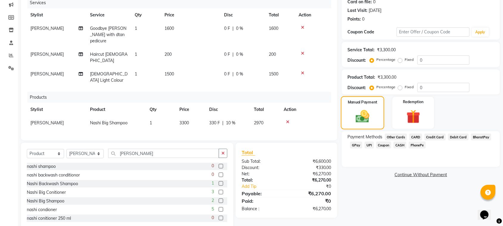
click at [362, 122] on img at bounding box center [363, 117] width 22 height 16
click at [379, 117] on div "Manual Payment" at bounding box center [363, 112] width 44 height 33
click at [377, 115] on div "Manual Payment" at bounding box center [363, 112] width 44 height 33
click at [367, 110] on img at bounding box center [363, 117] width 22 height 16
click at [367, 123] on img at bounding box center [363, 117] width 22 height 16
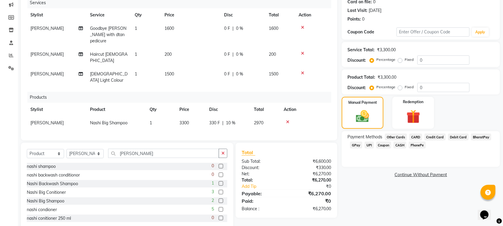
click at [361, 145] on span "GPay" at bounding box center [356, 145] width 12 height 7
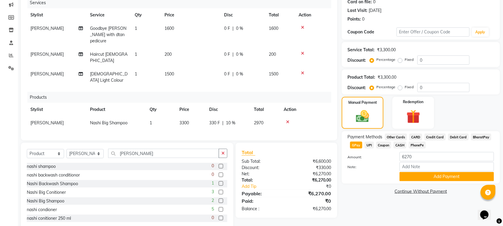
click at [421, 136] on span "CARD" at bounding box center [416, 137] width 13 height 7
click at [118, 48] on td "Haircut Male" at bounding box center [108, 58] width 45 height 20
select select "63663"
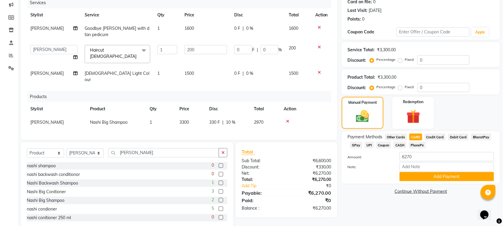
click at [106, 50] on span "Haircut Male x" at bounding box center [118, 54] width 66 height 18
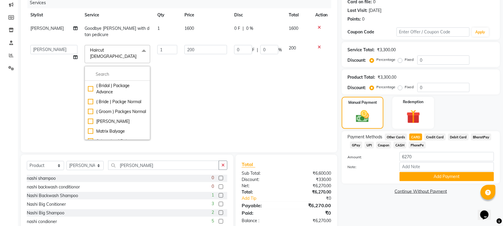
click at [113, 47] on span "Haircut Male x" at bounding box center [115, 53] width 52 height 13
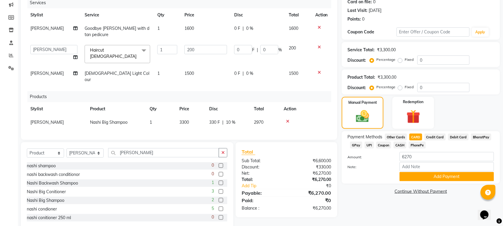
click at [137, 54] on link "x" at bounding box center [138, 56] width 3 height 5
type input "0"
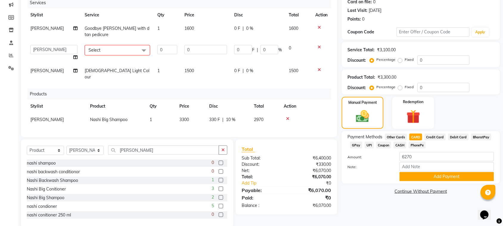
scroll to position [74, 0]
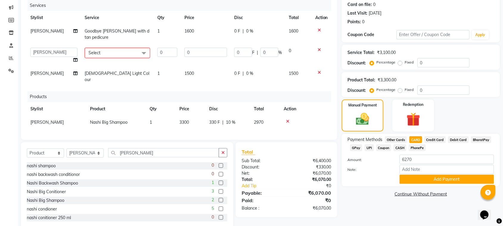
click at [118, 44] on td "Select ( Bridal ) Package Advance ( Bride ) Packge Normal ( Groom ) Packges Nor…" at bounding box center [117, 55] width 73 height 23
click at [117, 48] on span "Select" at bounding box center [118, 53] width 66 height 10
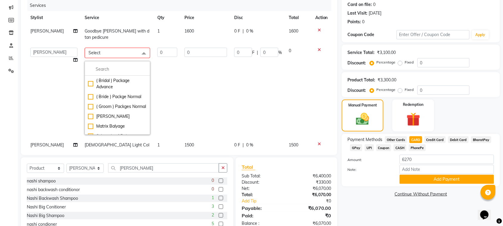
click at [115, 48] on span "Select" at bounding box center [118, 53] width 66 height 10
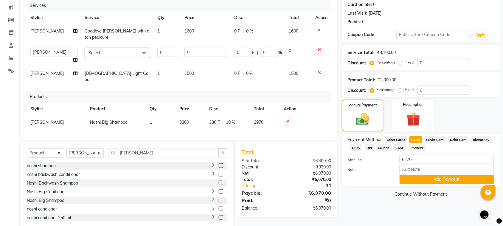
click at [115, 50] on span "Select" at bounding box center [118, 53] width 66 height 10
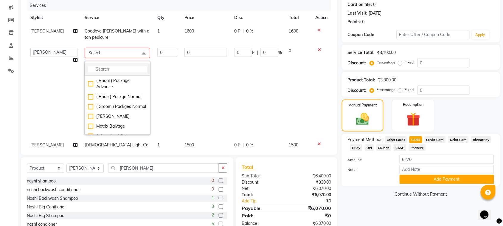
click at [115, 66] on input "multiselect-search" at bounding box center [117, 69] width 59 height 6
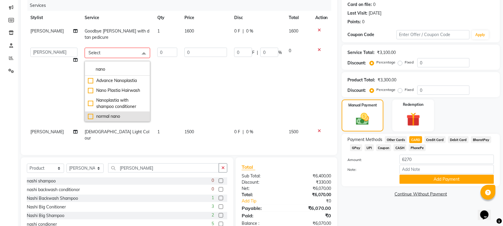
type input "nano"
click at [103, 113] on div "normal nano" at bounding box center [117, 116] width 59 height 6
checkbox input "true"
type input "1"
type input "4500"
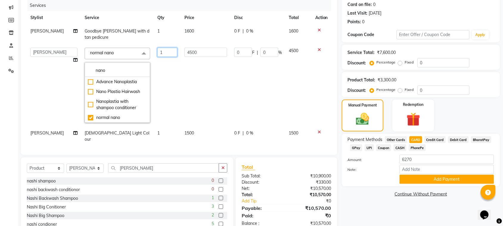
drag, startPoint x: 166, startPoint y: 79, endPoint x: 177, endPoint y: 69, distance: 15.5
click at [166, 79] on td "1" at bounding box center [167, 85] width 27 height 82
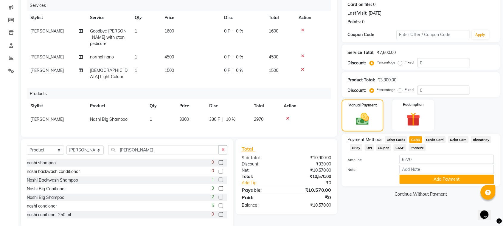
click at [199, 50] on td "4500" at bounding box center [191, 56] width 60 height 13
select select "63663"
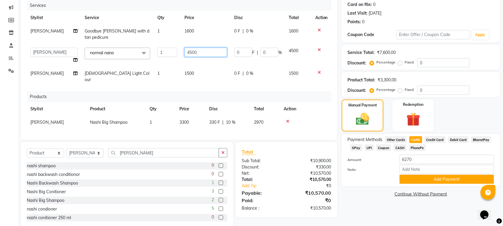
click at [199, 48] on input "4500" at bounding box center [206, 52] width 43 height 9
type input "4"
type input "1500"
click at [363, 130] on div "Manual Payment" at bounding box center [363, 115] width 44 height 33
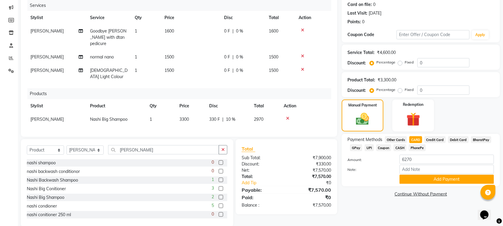
scroll to position [77, 0]
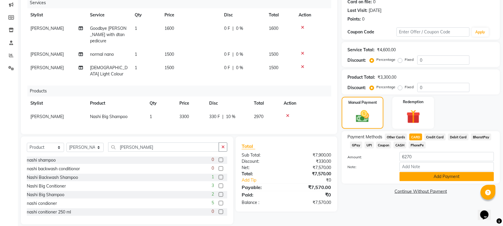
click at [445, 174] on button "Add Payment" at bounding box center [447, 176] width 95 height 9
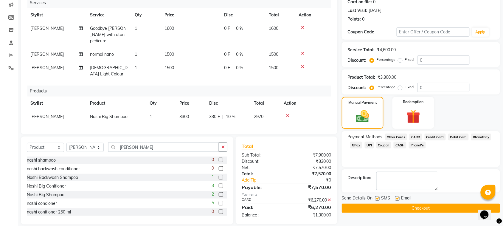
click at [414, 206] on button "Checkout" at bounding box center [421, 208] width 158 height 9
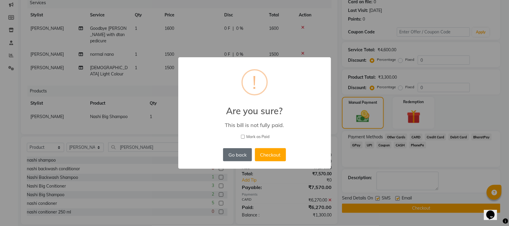
click at [243, 153] on button "Go back" at bounding box center [237, 154] width 29 height 13
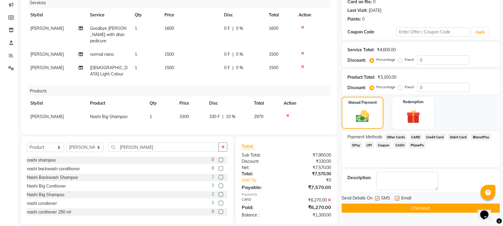
click at [330, 198] on icon at bounding box center [329, 200] width 3 height 4
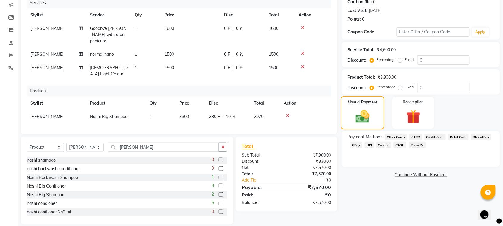
click at [349, 123] on div "Manual Payment" at bounding box center [363, 112] width 44 height 33
click at [304, 65] on icon at bounding box center [302, 67] width 3 height 4
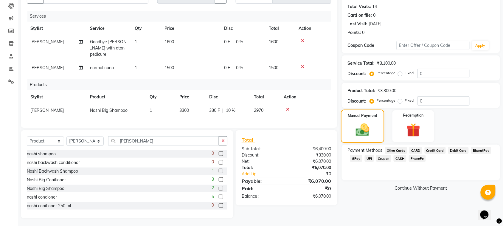
click at [373, 129] on img at bounding box center [363, 130] width 22 height 16
click at [358, 127] on img at bounding box center [363, 130] width 22 height 16
click at [354, 127] on img at bounding box center [363, 130] width 22 height 16
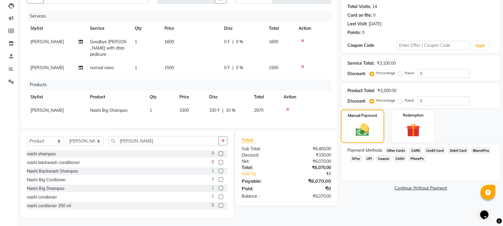
click at [354, 127] on img at bounding box center [363, 130] width 22 height 16
click at [357, 134] on img at bounding box center [363, 130] width 22 height 16
click at [354, 135] on img at bounding box center [363, 130] width 22 height 16
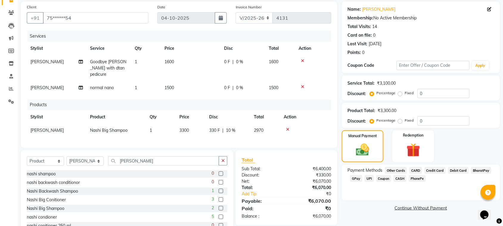
scroll to position [55, 0]
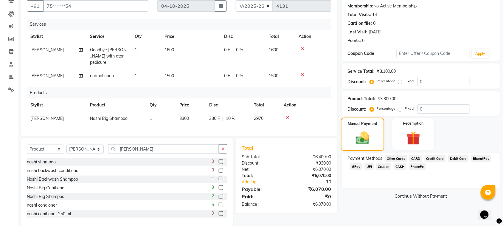
click at [364, 138] on img at bounding box center [363, 138] width 22 height 16
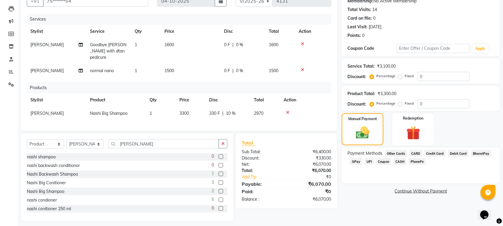
scroll to position [63, 0]
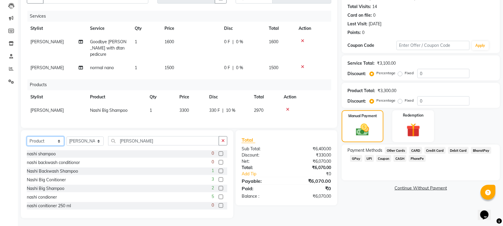
click at [47, 140] on select "Select Service Product Membership Package Voucher Prepaid Gift Card" at bounding box center [45, 141] width 37 height 9
click at [27, 146] on select "Select Service Product Membership Package Voucher Prepaid Gift Card" at bounding box center [45, 141] width 37 height 9
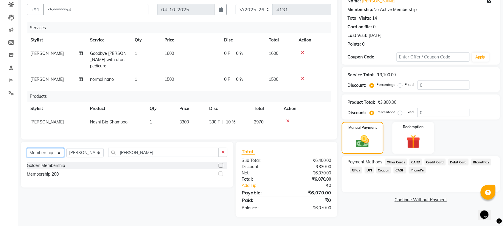
scroll to position [51, 0]
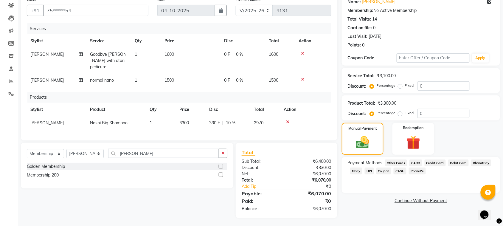
click at [220, 166] on label at bounding box center [221, 166] width 4 height 4
click at [220, 166] on input "checkbox" at bounding box center [221, 167] width 4 height 4
select select "select"
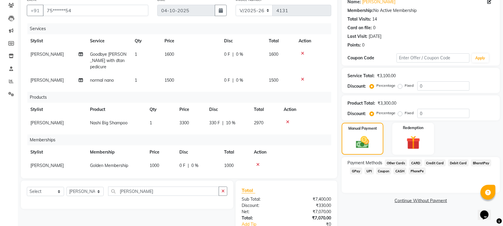
click at [160, 159] on td "1000" at bounding box center [161, 165] width 30 height 13
select select "63663"
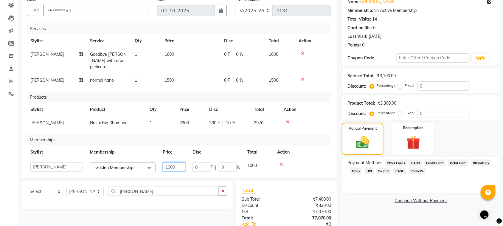
click at [180, 163] on input "1000" at bounding box center [174, 167] width 23 height 9
type input "1"
type input "200"
click at [367, 143] on img at bounding box center [363, 142] width 22 height 16
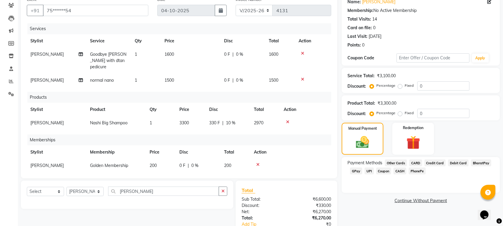
scroll to position [87, 0]
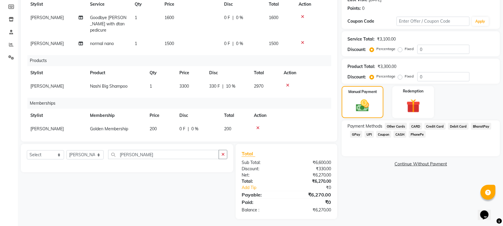
click at [420, 127] on span "CARD" at bounding box center [416, 126] width 13 height 7
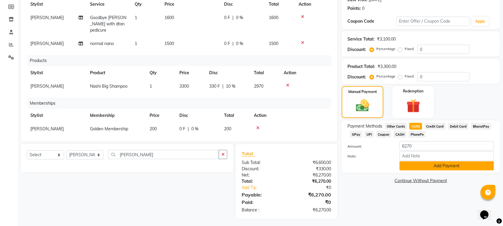
click at [457, 163] on button "Add Payment" at bounding box center [447, 165] width 95 height 9
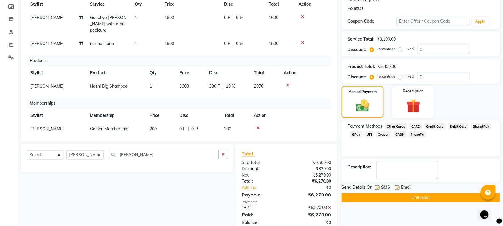
scroll to position [100, 0]
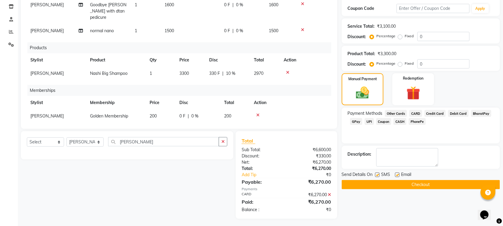
click at [452, 181] on button "Checkout" at bounding box center [421, 184] width 158 height 9
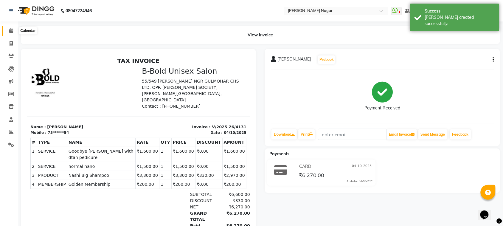
click at [9, 30] on icon at bounding box center [11, 30] width 4 height 4
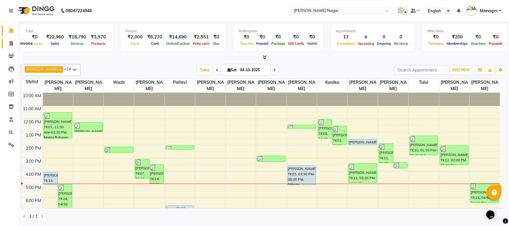
click at [10, 45] on icon at bounding box center [11, 43] width 3 height 4
select select "service"
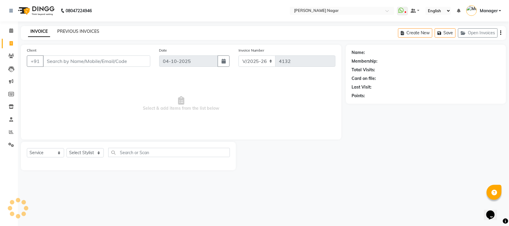
click at [96, 33] on link "PREVIOUS INVOICES" at bounding box center [78, 31] width 42 height 5
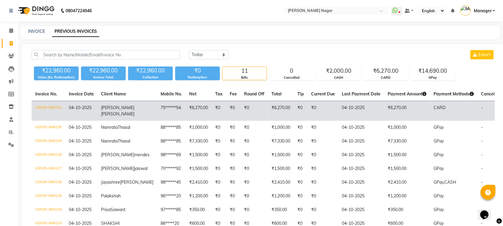
drag, startPoint x: 205, startPoint y: 109, endPoint x: 193, endPoint y: 108, distance: 11.9
click at [212, 108] on td "₹0" at bounding box center [219, 111] width 15 height 20
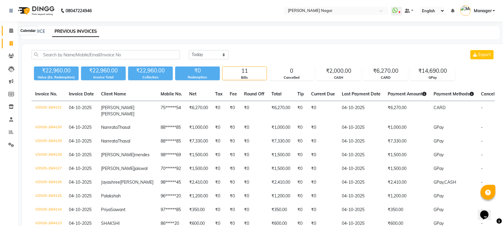
click at [10, 30] on icon at bounding box center [11, 30] width 4 height 4
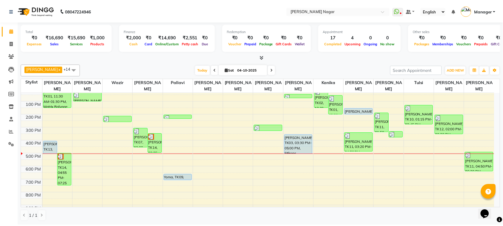
scroll to position [35, 0]
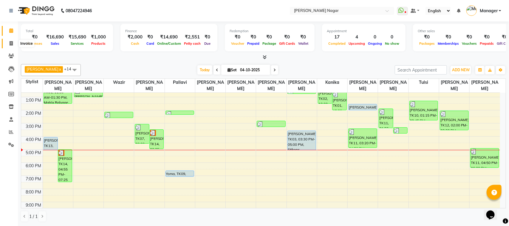
click at [10, 42] on icon at bounding box center [11, 43] width 3 height 4
select select "service"
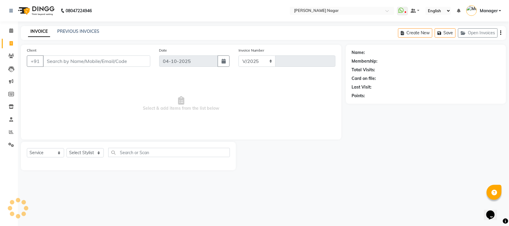
select select "7349"
type input "4132"
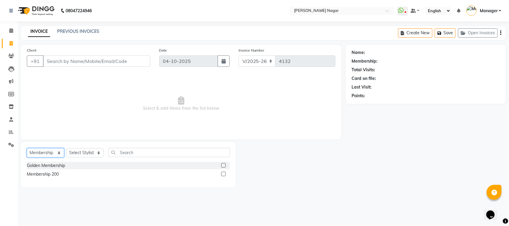
click at [50, 153] on select "Select Service Product Membership Package Voucher Prepaid Gift Card" at bounding box center [45, 152] width 37 height 9
select select "service"
click at [27, 148] on select "Select Service Product Membership Package Voucher Prepaid Gift Card" at bounding box center [45, 152] width 37 height 9
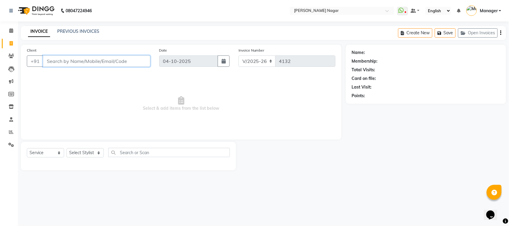
click at [142, 65] on input "Client" at bounding box center [96, 60] width 107 height 11
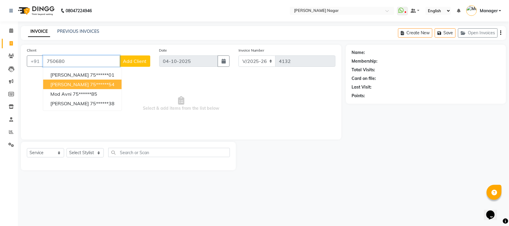
click at [89, 81] on span "Harshada Warankar" at bounding box center [69, 84] width 38 height 6
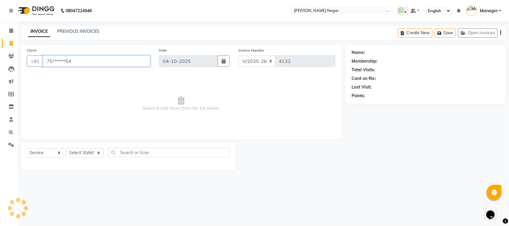
type input "75******54"
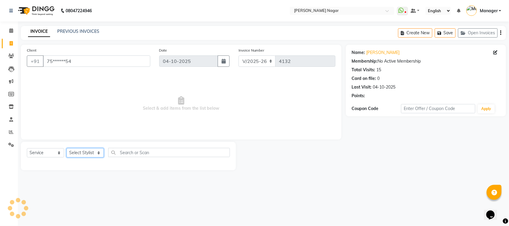
drag, startPoint x: 82, startPoint y: 151, endPoint x: 79, endPoint y: 152, distance: 3.0
click at [82, 151] on select "Select Stylist Alfiya bilkhiya Amir Siddiqui Annu Navale Daraksha Sardar Faizan…" at bounding box center [85, 152] width 37 height 9
select select "63467"
click at [67, 148] on select "Select Stylist Alfiya bilkhiya Amir Siddiqui Annu Navale Daraksha Sardar Faizan…" at bounding box center [85, 152] width 37 height 9
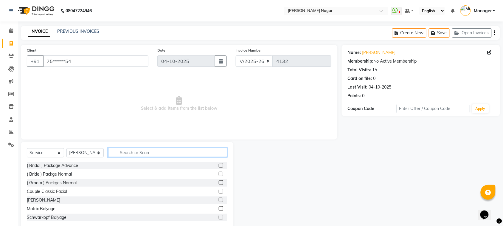
click at [175, 151] on input "text" at bounding box center [167, 152] width 119 height 9
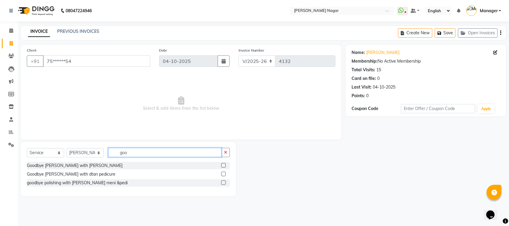
type input "goo"
click at [224, 174] on label at bounding box center [223, 174] width 4 height 4
click at [224, 174] on input "checkbox" at bounding box center [223, 174] width 4 height 4
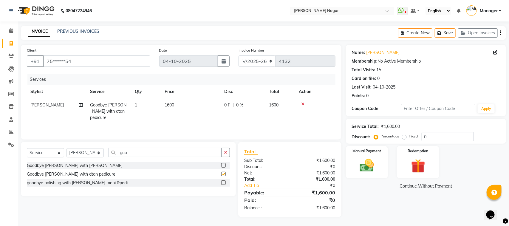
checkbox input "false"
click at [72, 154] on select "Select Stylist Alfiya bilkhiya Amir Siddiqui Annu Navale Daraksha Sardar Faizan…" at bounding box center [85, 152] width 37 height 9
select select "63663"
click at [67, 148] on select "Select Stylist Alfiya bilkhiya Amir Siddiqui Annu Navale Daraksha Sardar Faizan…" at bounding box center [85, 152] width 37 height 9
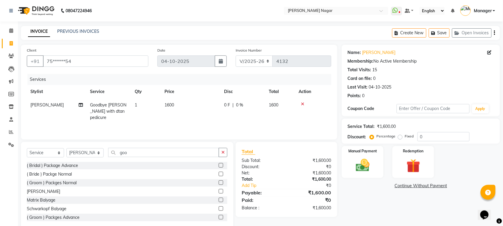
click at [145, 147] on div "Select Service Product Membership Package Voucher Prepaid Gift Card Select Styl…" at bounding box center [127, 186] width 213 height 88
click at [145, 150] on input "goo" at bounding box center [163, 152] width 111 height 9
type input "g"
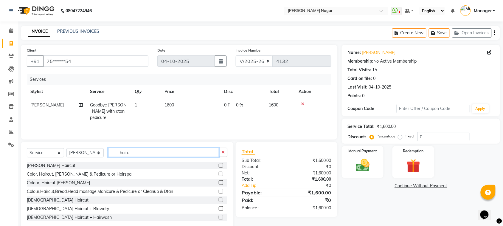
type input "hairc"
click at [219, 201] on label at bounding box center [221, 200] width 4 height 4
click at [219, 201] on input "checkbox" at bounding box center [221, 200] width 4 height 4
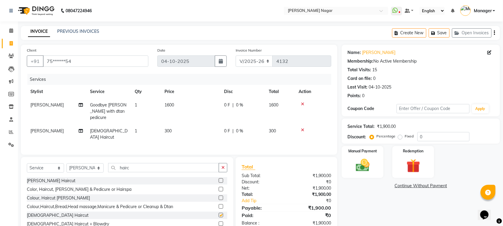
checkbox input "false"
click at [180, 124] on td "300" at bounding box center [191, 134] width 60 height 20
select select "63663"
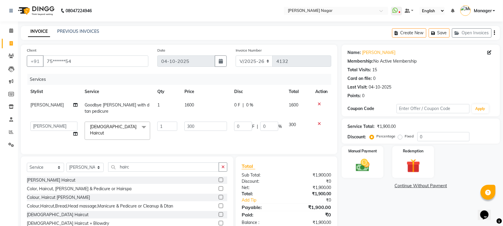
click at [121, 124] on span "Female Haircut x" at bounding box center [116, 131] width 54 height 14
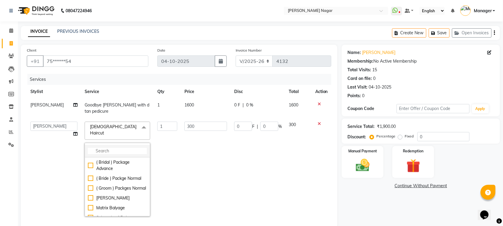
click at [127, 145] on li at bounding box center [117, 151] width 65 height 13
click at [129, 148] on input "multiselect-search" at bounding box center [117, 151] width 59 height 6
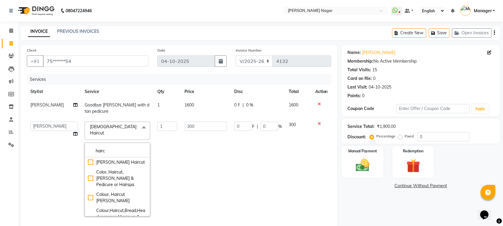
type input "hairc"
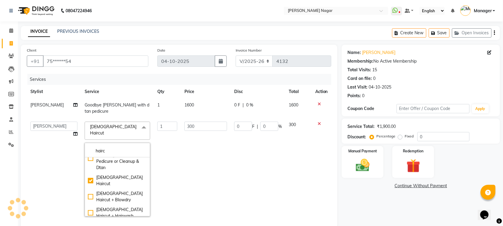
scroll to position [73, 0]
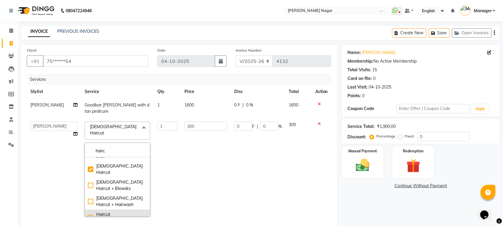
click at [88, 211] on div "Haircut [DEMOGRAPHIC_DATA]" at bounding box center [117, 217] width 59 height 13
checkbox input "false"
checkbox input "true"
type input "200"
click at [182, 143] on td "200" at bounding box center [206, 169] width 50 height 102
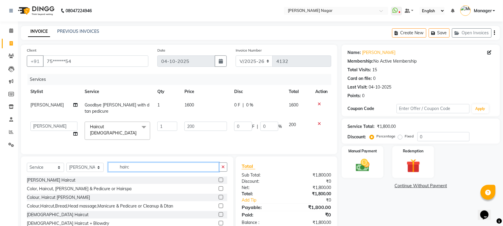
click at [144, 168] on input "hairc" at bounding box center [163, 167] width 111 height 9
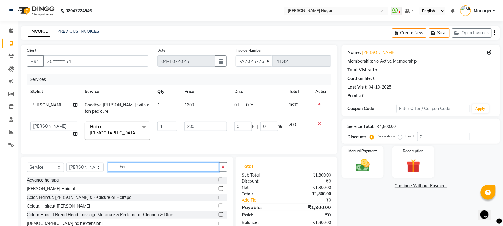
type input "h"
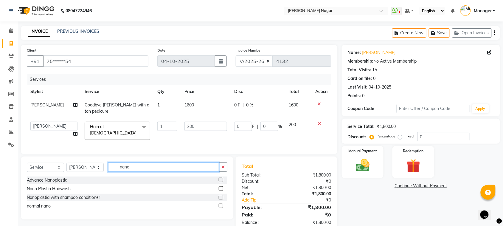
type input "nano"
click at [222, 204] on label at bounding box center [221, 206] width 4 height 4
click at [222, 204] on input "checkbox" at bounding box center [221, 206] width 4 height 4
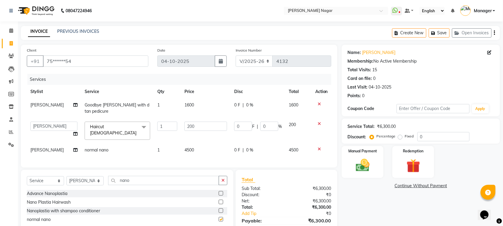
checkbox input "false"
click at [207, 143] on td "4500" at bounding box center [206, 149] width 50 height 13
select select "63663"
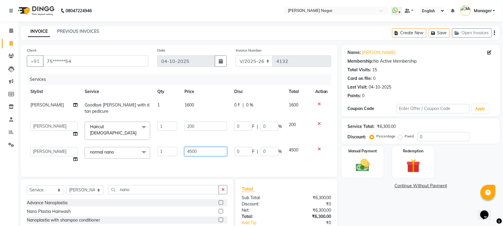
click at [209, 147] on input "4500" at bounding box center [206, 151] width 43 height 9
type input "4"
type input "1500"
click at [55, 186] on div "Select Service Product Membership Package Voucher Prepaid Gift Card Select Styl…" at bounding box center [127, 210] width 213 height 63
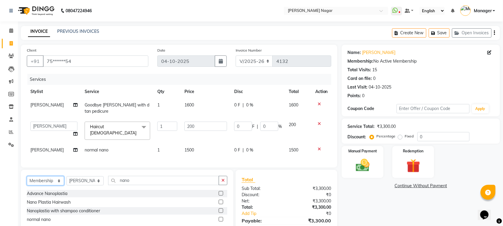
click at [27, 176] on select "Select Service Product Membership Package Voucher Prepaid Gift Card" at bounding box center [45, 180] width 37 height 9
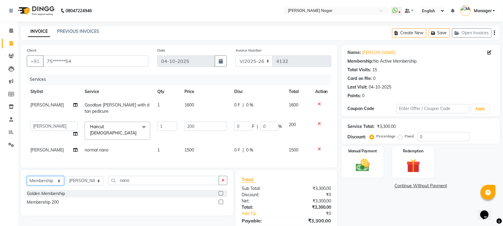
click at [41, 177] on select "Select Service Product Membership Package Voucher Prepaid Gift Card" at bounding box center [45, 180] width 37 height 9
select select "product"
click at [27, 176] on select "Select Service Product Membership Package Voucher Prepaid Gift Card" at bounding box center [45, 180] width 37 height 9
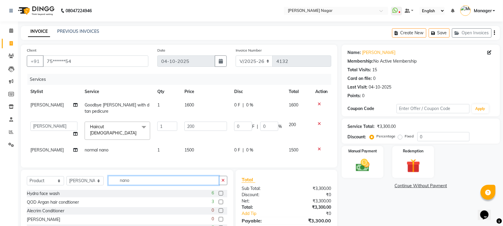
click at [194, 181] on input "nano" at bounding box center [163, 180] width 111 height 9
type input "n"
type input "nash"
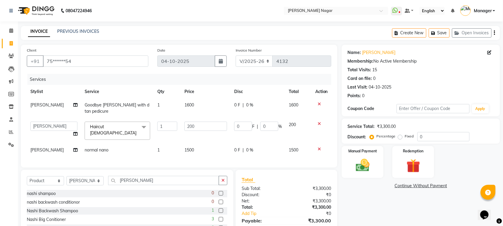
drag, startPoint x: 217, startPoint y: 224, endPoint x: 214, endPoint y: 224, distance: 3.6
click at [219, 226] on label at bounding box center [221, 228] width 4 height 4
click at [219, 226] on input "checkbox" at bounding box center [221, 228] width 4 height 4
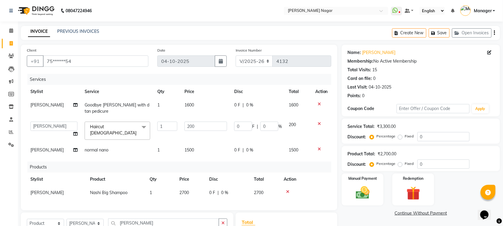
checkbox input "false"
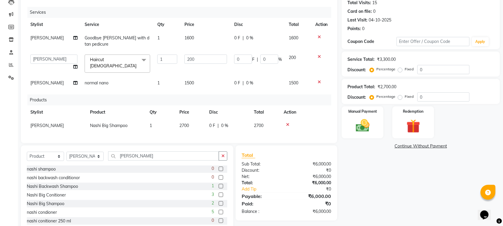
click at [203, 119] on td "2700" at bounding box center [191, 125] width 30 height 13
select select "63663"
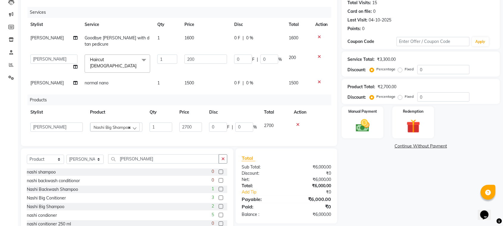
click at [203, 119] on td "2700" at bounding box center [191, 127] width 30 height 16
click at [198, 123] on input "2700" at bounding box center [191, 127] width 23 height 9
type input "2"
type input "3300"
click at [382, 178] on div "Name: Harshada Warankar Membership: No Active Membership Total Visits: 15 Card …" at bounding box center [423, 107] width 163 height 259
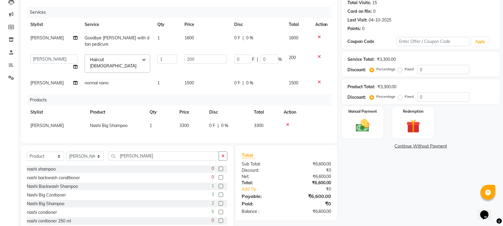
click at [224, 123] on span "0 %" at bounding box center [224, 126] width 7 height 6
select select "63663"
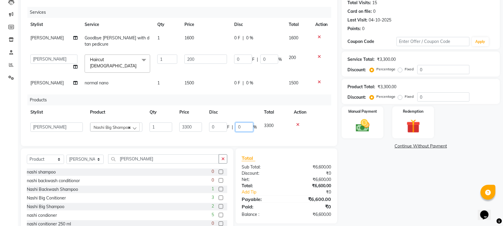
click at [248, 123] on input "0" at bounding box center [245, 127] width 18 height 9
type input "10"
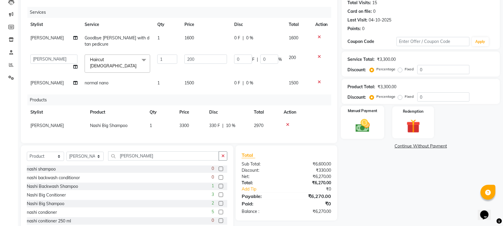
click at [372, 129] on img at bounding box center [362, 125] width 23 height 16
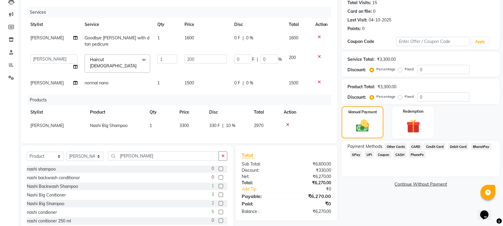
scroll to position [80, 0]
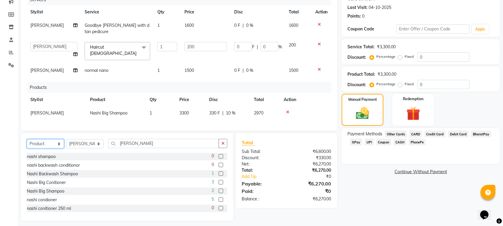
click at [54, 140] on select "Select Service Product Membership Package Voucher Prepaid Gift Card" at bounding box center [45, 143] width 37 height 9
click at [27, 148] on select "Select Service Product Membership Package Voucher Prepaid Gift Card" at bounding box center [45, 143] width 37 height 9
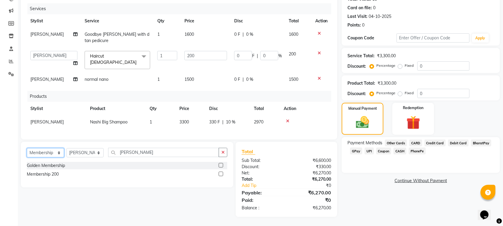
scroll to position [67, 0]
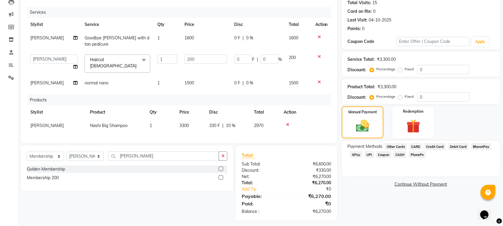
click at [220, 167] on label at bounding box center [221, 169] width 4 height 4
click at [220, 167] on input "checkbox" at bounding box center [221, 169] width 4 height 4
select select "select"
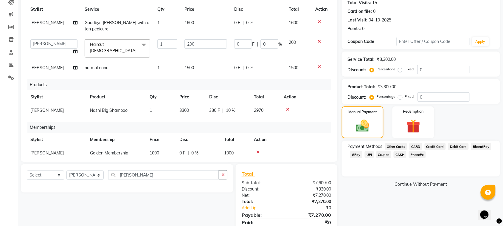
scroll to position [20, 0]
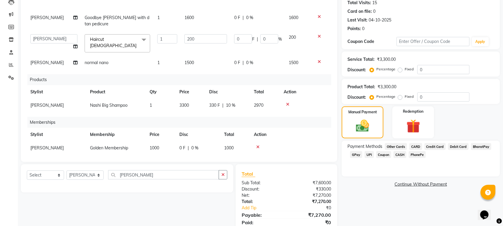
click at [165, 141] on td "1000" at bounding box center [161, 147] width 30 height 13
select select "63663"
click at [165, 145] on input "1000" at bounding box center [174, 149] width 23 height 9
click at [178, 145] on input "1000" at bounding box center [174, 149] width 23 height 9
type input "1"
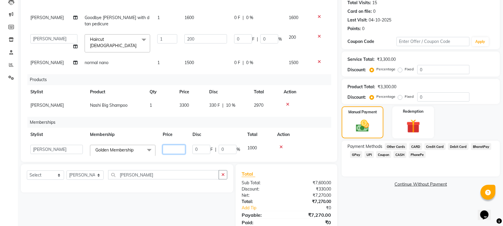
type input "1"
click at [367, 125] on img at bounding box center [363, 126] width 22 height 16
click at [420, 145] on span "CARD" at bounding box center [416, 146] width 13 height 7
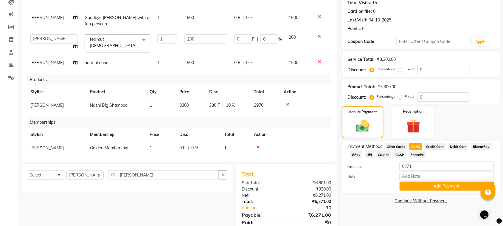
scroll to position [89, 0]
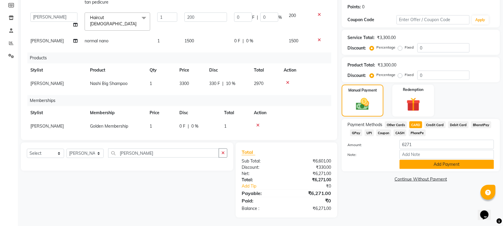
click at [458, 162] on button "Add Payment" at bounding box center [447, 164] width 95 height 9
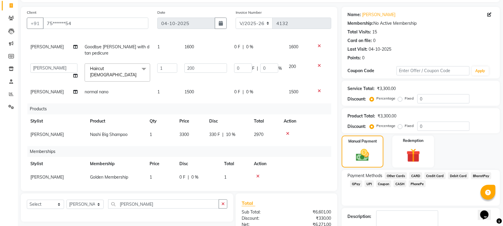
scroll to position [102, 0]
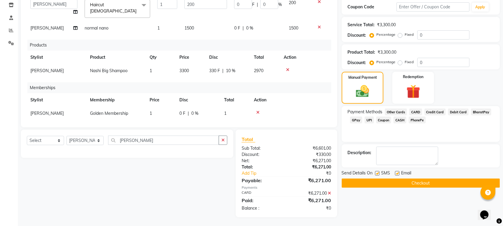
click at [367, 183] on button "Checkout" at bounding box center [421, 183] width 158 height 9
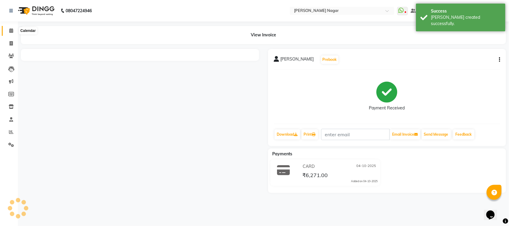
click at [8, 28] on span at bounding box center [11, 30] width 10 height 7
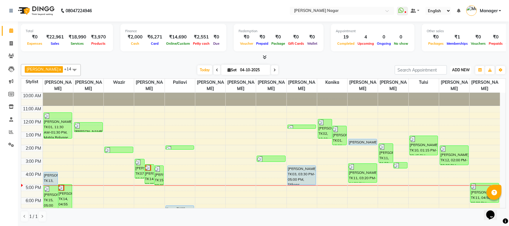
click at [459, 69] on span "ADD NEW" at bounding box center [461, 70] width 18 height 4
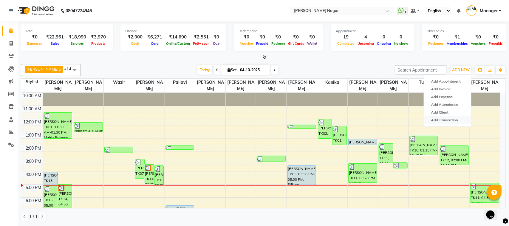
click at [466, 121] on link "Add Transaction" at bounding box center [447, 120] width 47 height 8
select select "direct"
select select
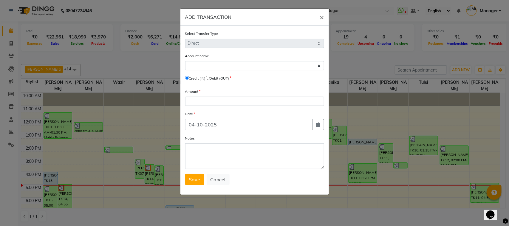
click at [210, 76] on input "radio" at bounding box center [208, 78] width 4 height 4
radio input "true"
click at [217, 67] on select "Select Petty Cash Default Account" at bounding box center [254, 65] width 139 height 9
select select "6450"
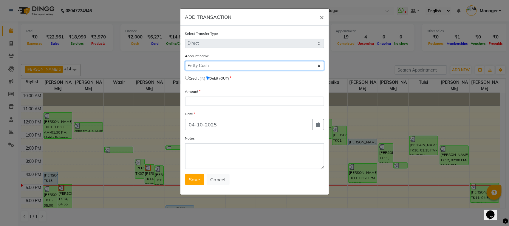
click at [185, 61] on select "Select Petty Cash Default Account" at bounding box center [254, 65] width 139 height 9
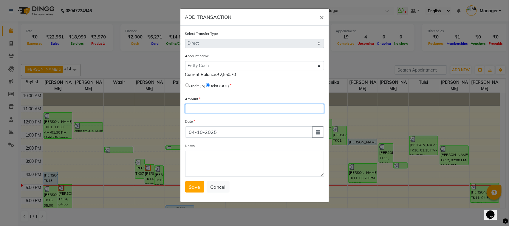
click at [218, 109] on input "number" at bounding box center [254, 108] width 139 height 9
type input "2550"
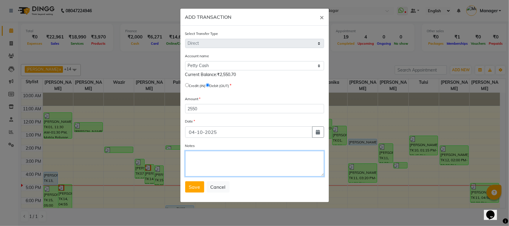
click at [228, 160] on textarea "Notes" at bounding box center [254, 164] width 139 height 26
type textarea "given to sir"
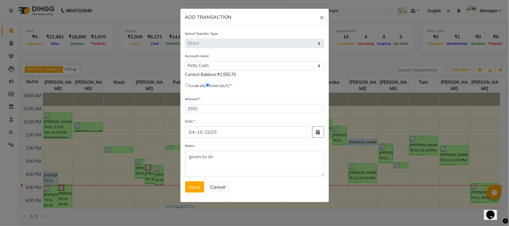
click at [197, 193] on div "Select Transfer Type Select Direct Internal Account name Select Petty Cash Defa…" at bounding box center [254, 114] width 149 height 177
click at [198, 190] on button "Save" at bounding box center [194, 186] width 19 height 11
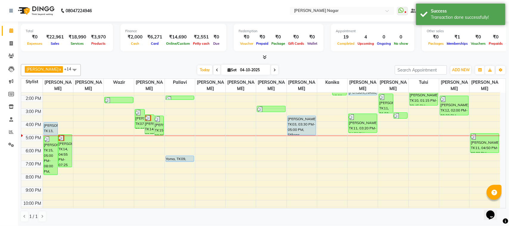
scroll to position [70, 0]
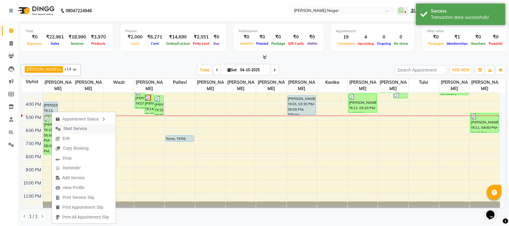
click at [78, 130] on span "Start Service" at bounding box center [75, 129] width 24 height 6
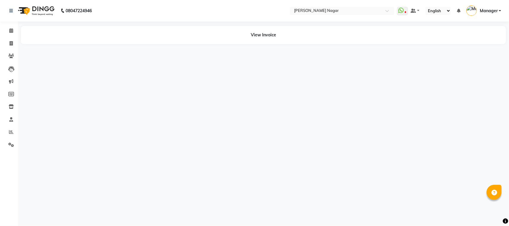
select select "en"
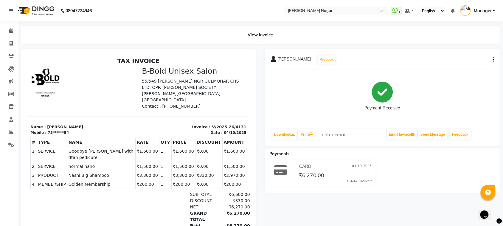
drag, startPoint x: 492, startPoint y: 55, endPoint x: 493, endPoint y: 59, distance: 3.9
click at [493, 59] on div "[PERSON_NAME] Prebook" at bounding box center [382, 60] width 223 height 10
click at [493, 59] on button "button" at bounding box center [493, 60] width 4 height 6
click at [475, 56] on div "Split Service Amount" at bounding box center [464, 59] width 41 height 7
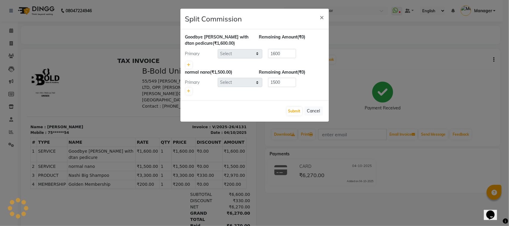
select select "63467"
select select "63663"
click at [321, 18] on span "×" at bounding box center [322, 17] width 4 height 9
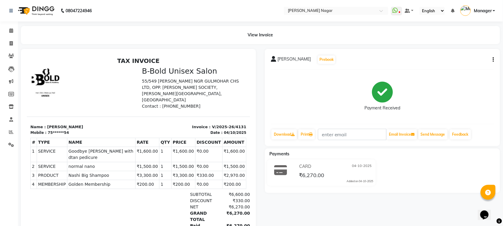
click at [494, 60] on div "[PERSON_NAME] Prebook Payment Received Download Print Email Invoice Send Messag…" at bounding box center [382, 97] width 235 height 97
click at [493, 57] on button "button" at bounding box center [493, 60] width 4 height 6
click at [464, 52] on div "Cancel Invoice" at bounding box center [464, 52] width 41 height 7
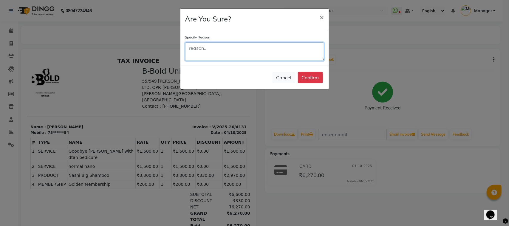
click at [298, 52] on textarea at bounding box center [254, 51] width 139 height 18
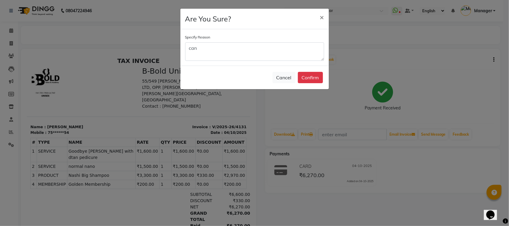
click at [304, 64] on div "Specify Reason can" at bounding box center [254, 47] width 149 height 36
drag, startPoint x: 304, startPoint y: 64, endPoint x: 300, endPoint y: 62, distance: 4.8
click at [300, 62] on div "Specify Reason can" at bounding box center [254, 47] width 149 height 36
click at [276, 55] on textarea "can" at bounding box center [254, 51] width 139 height 18
type textarea "c"
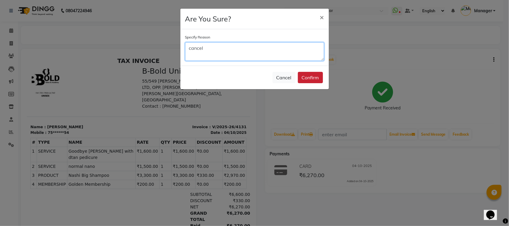
type textarea "cancel"
click at [307, 77] on button "Confirm" at bounding box center [310, 77] width 25 height 11
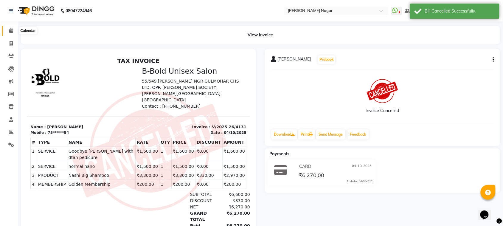
click at [13, 33] on icon at bounding box center [11, 30] width 4 height 4
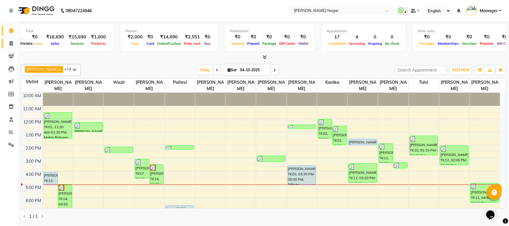
click at [8, 42] on span at bounding box center [11, 43] width 10 height 7
select select "service"
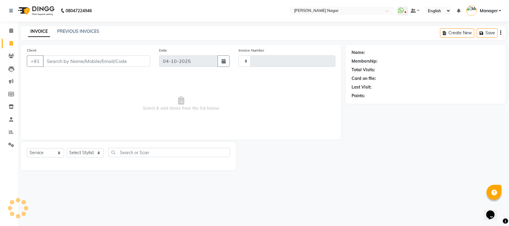
type input "4132"
select select "7349"
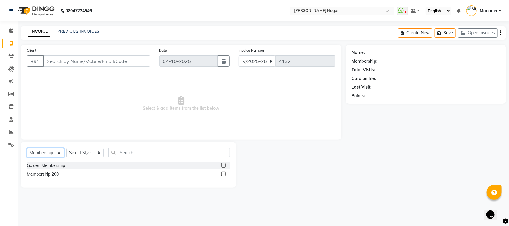
click at [60, 150] on select "Select Service Product Membership Package Voucher Prepaid Gift Card" at bounding box center [45, 152] width 37 height 9
click at [27, 148] on select "Select Service Product Membership Package Voucher Prepaid Gift Card" at bounding box center [45, 152] width 37 height 9
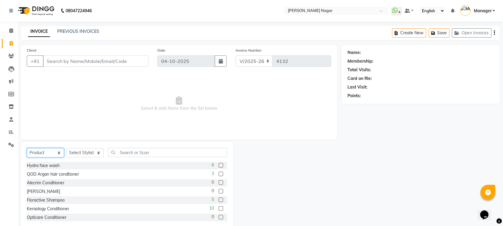
click at [51, 151] on select "Select Service Product Membership Package Voucher Prepaid Gift Card" at bounding box center [45, 152] width 37 height 9
select select "service"
click at [27, 148] on select "Select Service Product Membership Package Voucher Prepaid Gift Card" at bounding box center [45, 152] width 37 height 9
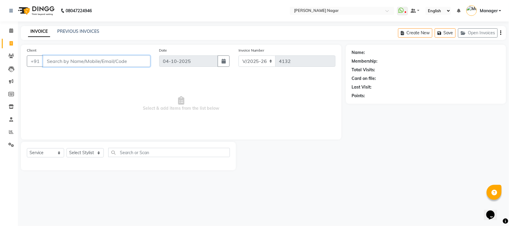
click at [120, 62] on input "Client" at bounding box center [96, 60] width 107 height 11
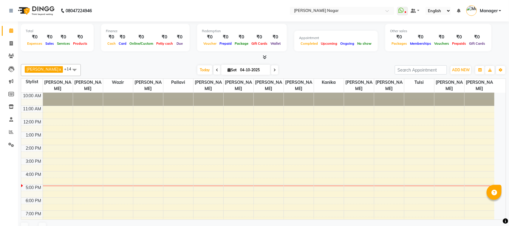
select select "en"
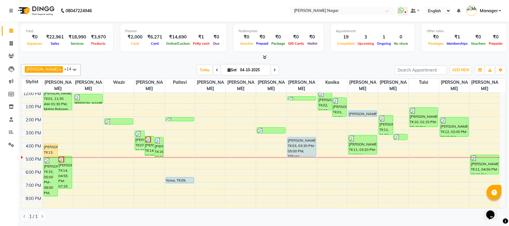
scroll to position [54, 0]
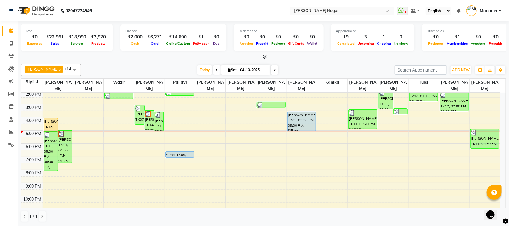
click at [90, 145] on div "10:00 AM 11:00 AM 12:00 PM 1:00 PM 2:00 PM 3:00 PM 4:00 PM 5:00 PM 6:00 PM 7:00…" at bounding box center [260, 130] width 479 height 183
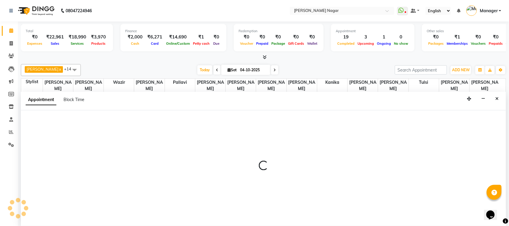
select select "66370"
select select "tentative"
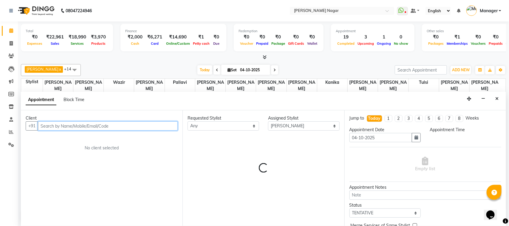
select select "1080"
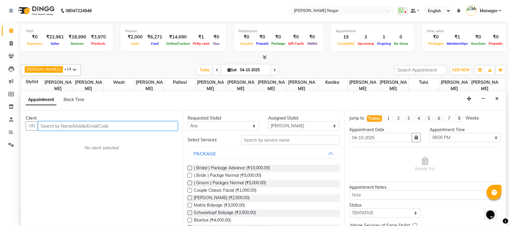
click at [129, 126] on input "text" at bounding box center [108, 125] width 140 height 9
type input "9136042612"
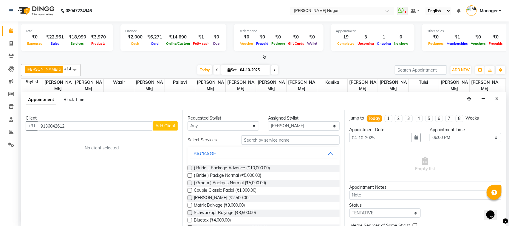
click at [173, 127] on span "Add Client" at bounding box center [165, 125] width 20 height 5
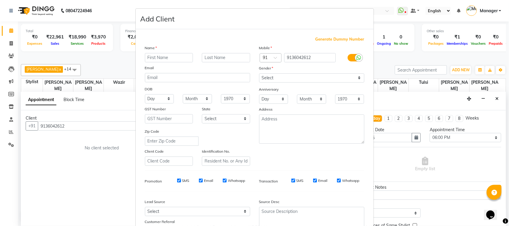
click at [163, 55] on input "text" at bounding box center [169, 57] width 48 height 9
type input "neha"
click at [284, 76] on select "Select [DEMOGRAPHIC_DATA] [DEMOGRAPHIC_DATA] Other Prefer Not To Say" at bounding box center [311, 77] width 105 height 9
select select "[DEMOGRAPHIC_DATA]"
click at [259, 73] on select "Select [DEMOGRAPHIC_DATA] [DEMOGRAPHIC_DATA] Other Prefer Not To Say" at bounding box center [311, 77] width 105 height 9
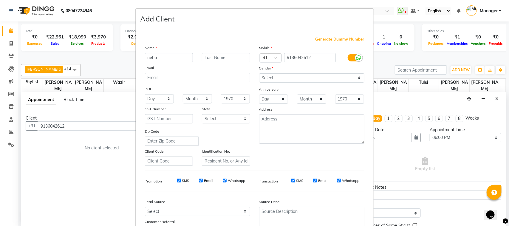
scroll to position [46, 0]
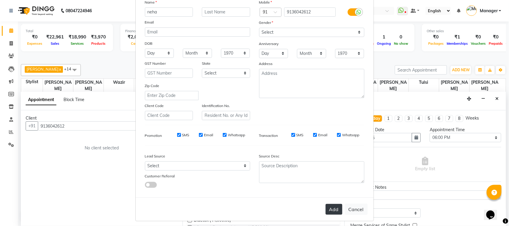
click at [332, 207] on button "Add" at bounding box center [334, 209] width 17 height 11
type input "91******12"
select select
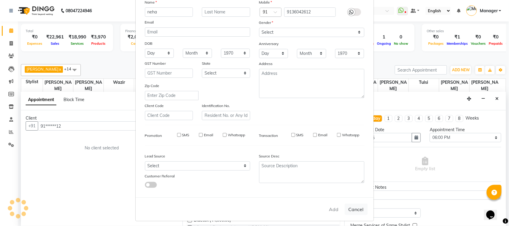
select select
checkbox input "false"
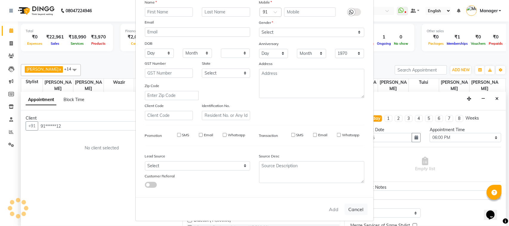
checkbox input "false"
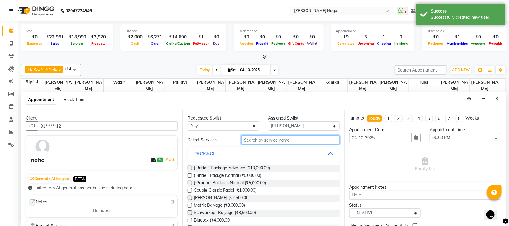
click at [291, 138] on input "text" at bounding box center [290, 139] width 98 height 9
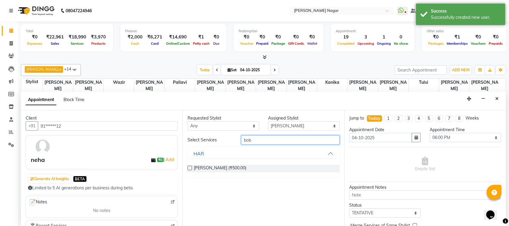
type input "bob"
click at [189, 167] on label at bounding box center [190, 168] width 4 height 4
click at [189, 167] on input "checkbox" at bounding box center [190, 169] width 4 height 4
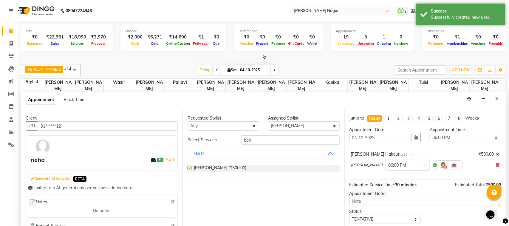
checkbox input "false"
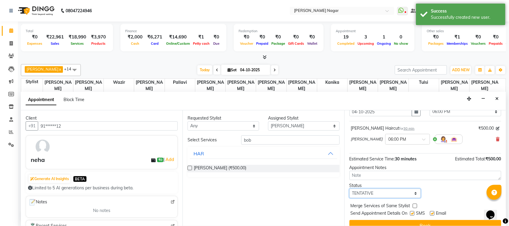
click at [412, 193] on select "Select TENTATIVE CONFIRM CHECK-IN UPCOMING" at bounding box center [385, 193] width 72 height 9
select select "upcoming"
click at [349, 189] on select "Select TENTATIVE CONFIRM CHECK-IN UPCOMING" at bounding box center [385, 193] width 72 height 9
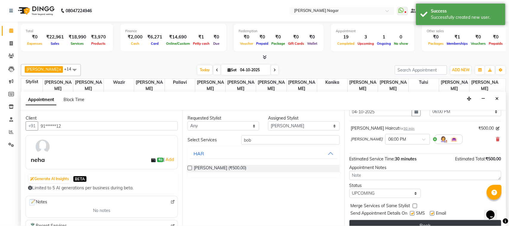
click at [432, 223] on button "Book" at bounding box center [425, 225] width 152 height 11
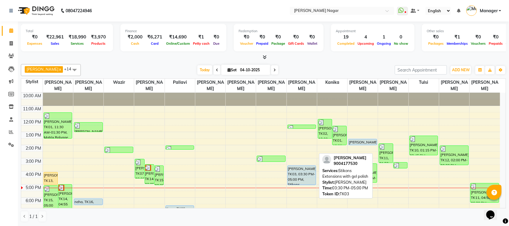
click at [299, 178] on div "[PERSON_NAME], TK03, 03:30 PM-05:00 PM, Stikons Extensions with gel polish" at bounding box center [302, 175] width 28 height 19
select select "5"
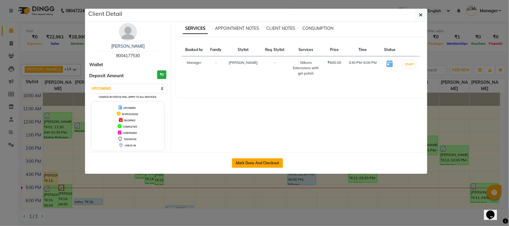
click at [268, 160] on button "Mark Done And Checkout" at bounding box center [257, 163] width 51 height 10
select select "service"
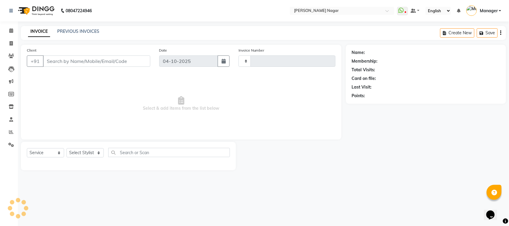
type input "4133"
select select "7349"
select select "membership"
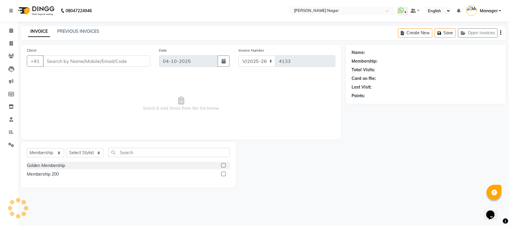
type input "90******30"
select select "85907"
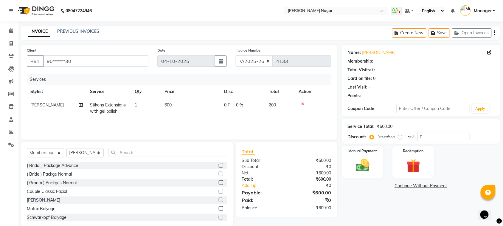
click at [167, 109] on td "600" at bounding box center [191, 108] width 60 height 20
select select "1: Object"
select select "85907"
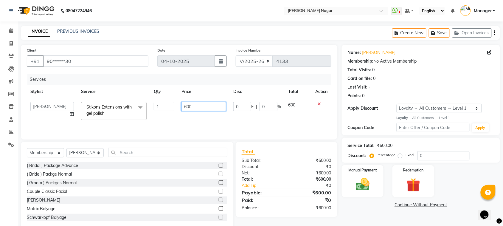
click at [185, 108] on input "600" at bounding box center [204, 106] width 45 height 9
click at [193, 107] on input "600" at bounding box center [204, 106] width 45 height 9
type input "6"
type input "1650"
click at [357, 208] on div "Name: [PERSON_NAME] Membership: No Active Membership Total Visits: 0 Card on fi…" at bounding box center [423, 137] width 163 height 185
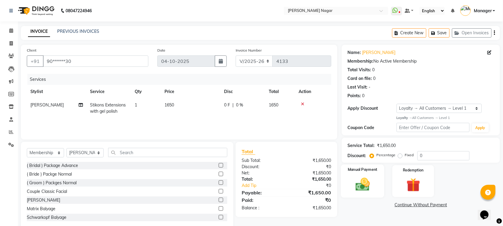
click at [365, 186] on img at bounding box center [362, 184] width 23 height 16
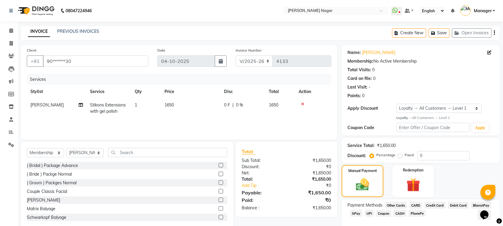
click at [399, 215] on span "CASH" at bounding box center [400, 213] width 13 height 7
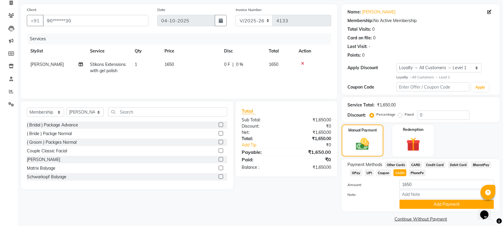
scroll to position [47, 0]
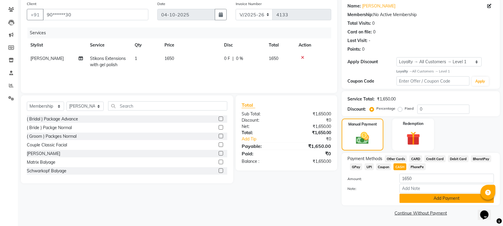
click at [440, 197] on button "Add Payment" at bounding box center [447, 198] width 95 height 9
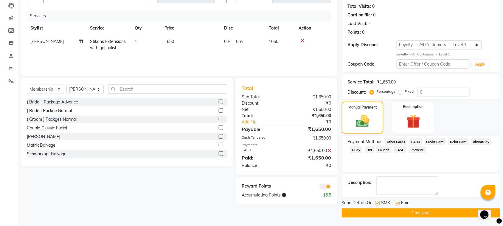
scroll to position [64, 0]
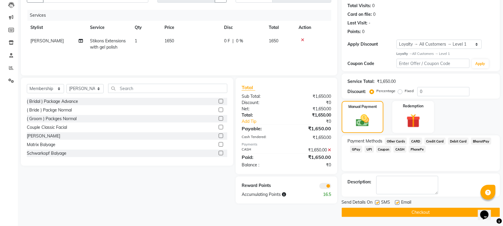
click at [463, 218] on main "INVOICE PREVIOUS INVOICES Create New Save Open Invoices Client +91 90******30 D…" at bounding box center [260, 94] width 485 height 264
click at [461, 218] on main "INVOICE PREVIOUS INVOICES Create New Save Open Invoices Client +91 90******30 D…" at bounding box center [260, 94] width 485 height 264
click at [458, 214] on button "Checkout" at bounding box center [421, 212] width 158 height 9
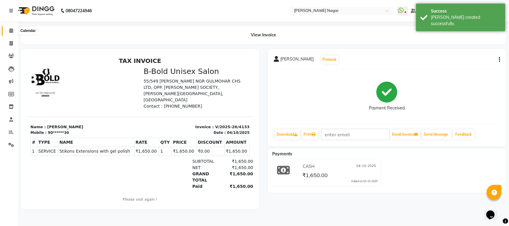
click at [8, 32] on span at bounding box center [11, 30] width 10 height 7
